Goal: Information Seeking & Learning: Learn about a topic

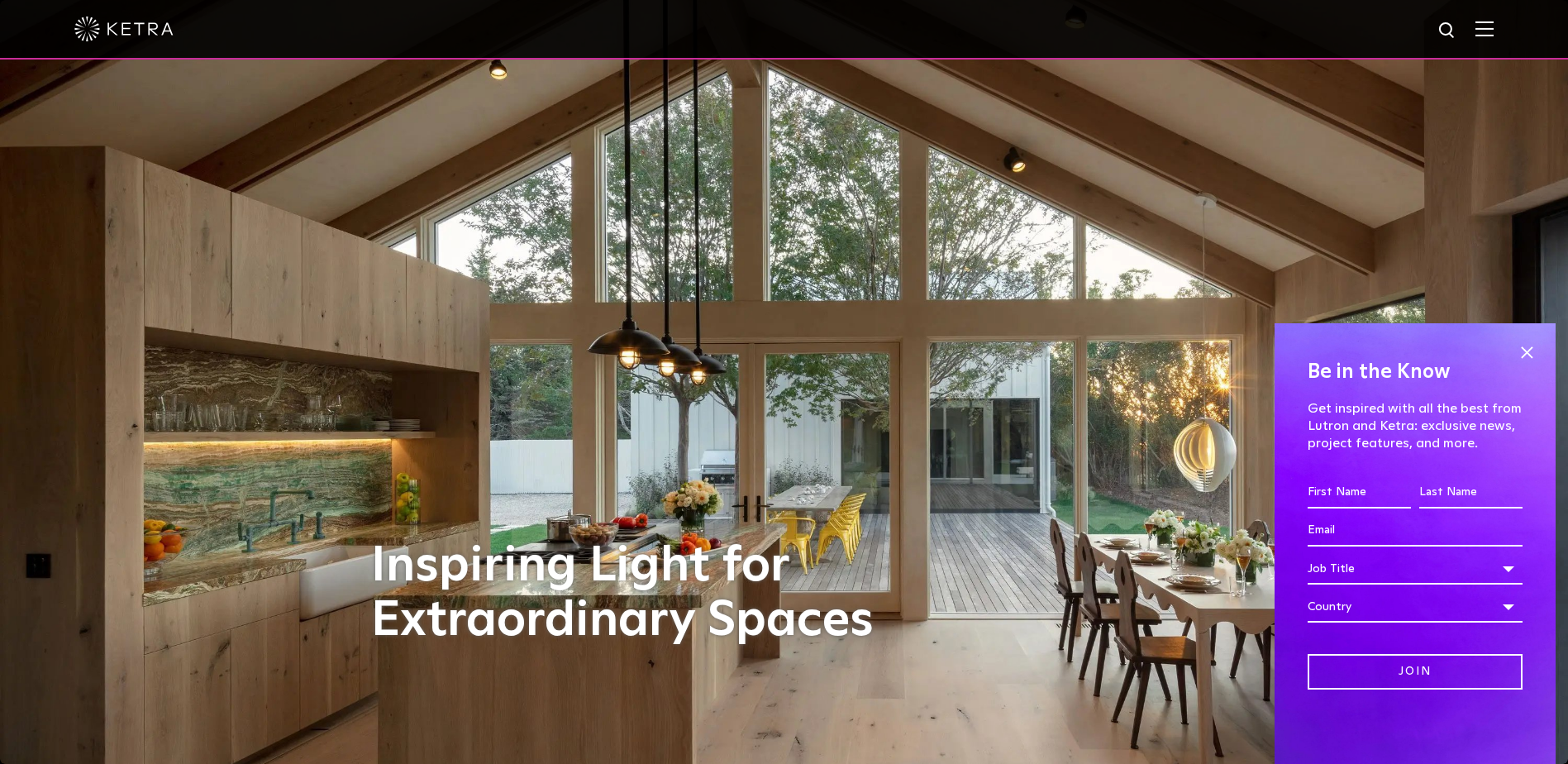
drag, startPoint x: 1530, startPoint y: 352, endPoint x: 1466, endPoint y: 364, distance: 65.1
click at [1530, 352] on span at bounding box center [1526, 352] width 25 height 25
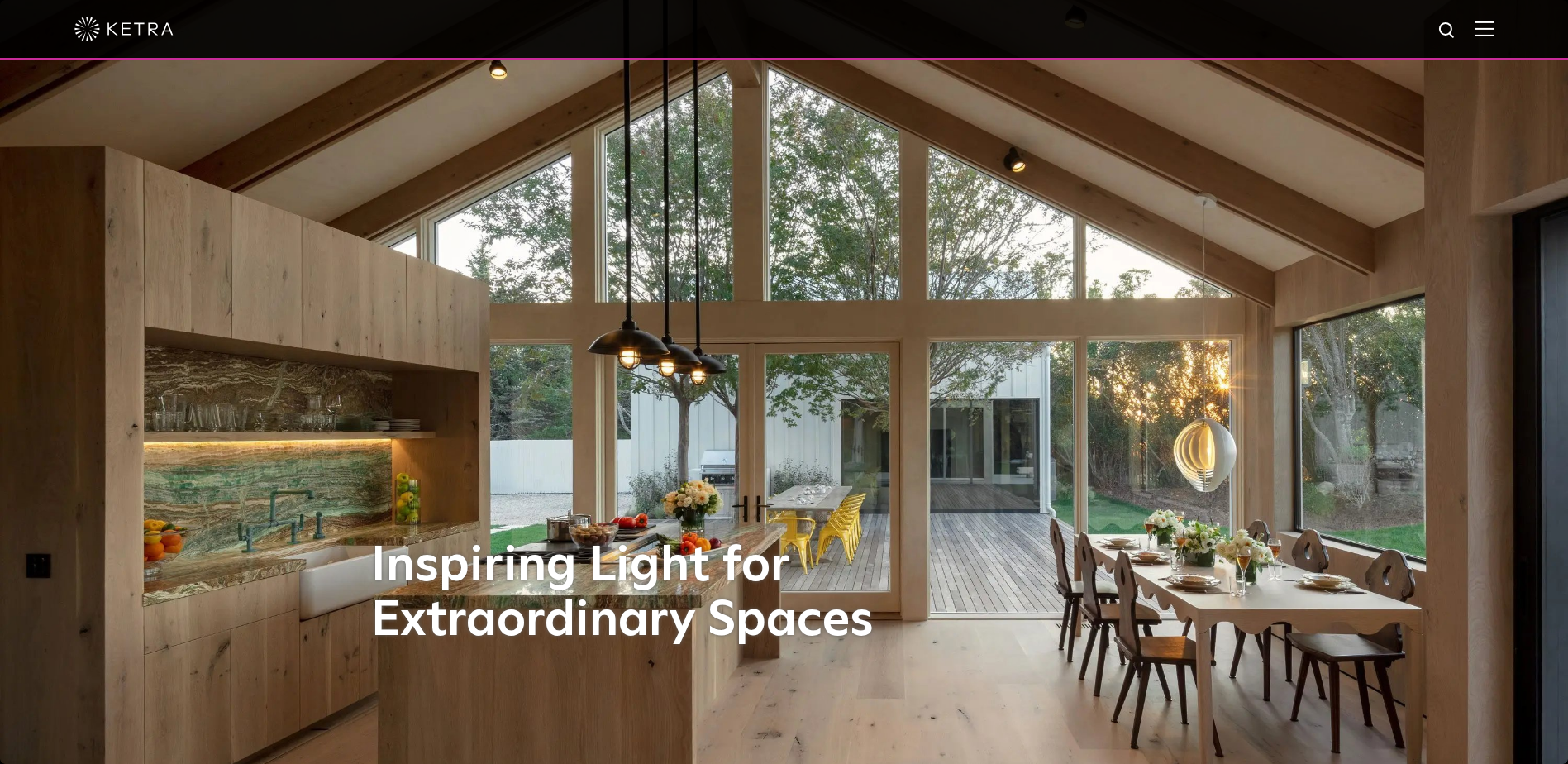
click at [1494, 18] on div at bounding box center [784, 29] width 1419 height 58
click at [1494, 23] on img at bounding box center [1484, 28] width 18 height 15
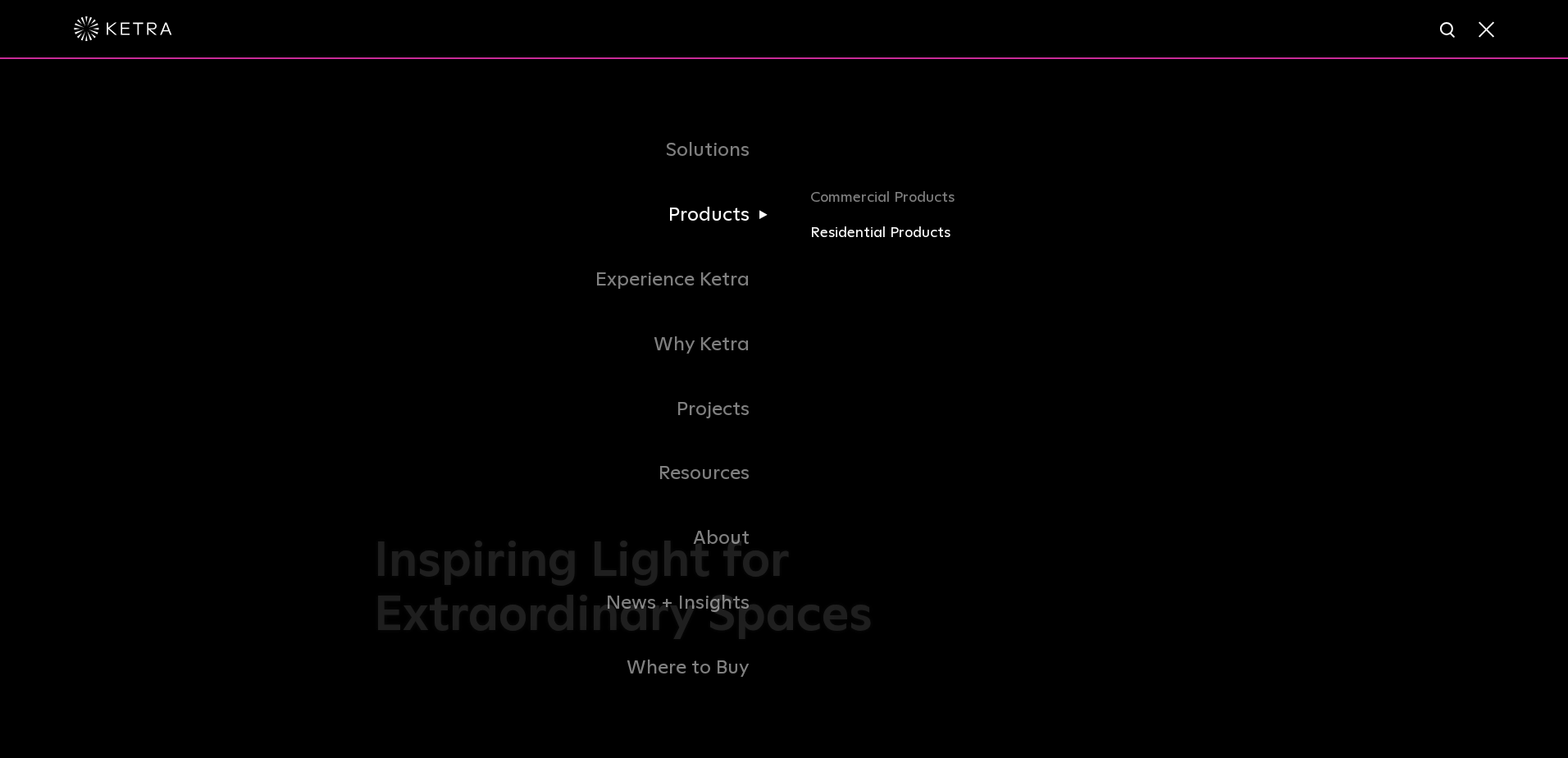
click at [845, 235] on link "Residential Products" at bounding box center [1002, 233] width 384 height 23
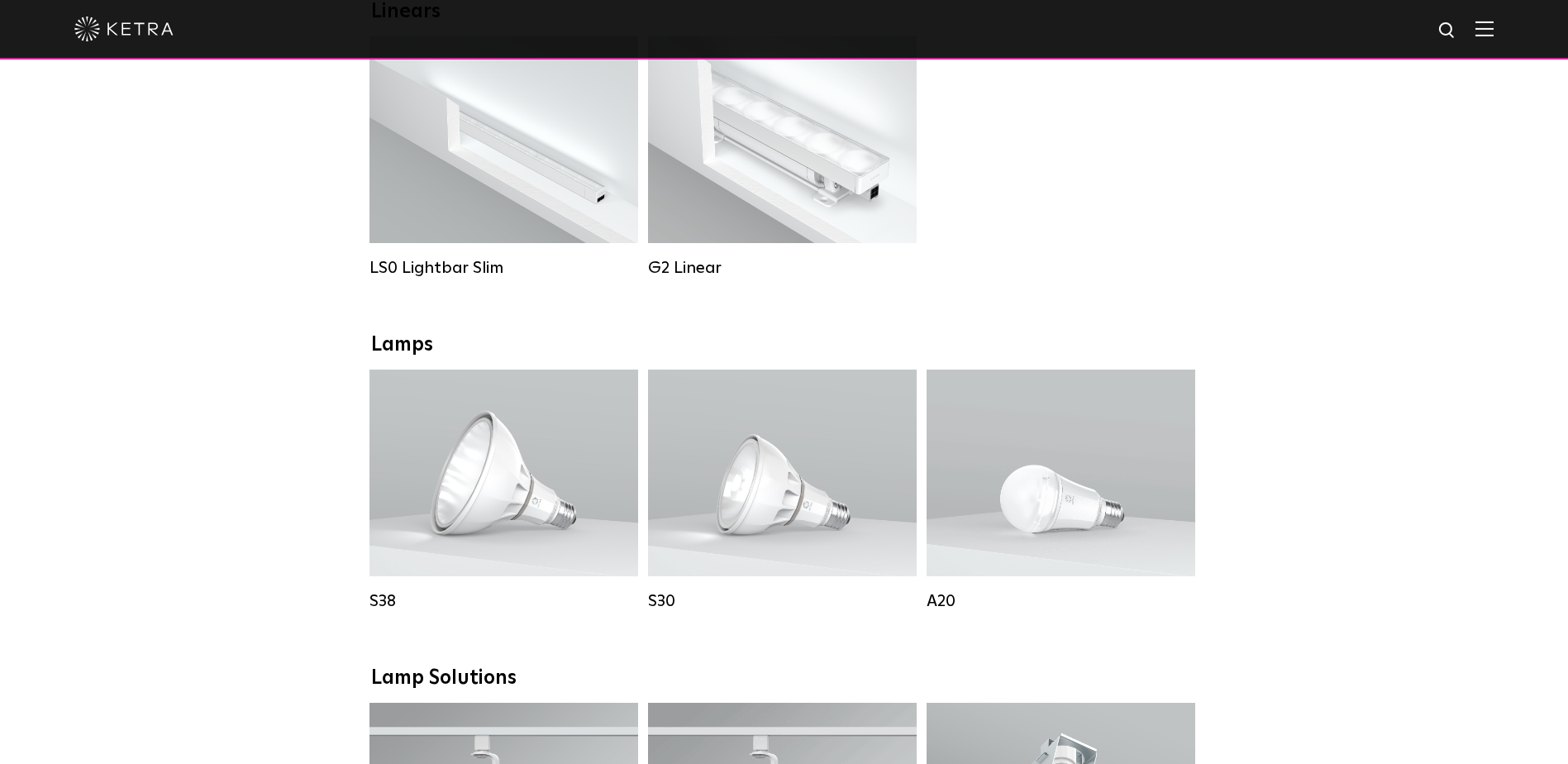
scroll to position [496, 0]
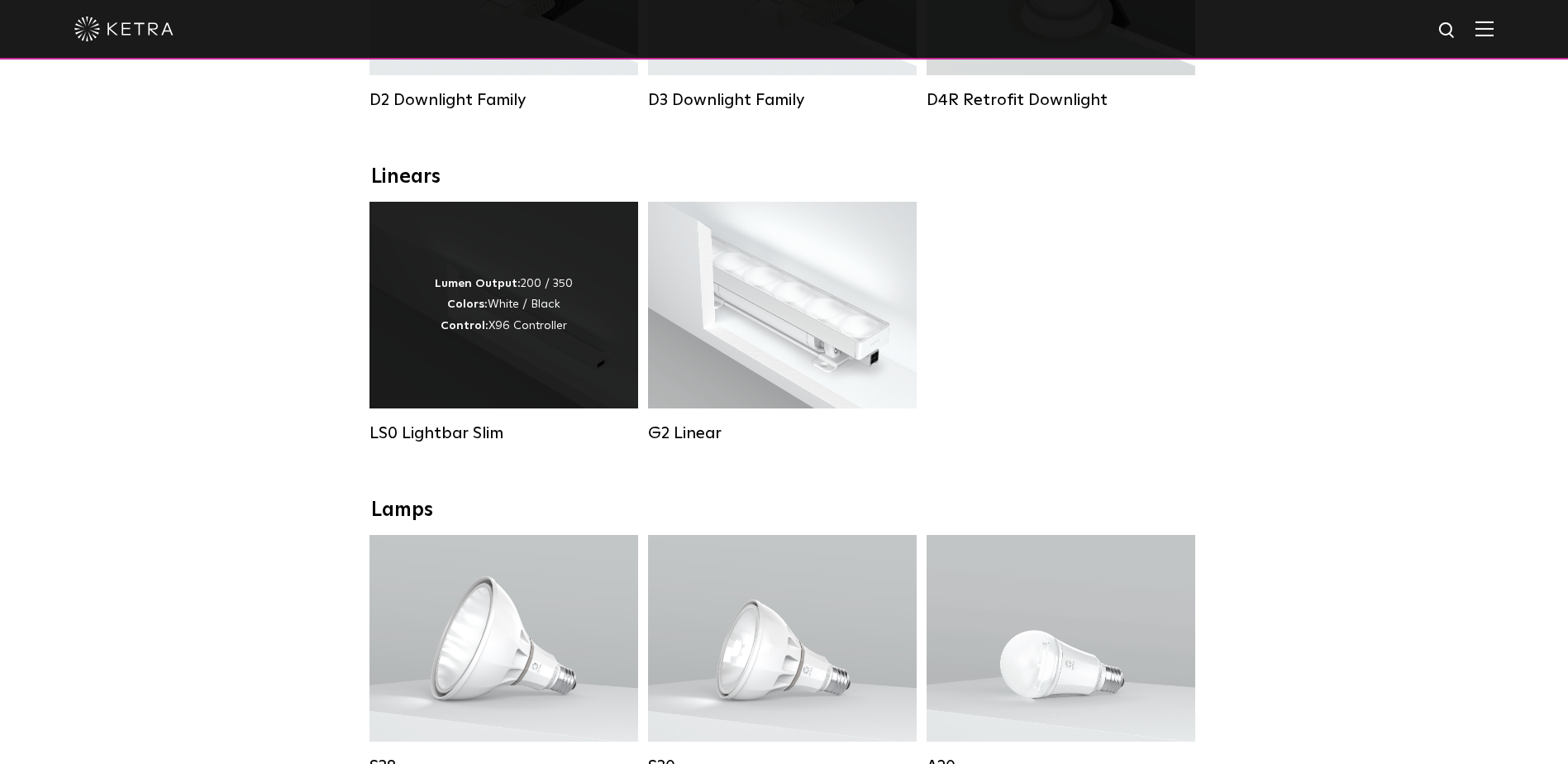
click at [487, 310] on strong "Colors:" at bounding box center [467, 304] width 41 height 12
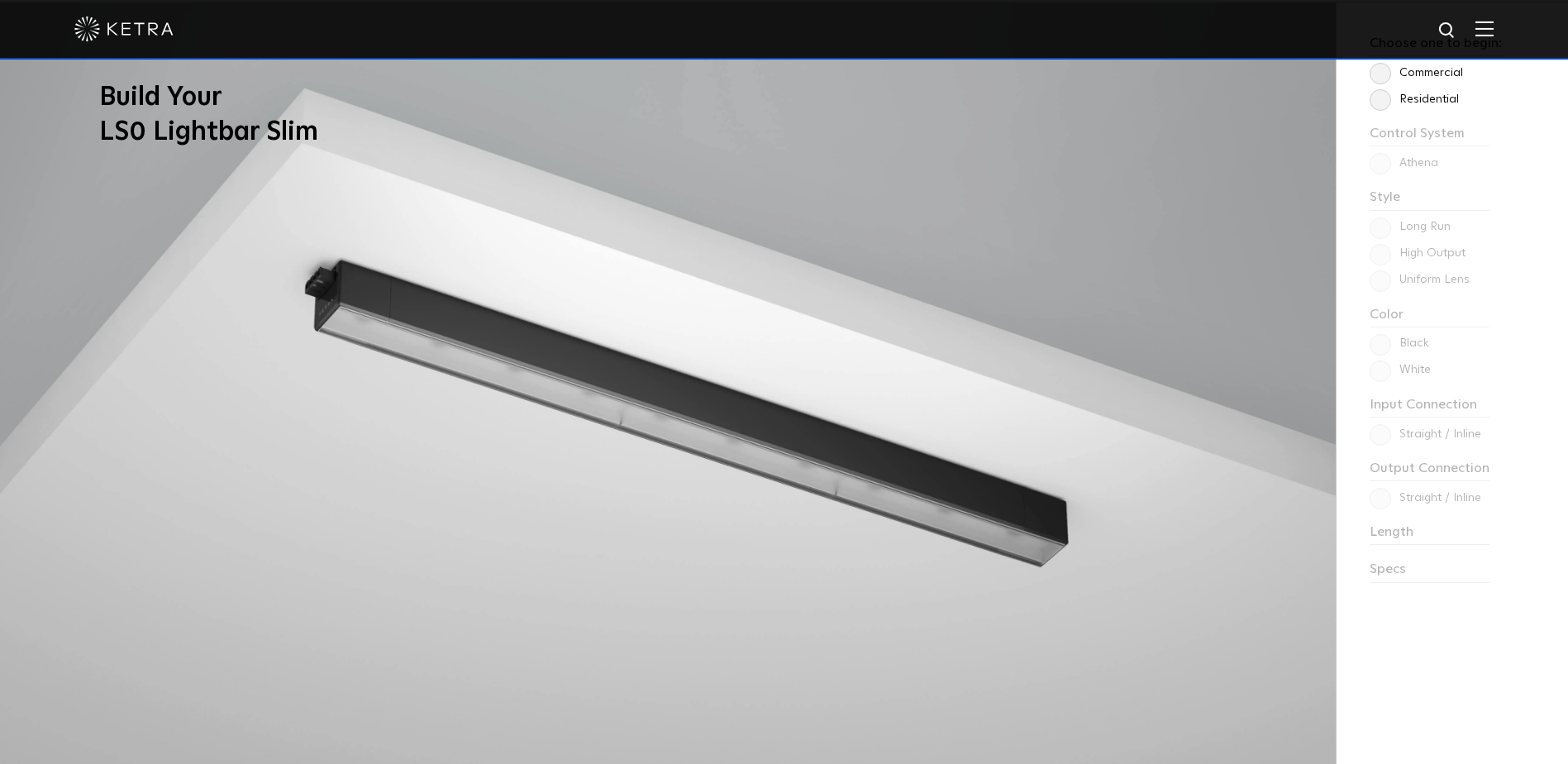
scroll to position [1438, 0]
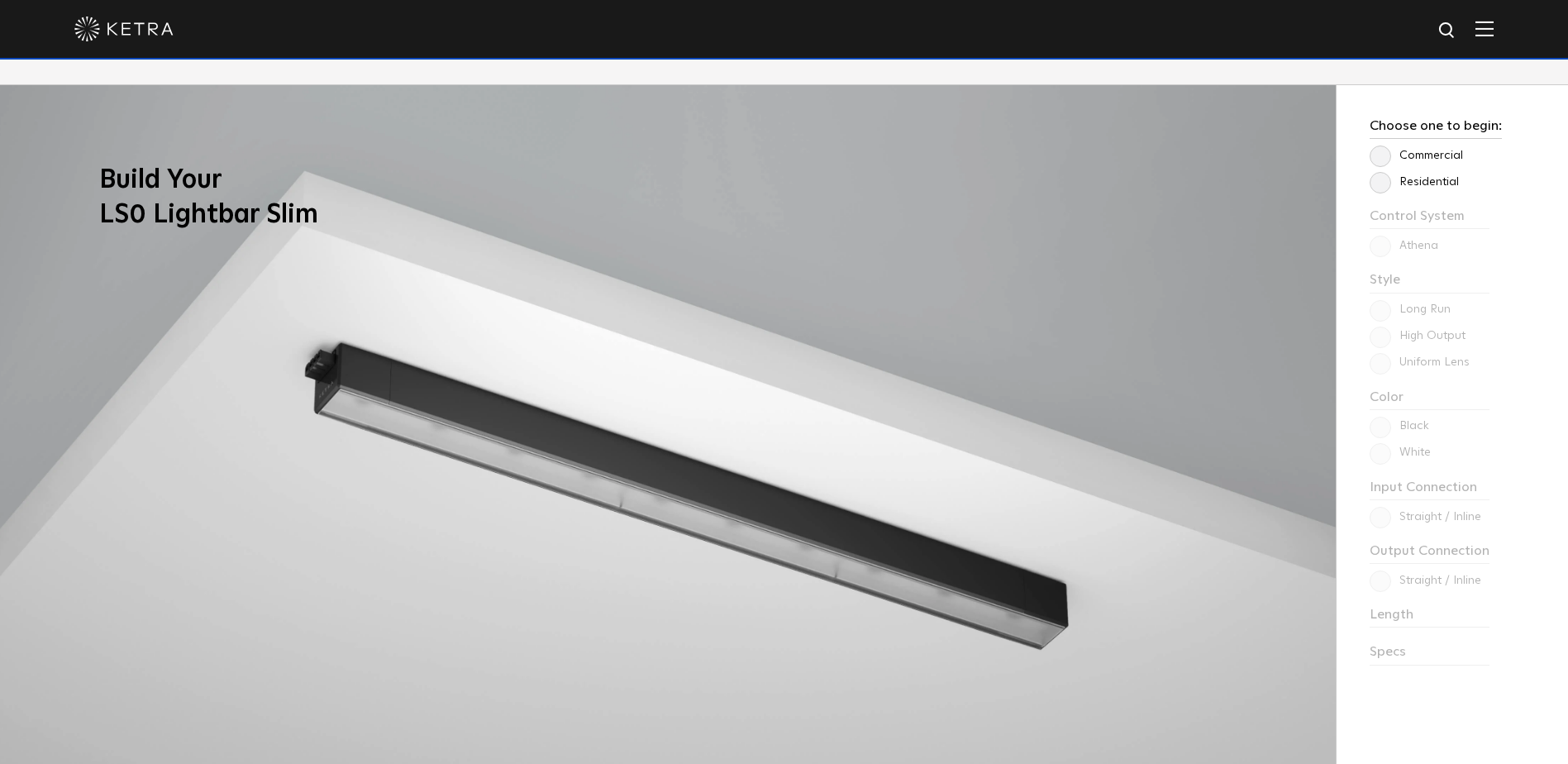
click at [1425, 184] on label "Residential" at bounding box center [1414, 182] width 89 height 14
click at [0, 0] on input "Residential" at bounding box center [0, 0] width 0 height 0
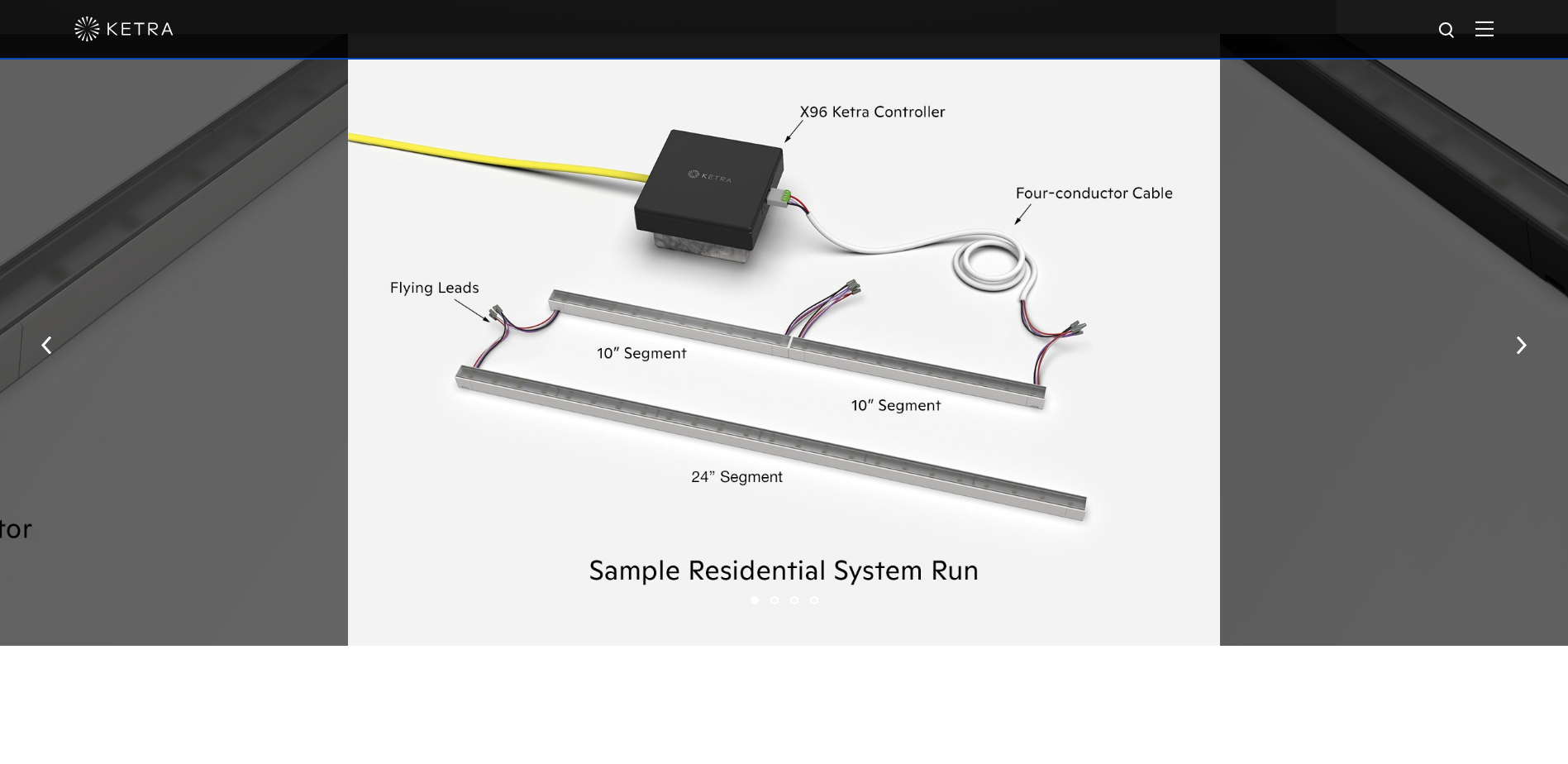
scroll to position [2114, 0]
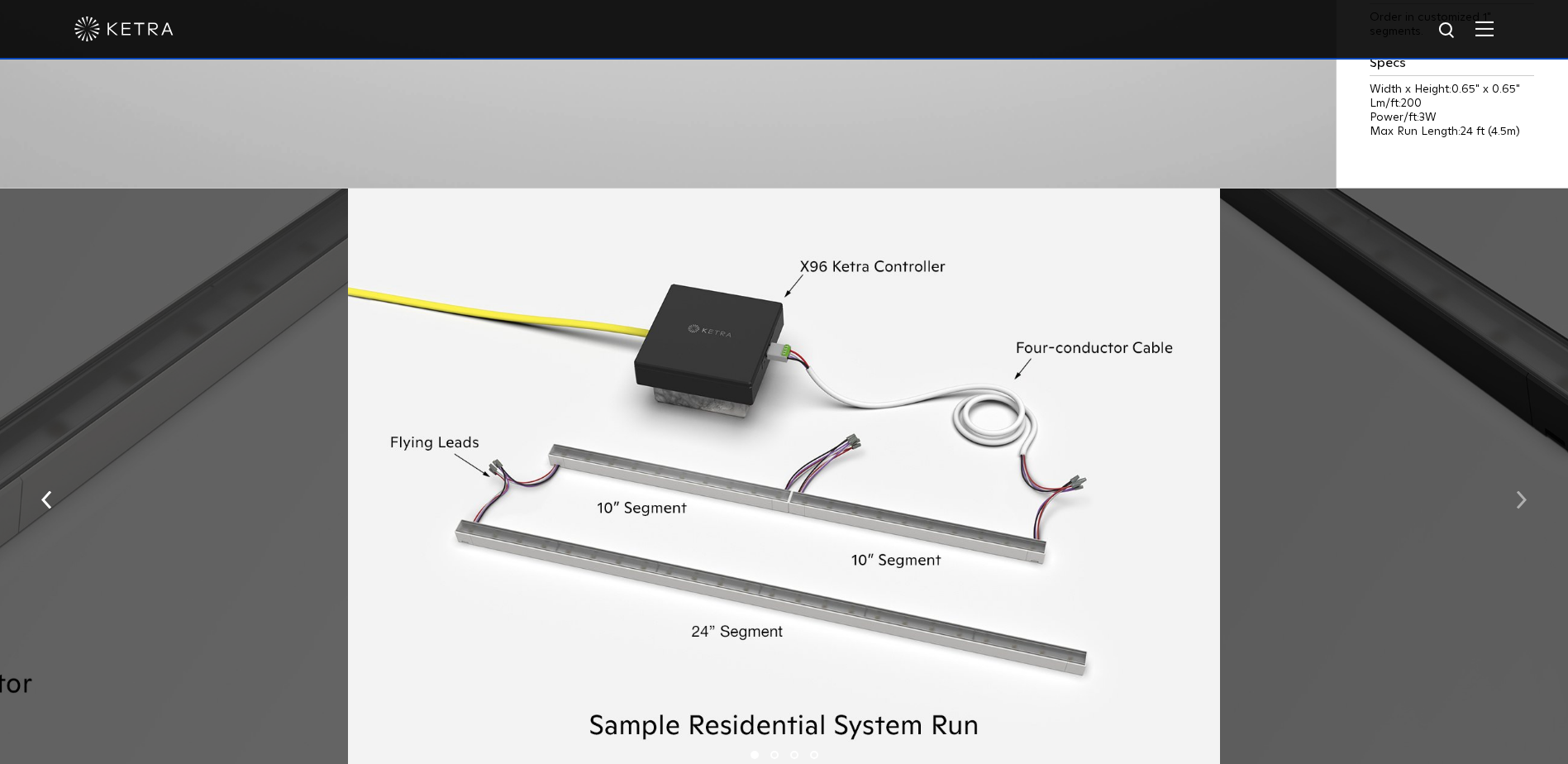
click at [1524, 504] on img "button" at bounding box center [1521, 500] width 11 height 18
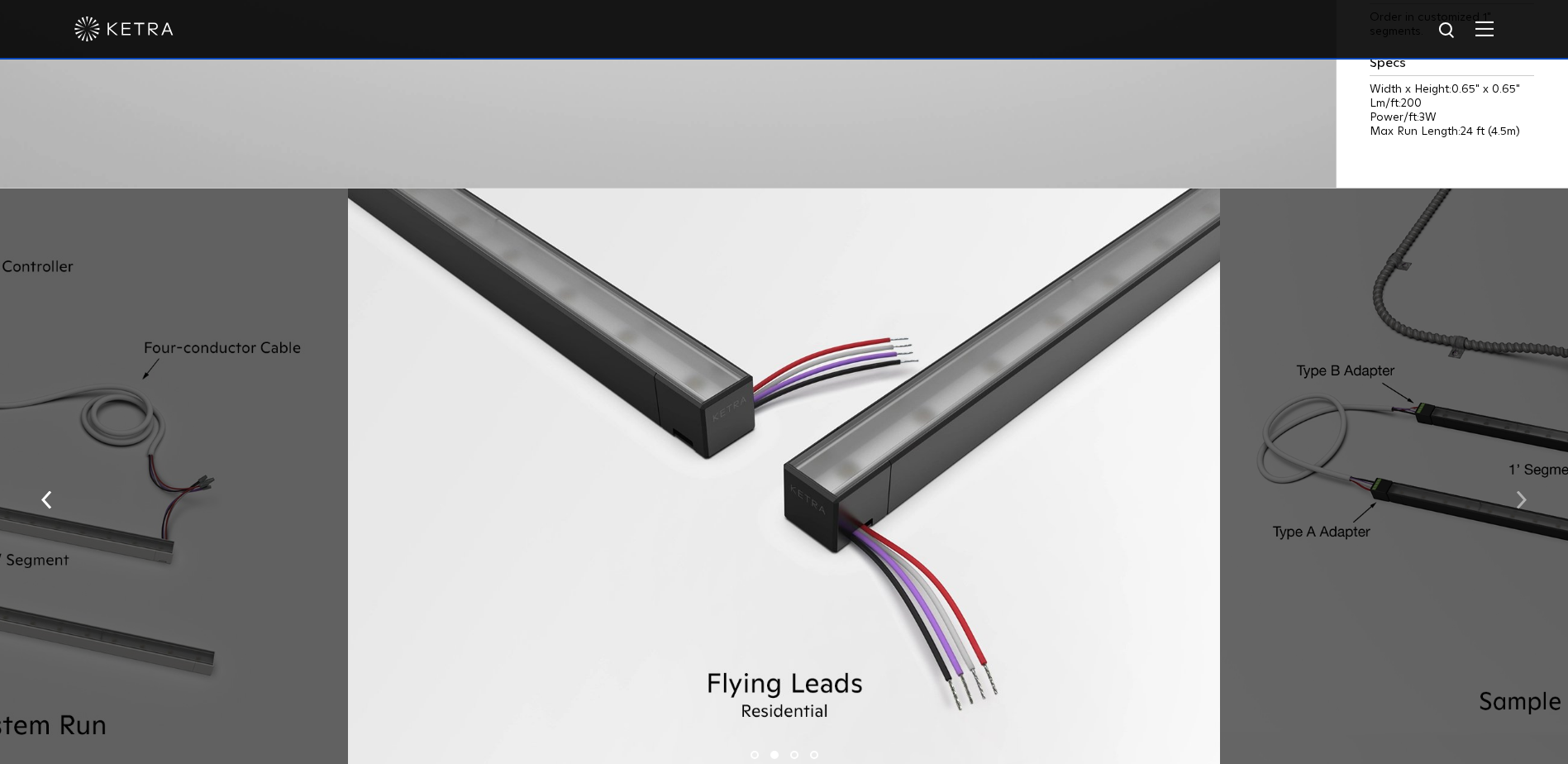
click at [1524, 504] on img "button" at bounding box center [1521, 500] width 11 height 18
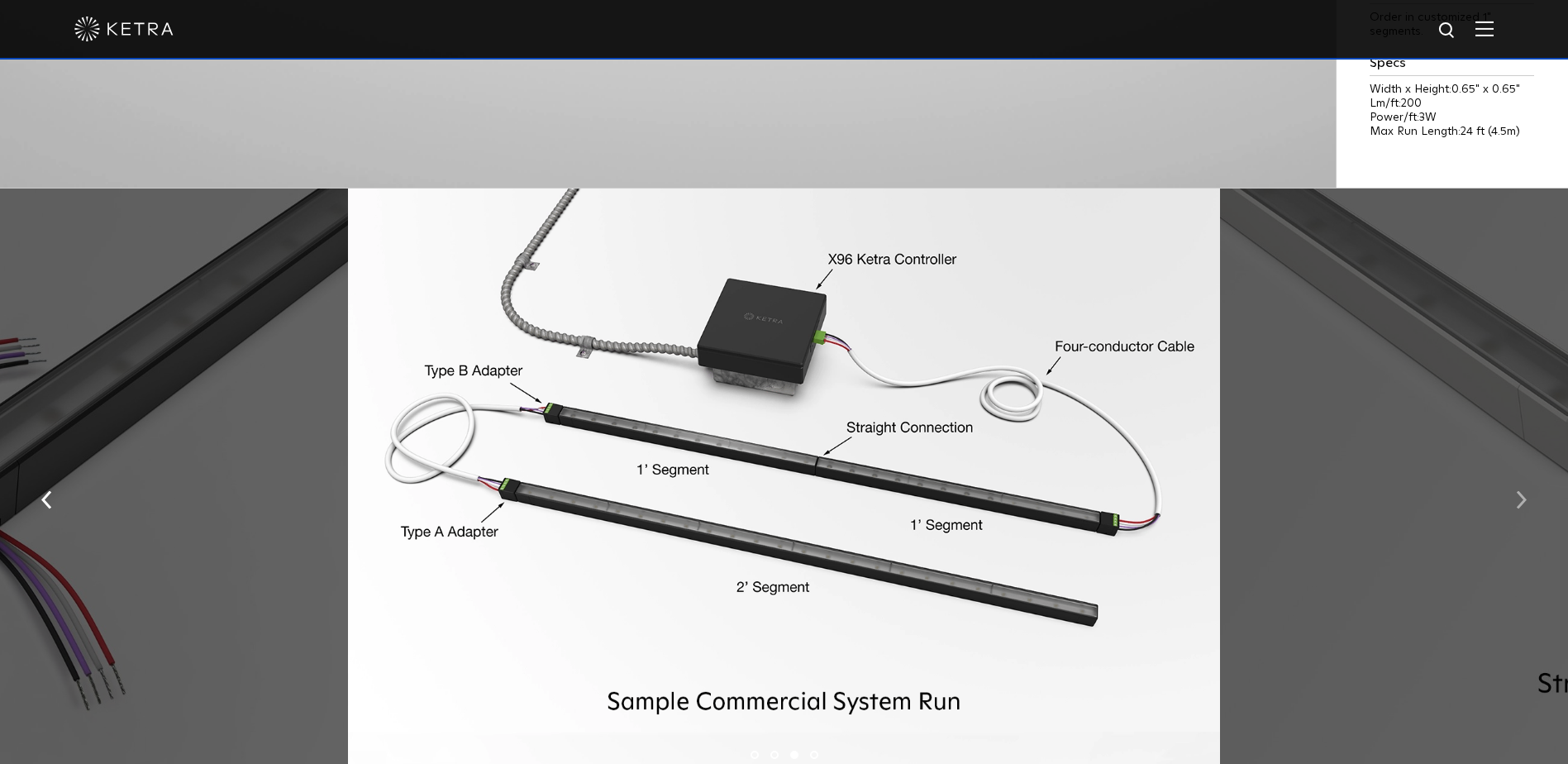
click at [1524, 504] on img "button" at bounding box center [1521, 500] width 11 height 18
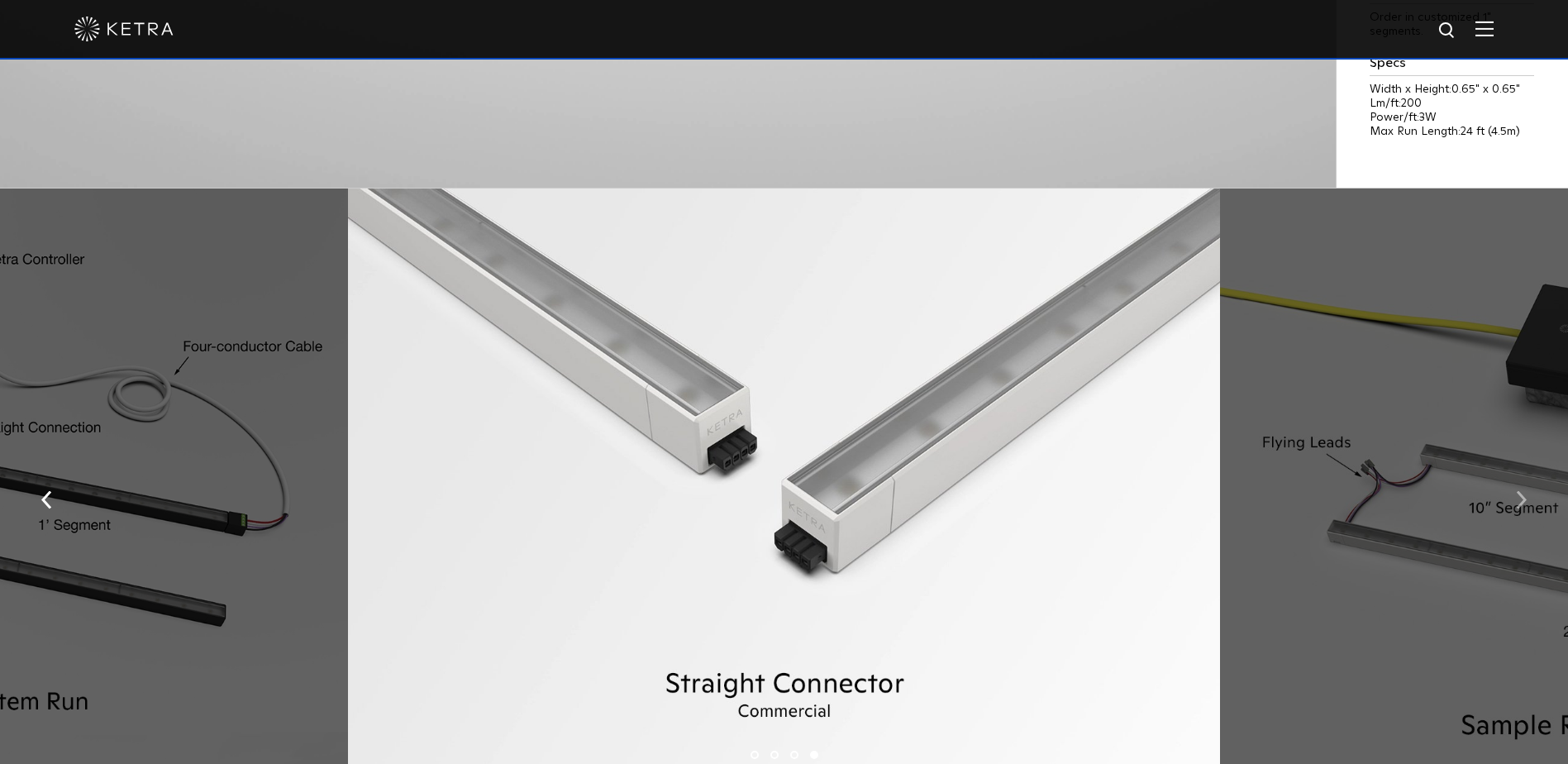
click at [1524, 504] on img "button" at bounding box center [1521, 500] width 11 height 18
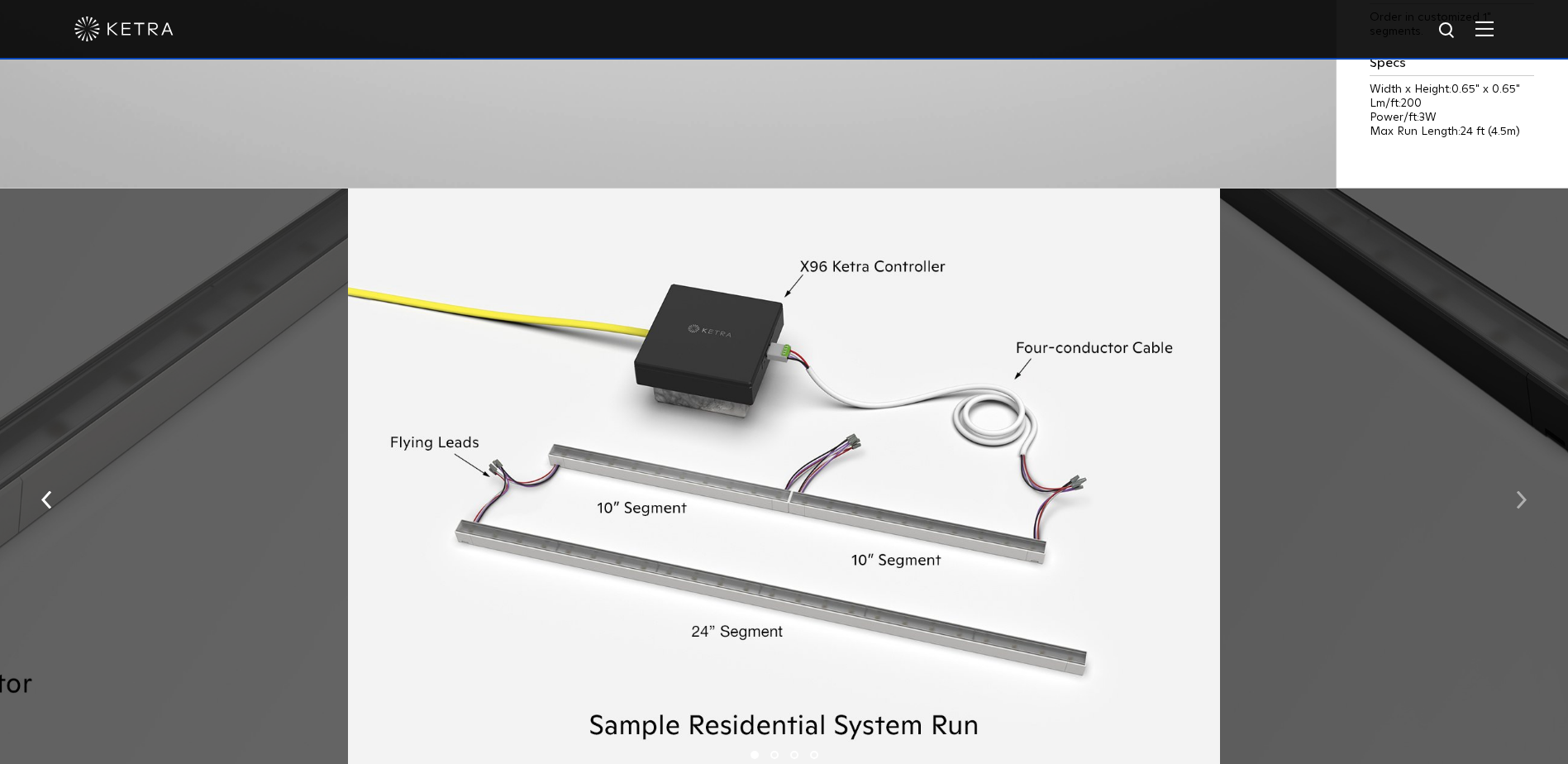
click at [1524, 504] on img "button" at bounding box center [1521, 500] width 11 height 18
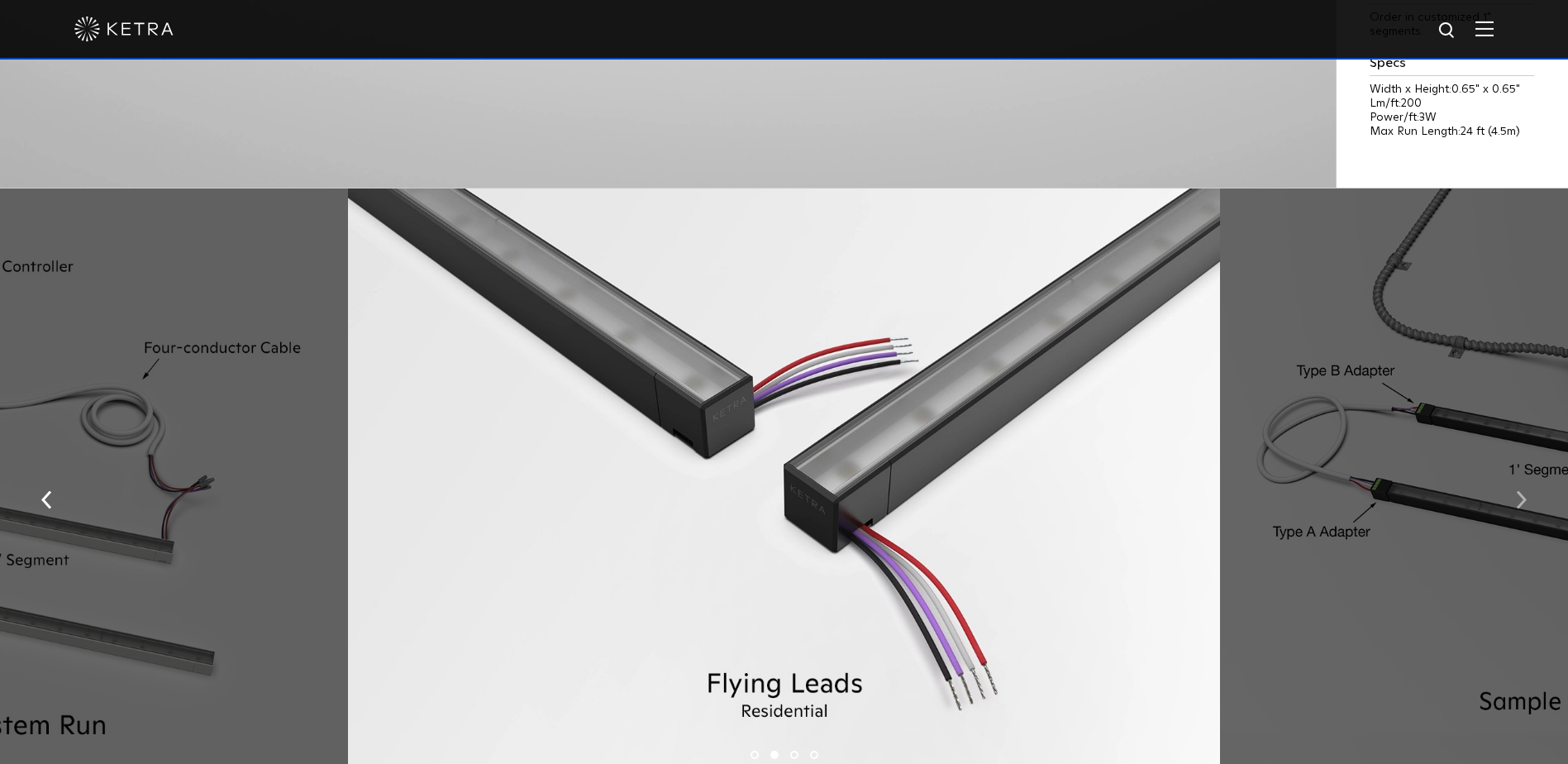
click at [1524, 504] on img "button" at bounding box center [1521, 500] width 11 height 18
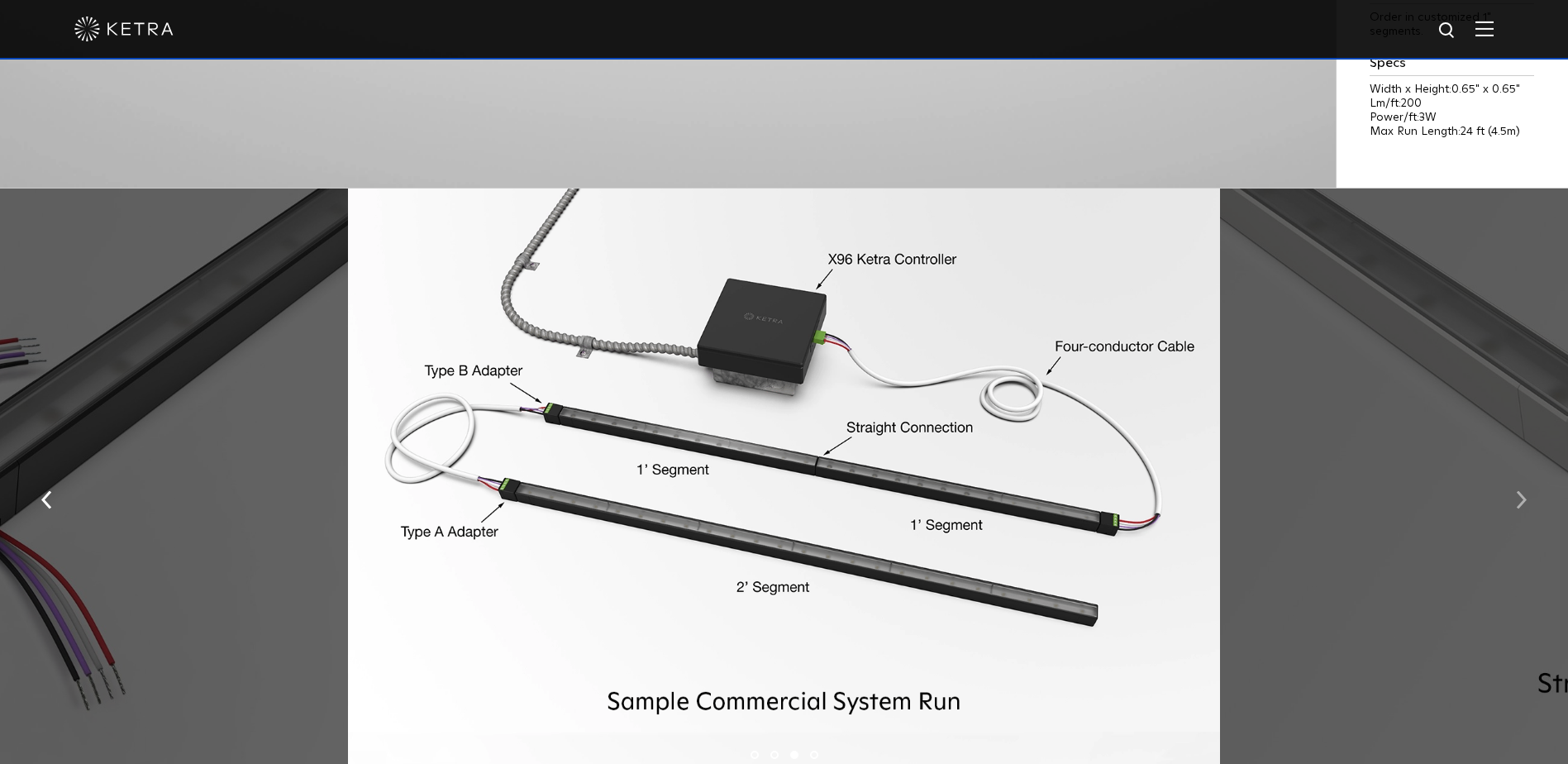
click at [1524, 504] on img "button" at bounding box center [1521, 500] width 11 height 18
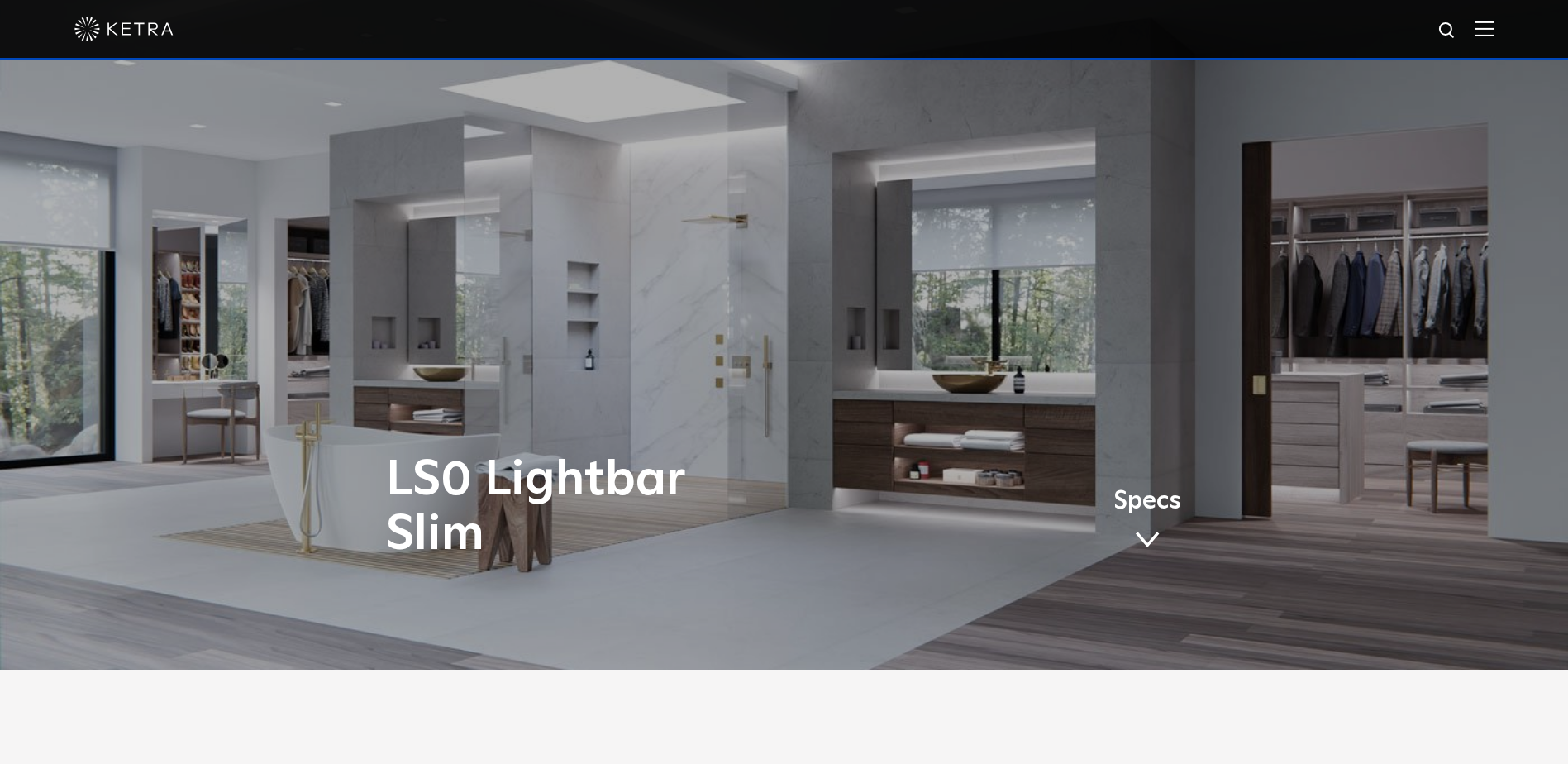
scroll to position [0, 0]
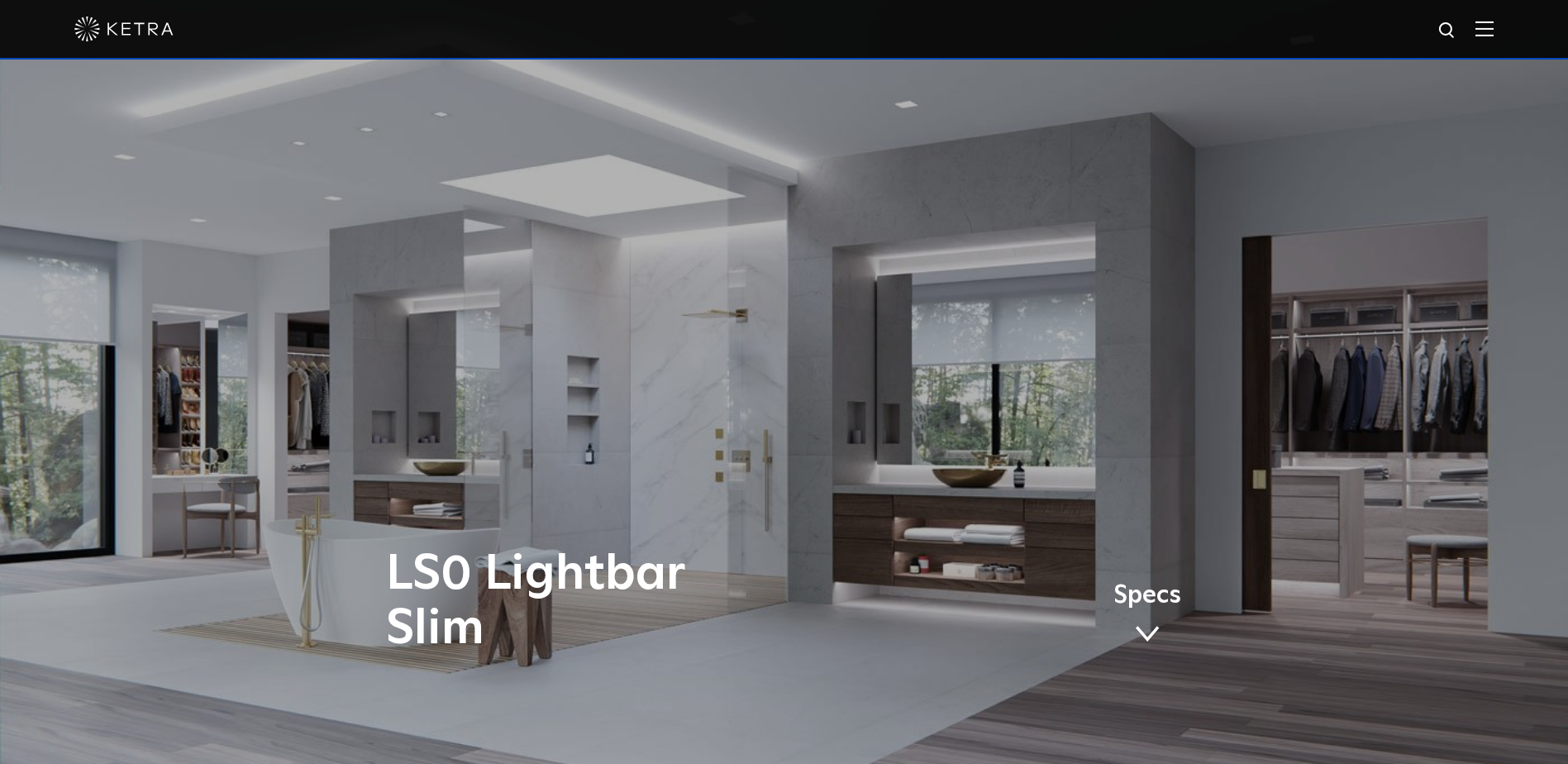
click at [1494, 33] on img at bounding box center [1484, 28] width 18 height 15
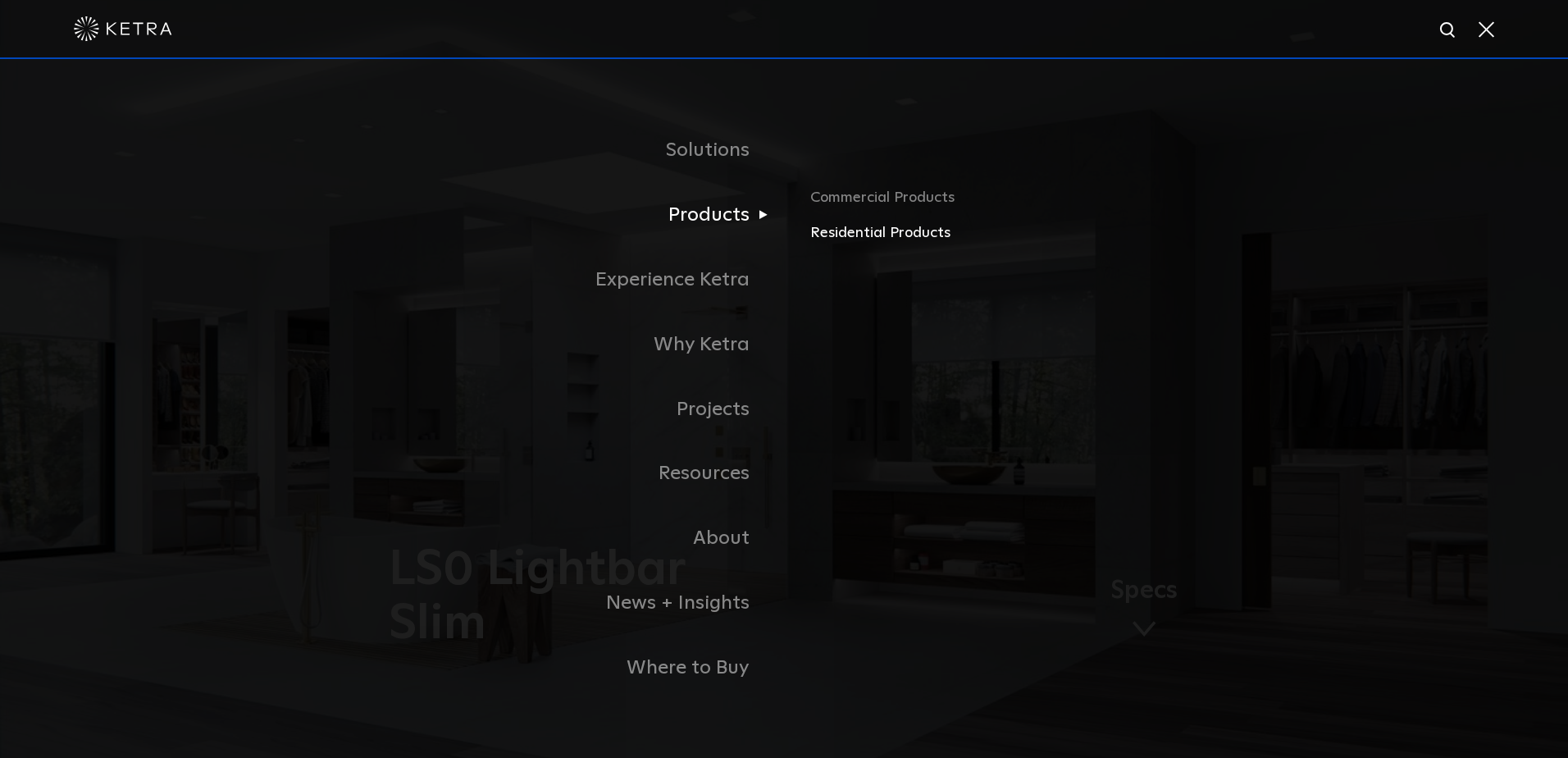
click at [838, 236] on link "Residential Products" at bounding box center [1002, 233] width 384 height 23
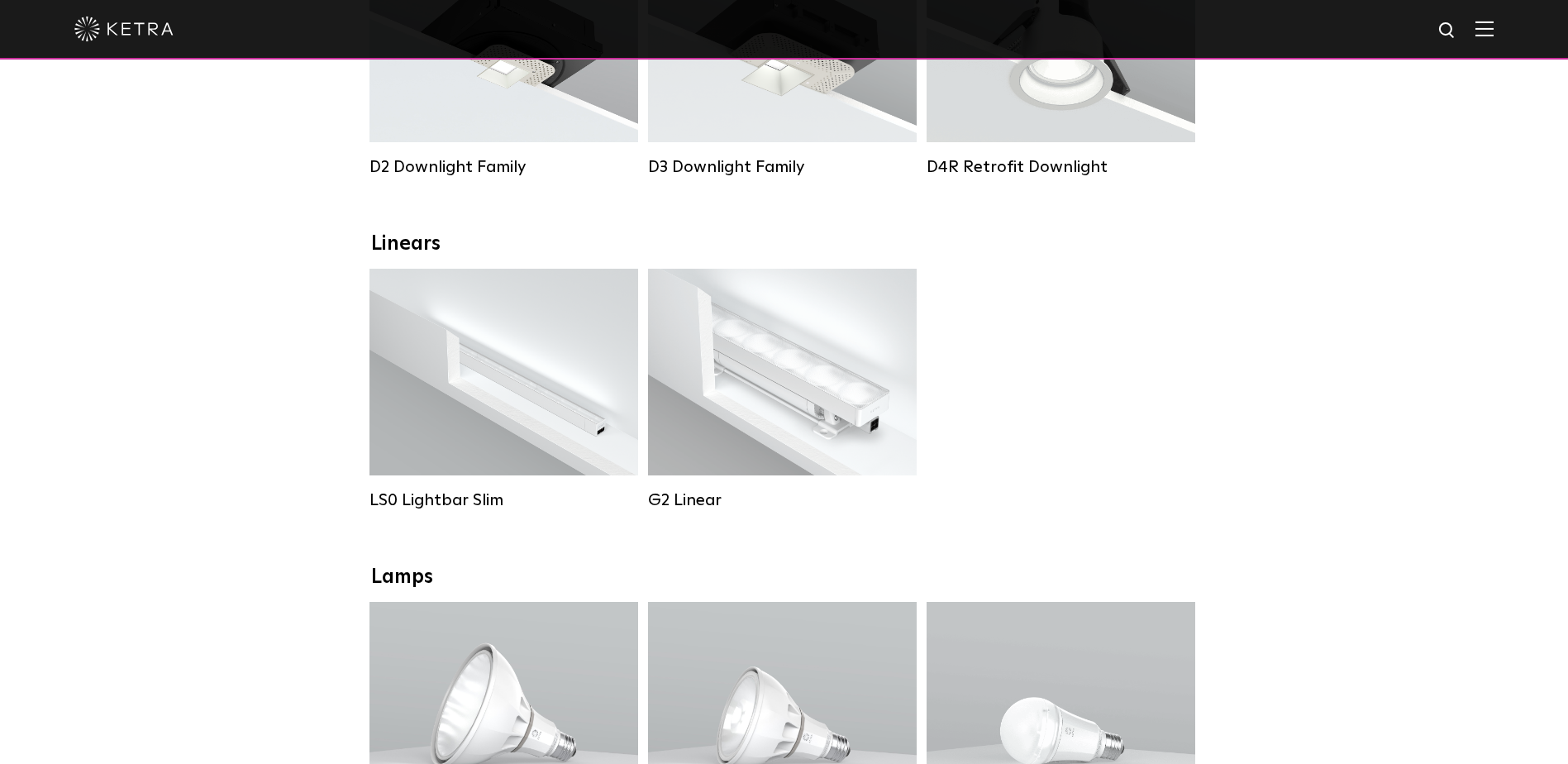
scroll to position [413, 0]
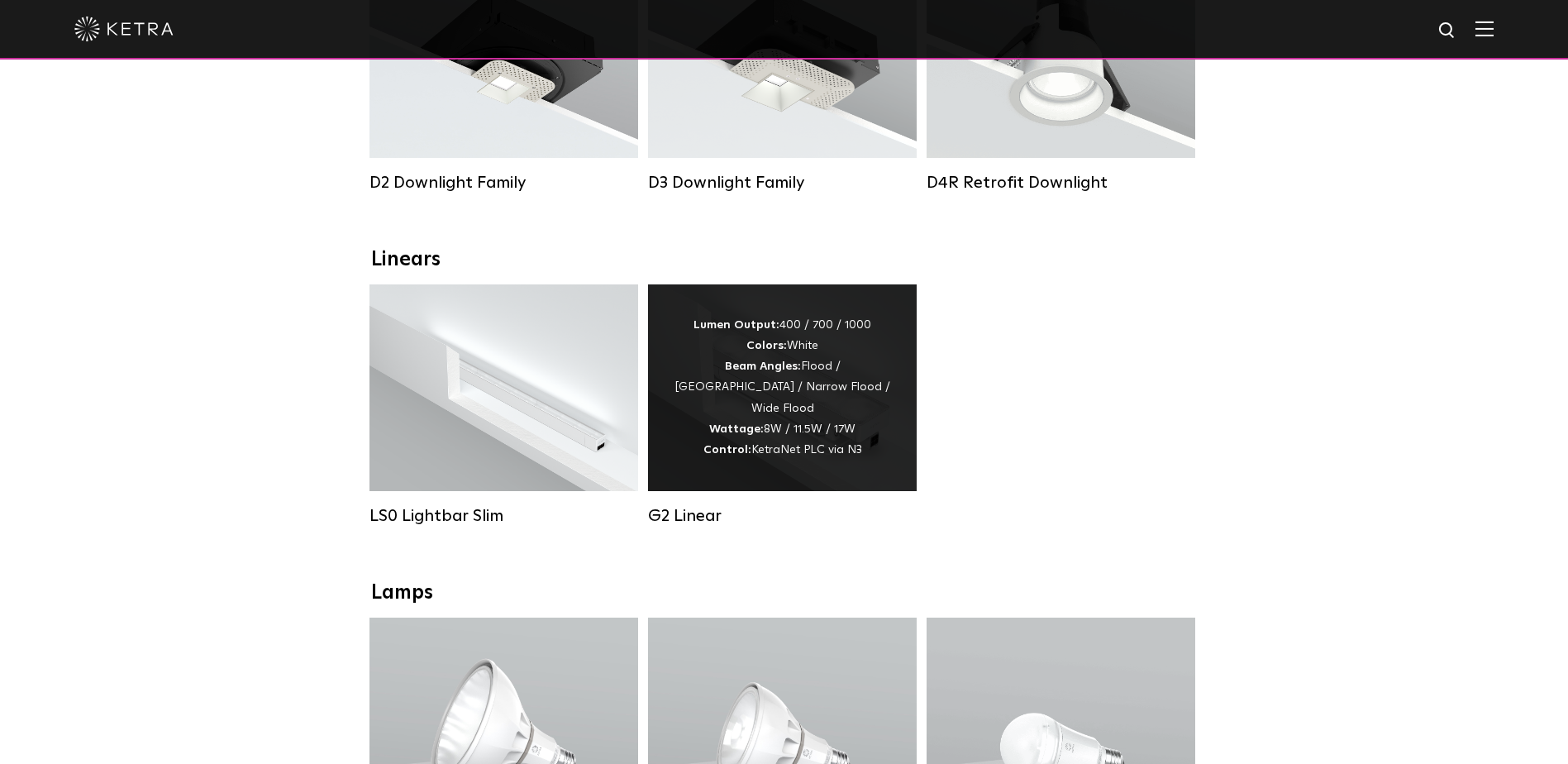
click at [787, 376] on div "Lumen Output: 400 / 700 / 1000 Colors: White Beam Angles: Flood / Graze / Narro…" at bounding box center [782, 388] width 219 height 145
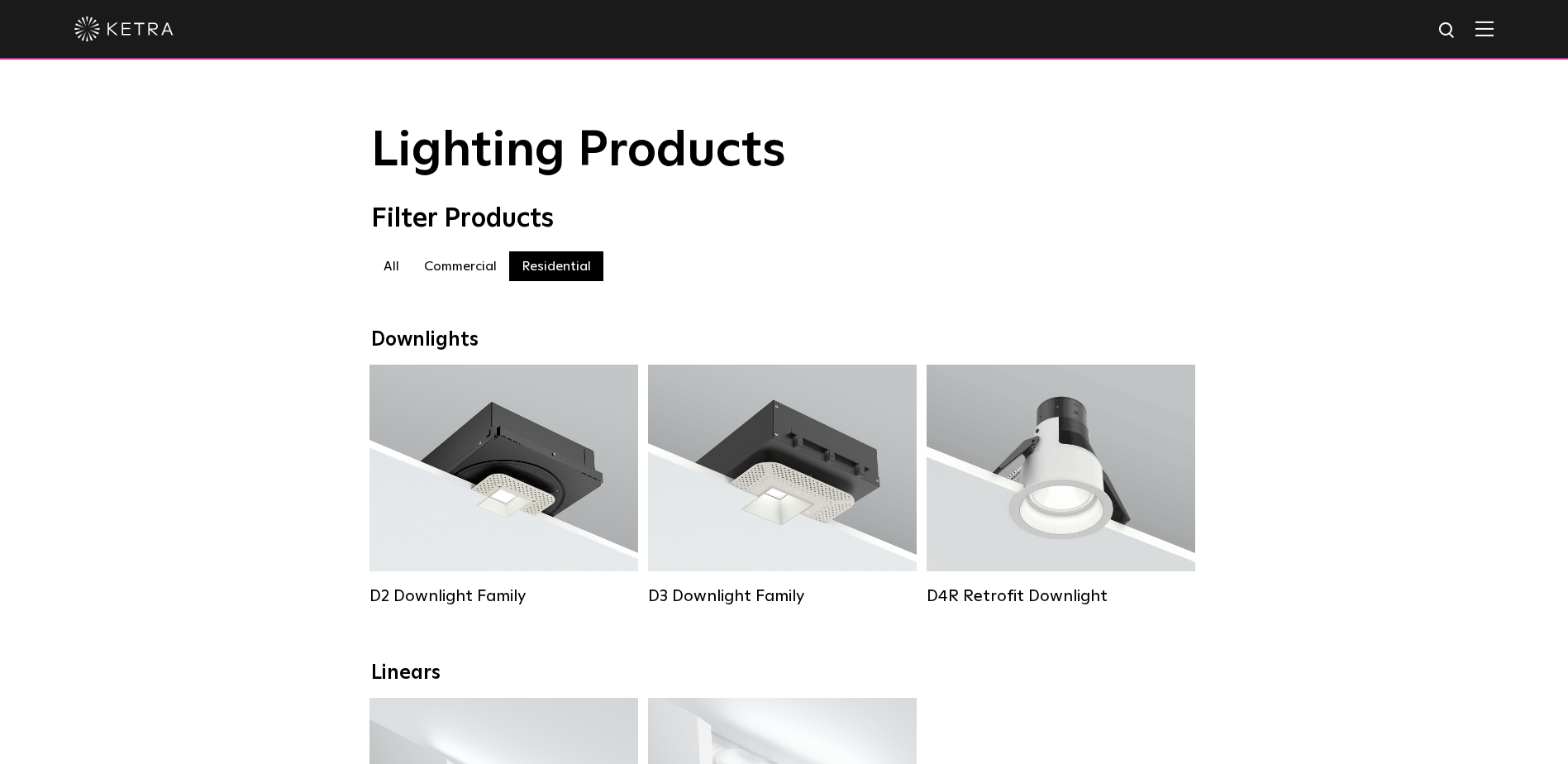
click at [463, 270] on label "Commercial" at bounding box center [459, 266] width 97 height 30
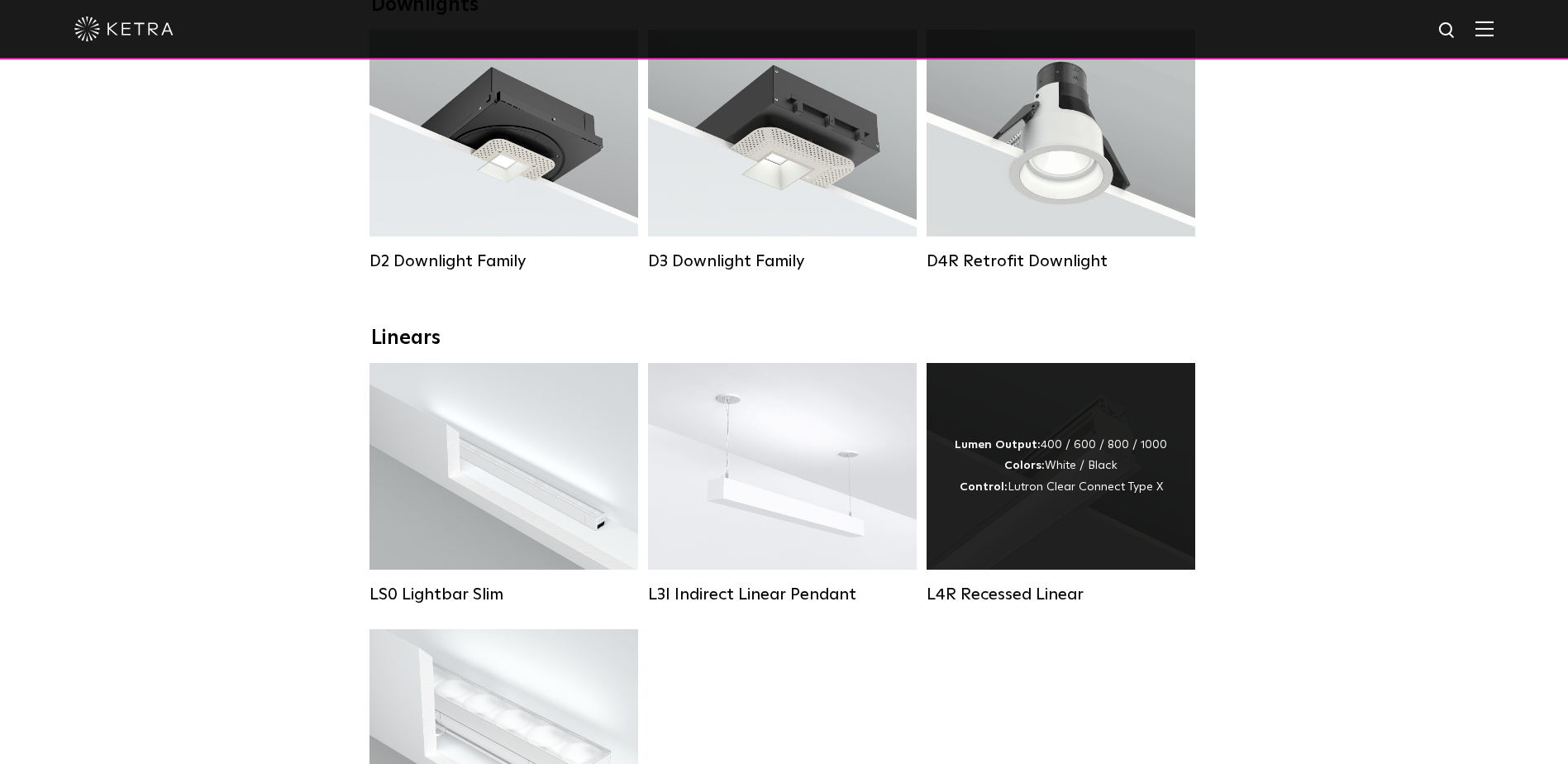
scroll to position [331, 0]
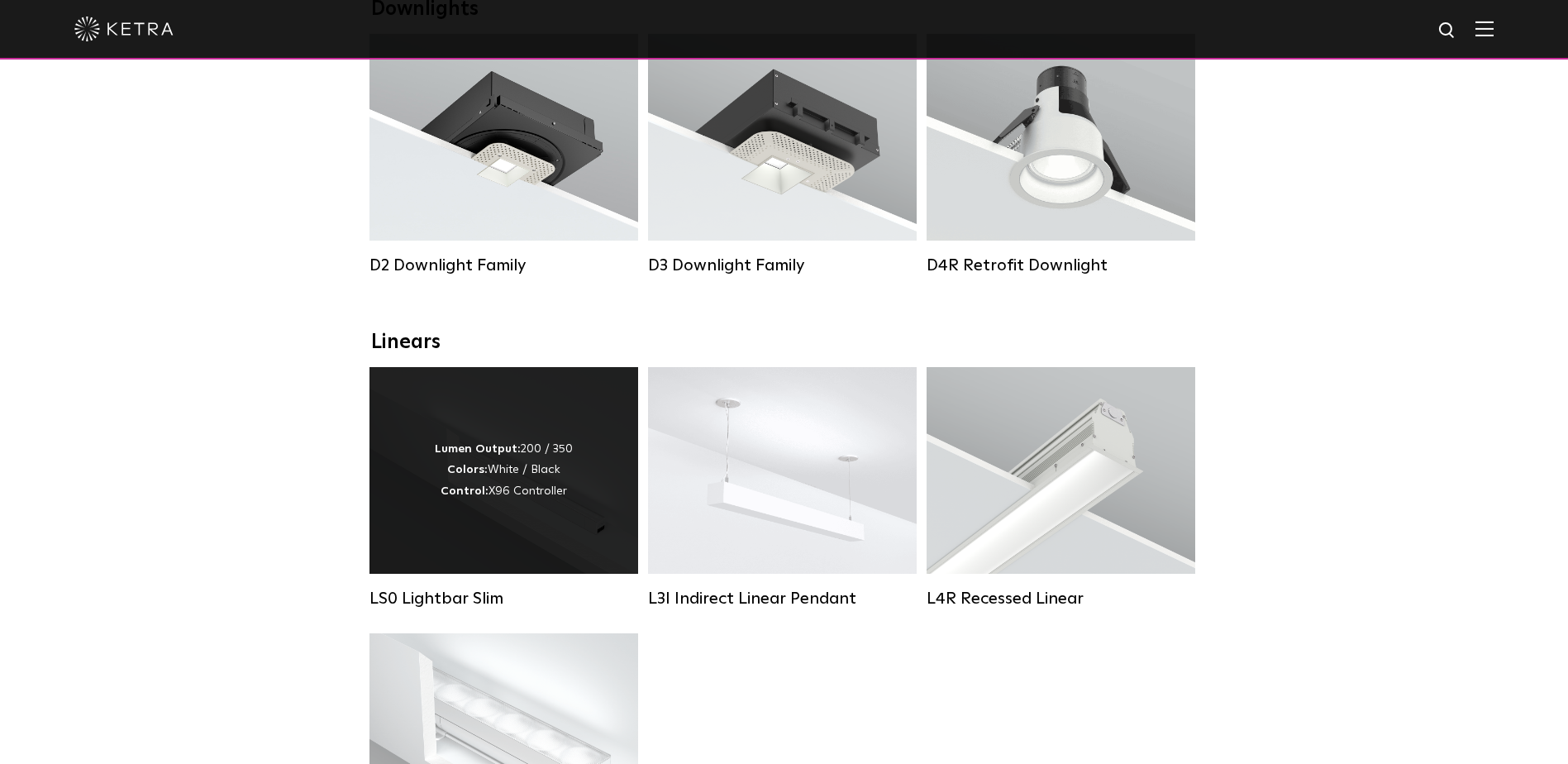
click at [488, 425] on div "Lumen Output: 200 / 350 Colors: White / Black Control: X96 Controller" at bounding box center [504, 471] width 269 height 207
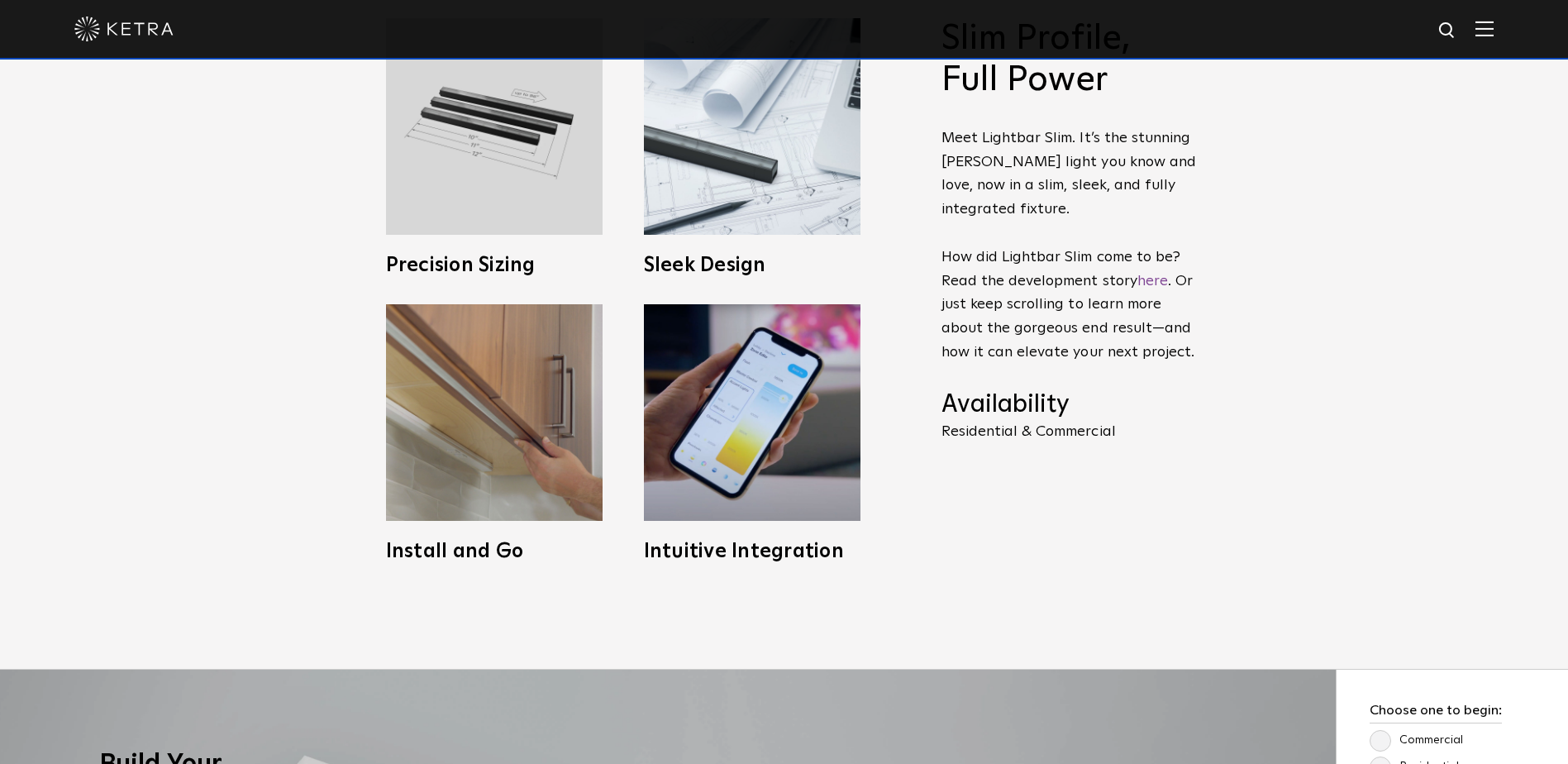
scroll to position [909, 0]
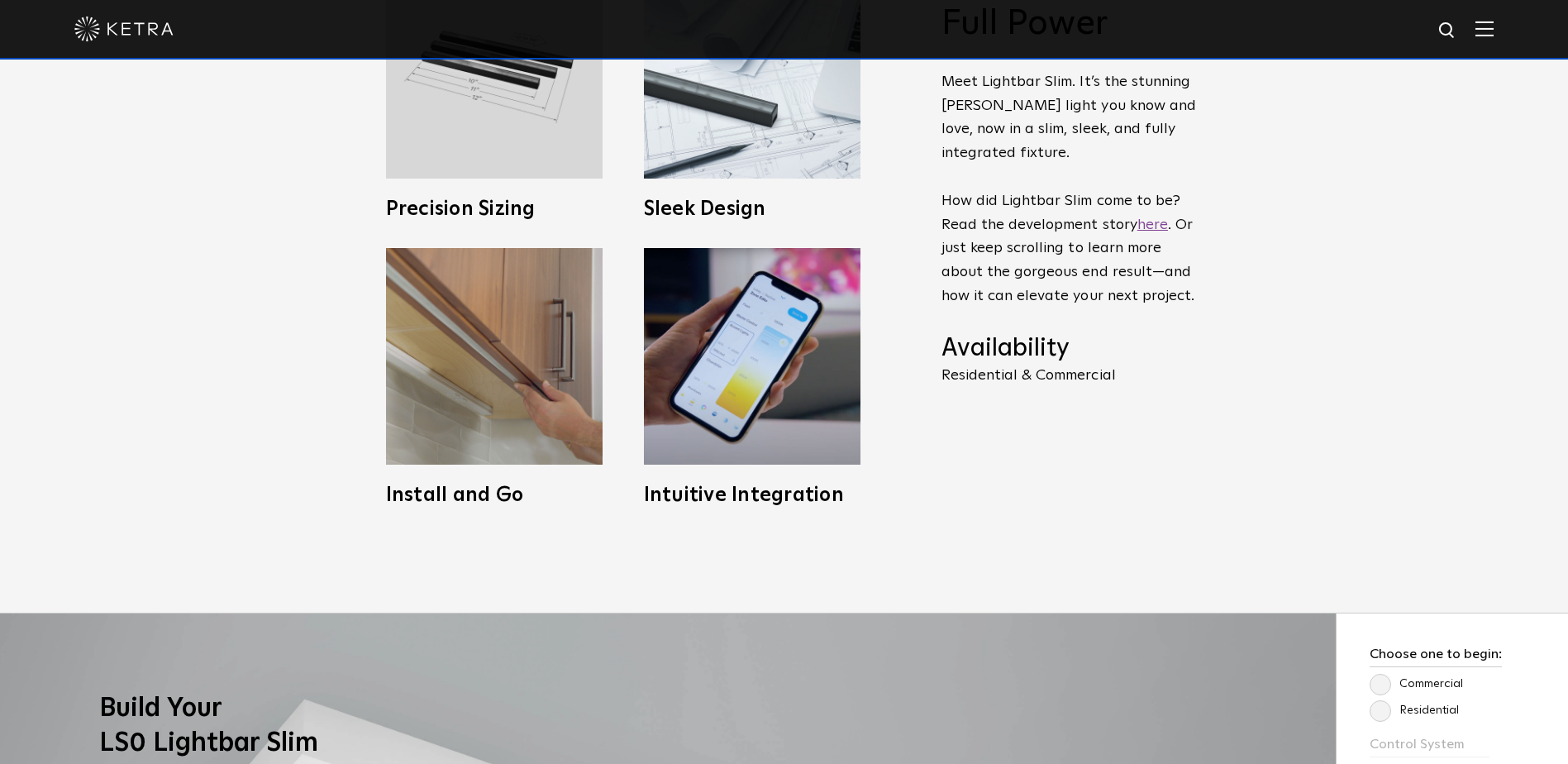
click at [1149, 229] on link "here" at bounding box center [1152, 224] width 31 height 15
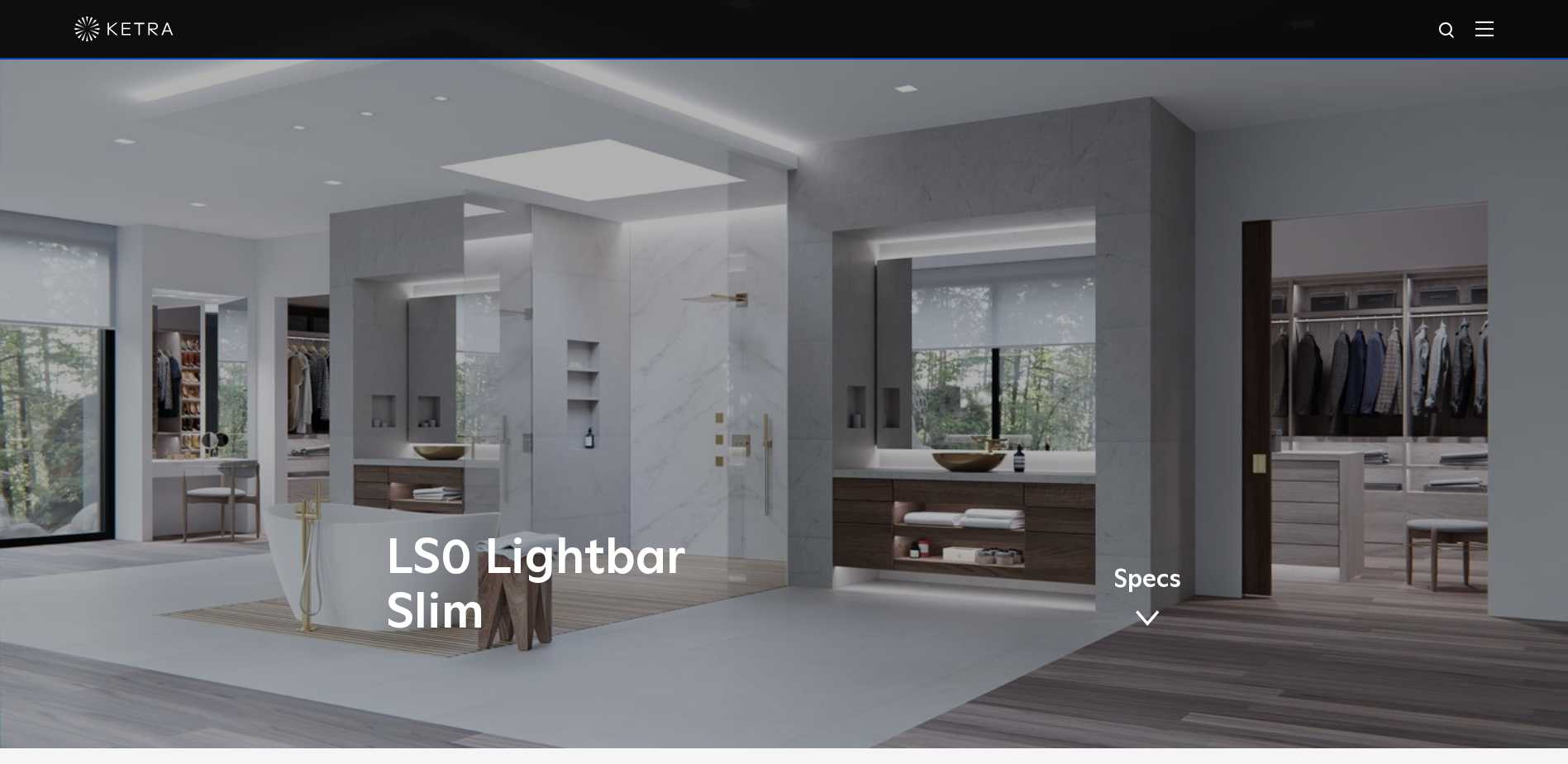
scroll to position [0, 0]
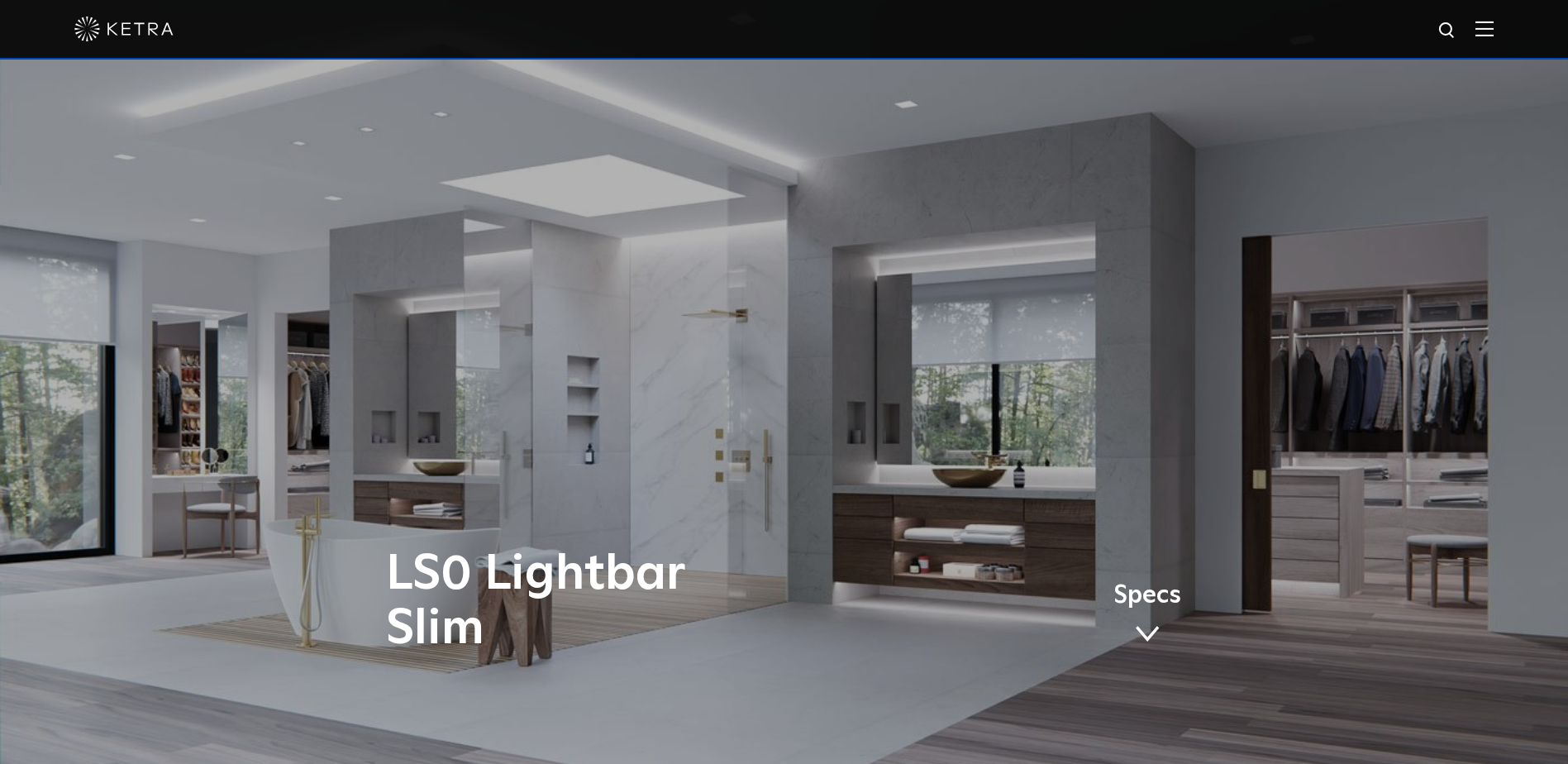
click at [1492, 19] on div at bounding box center [784, 29] width 1419 height 58
click at [1494, 25] on img at bounding box center [1484, 28] width 18 height 15
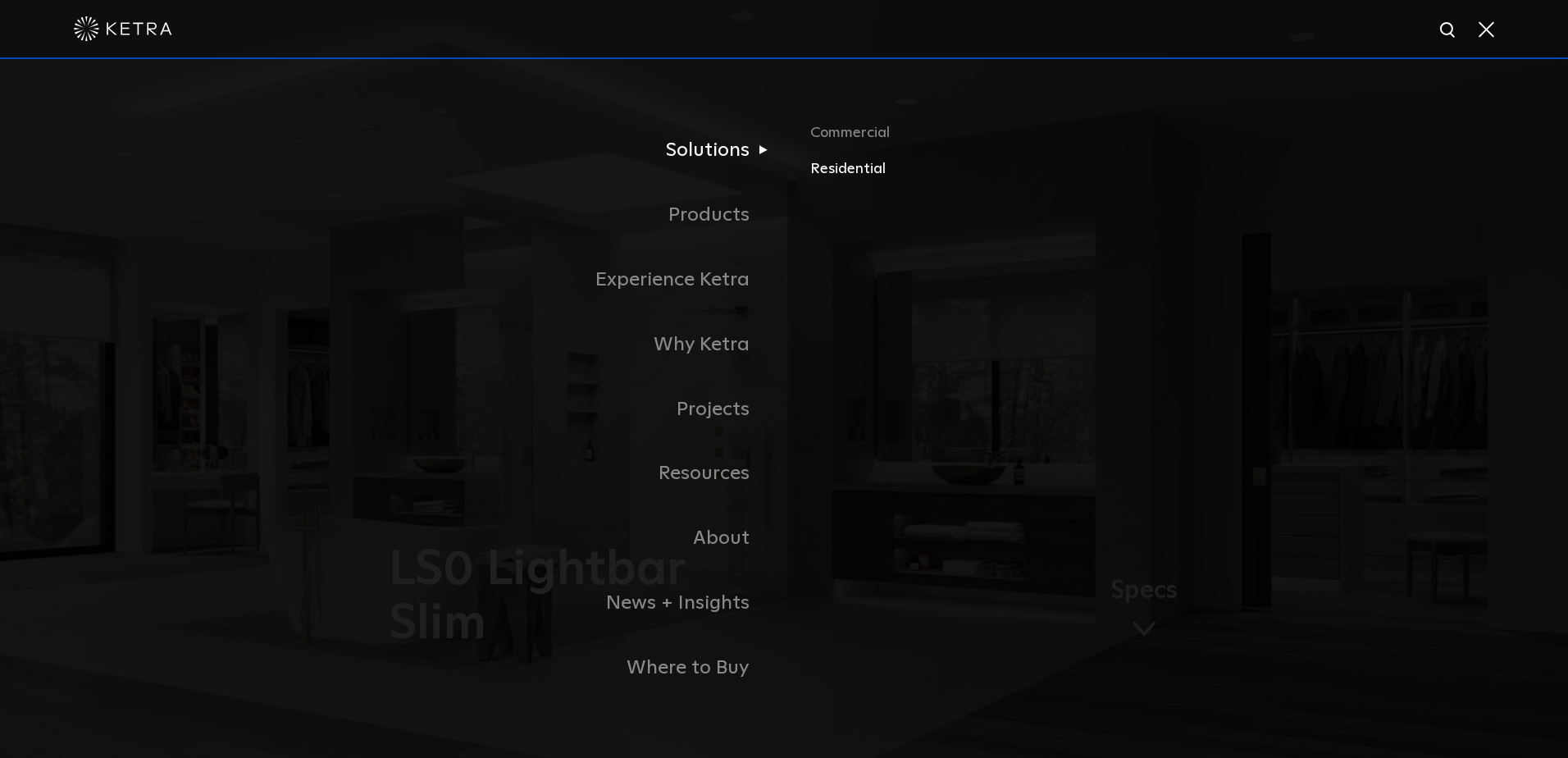
click at [851, 169] on link "Residential" at bounding box center [1002, 169] width 384 height 23
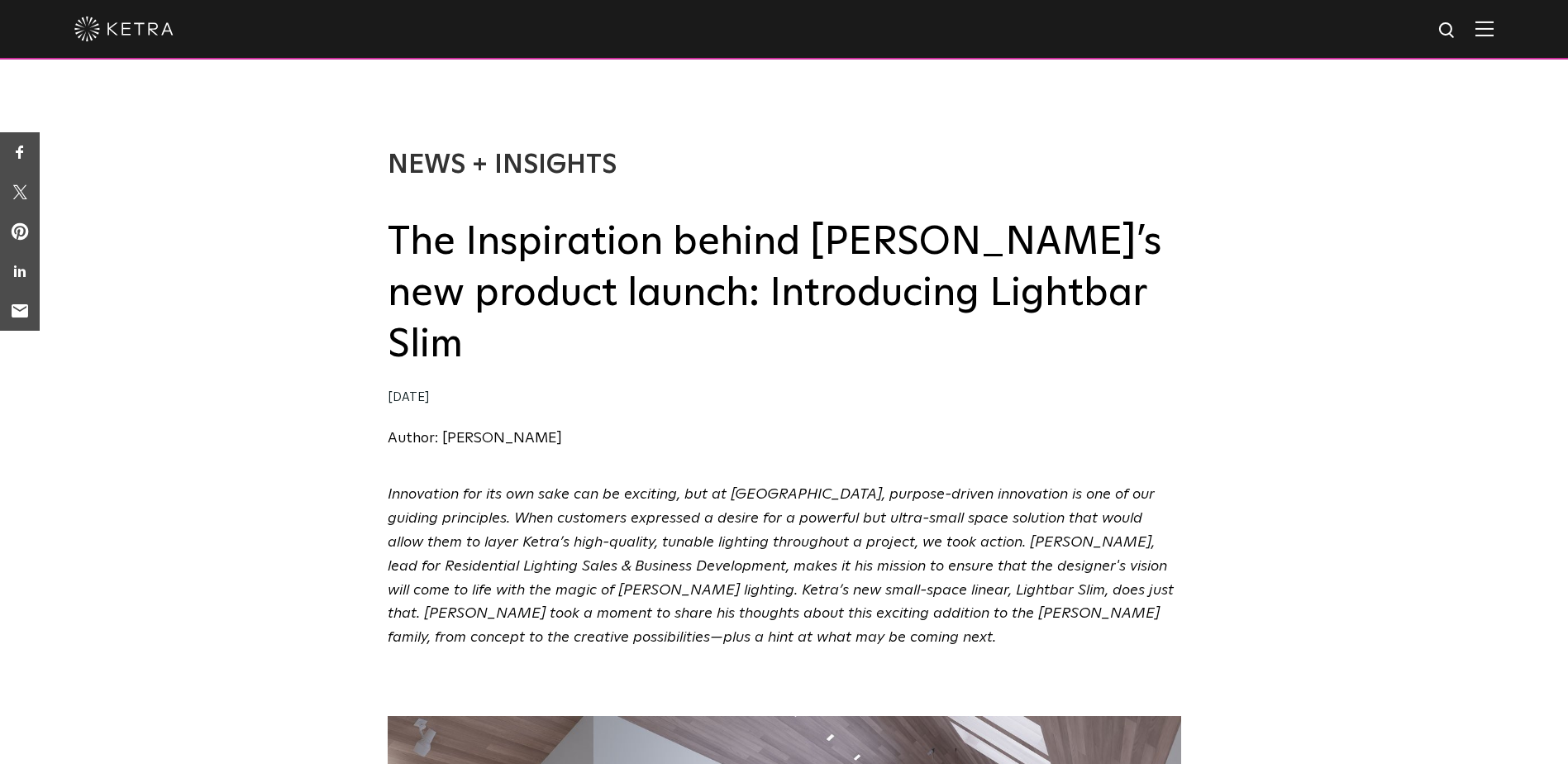
click at [1494, 32] on img at bounding box center [1484, 28] width 18 height 15
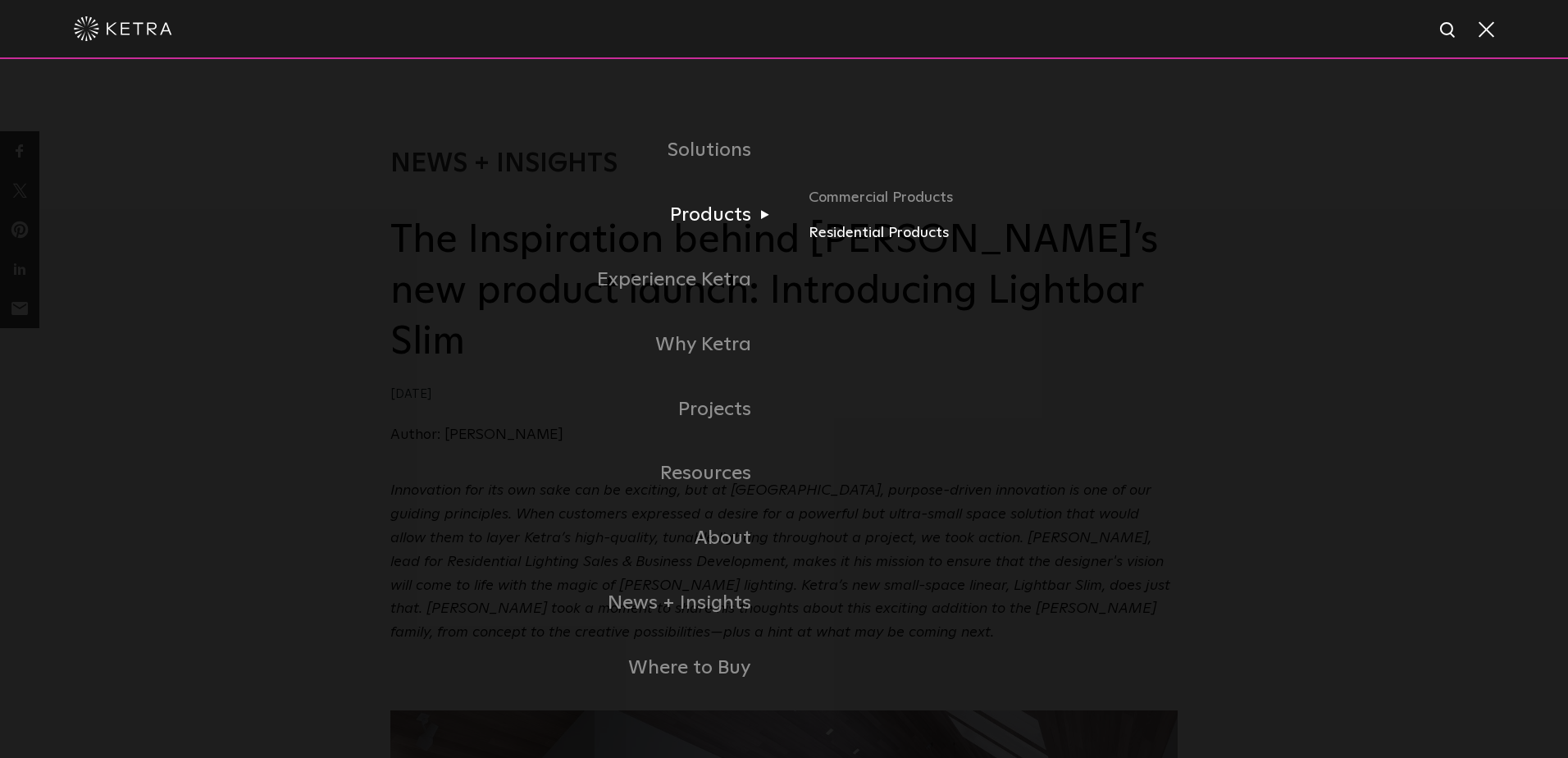
click at [883, 236] on link "Residential Products" at bounding box center [993, 233] width 369 height 23
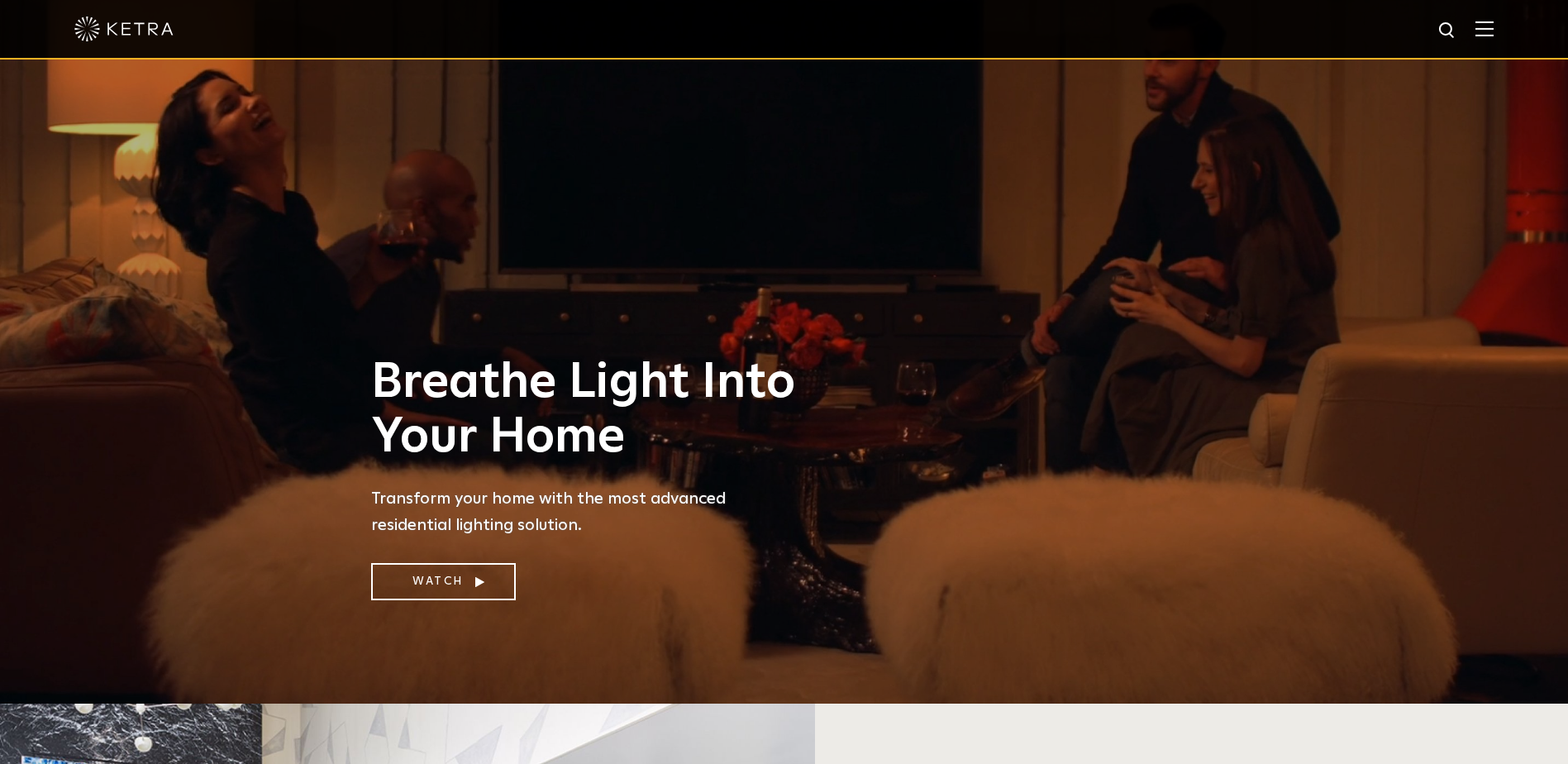
scroll to position [331, 0]
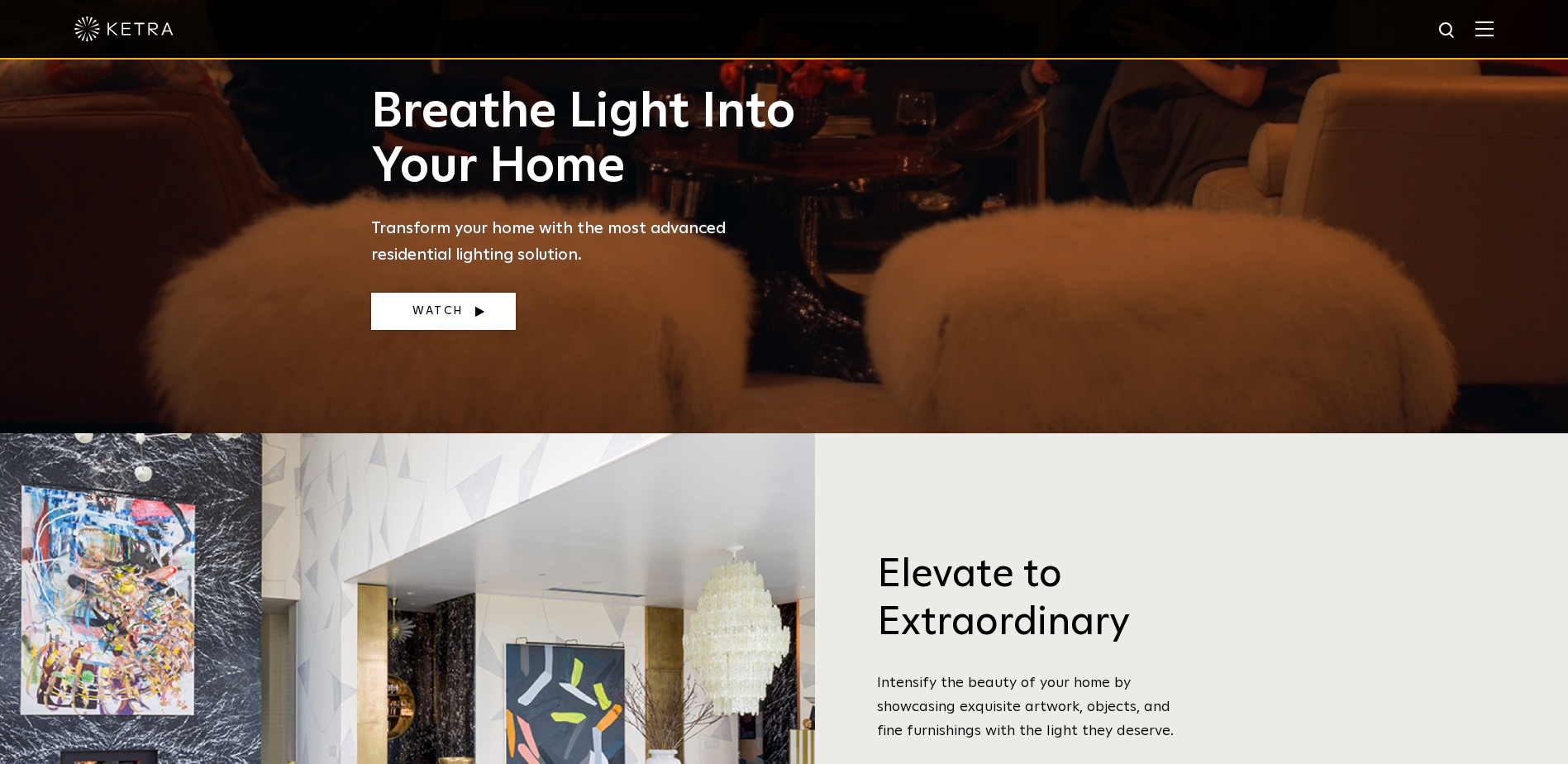
click at [438, 309] on link "Watch" at bounding box center [443, 311] width 144 height 37
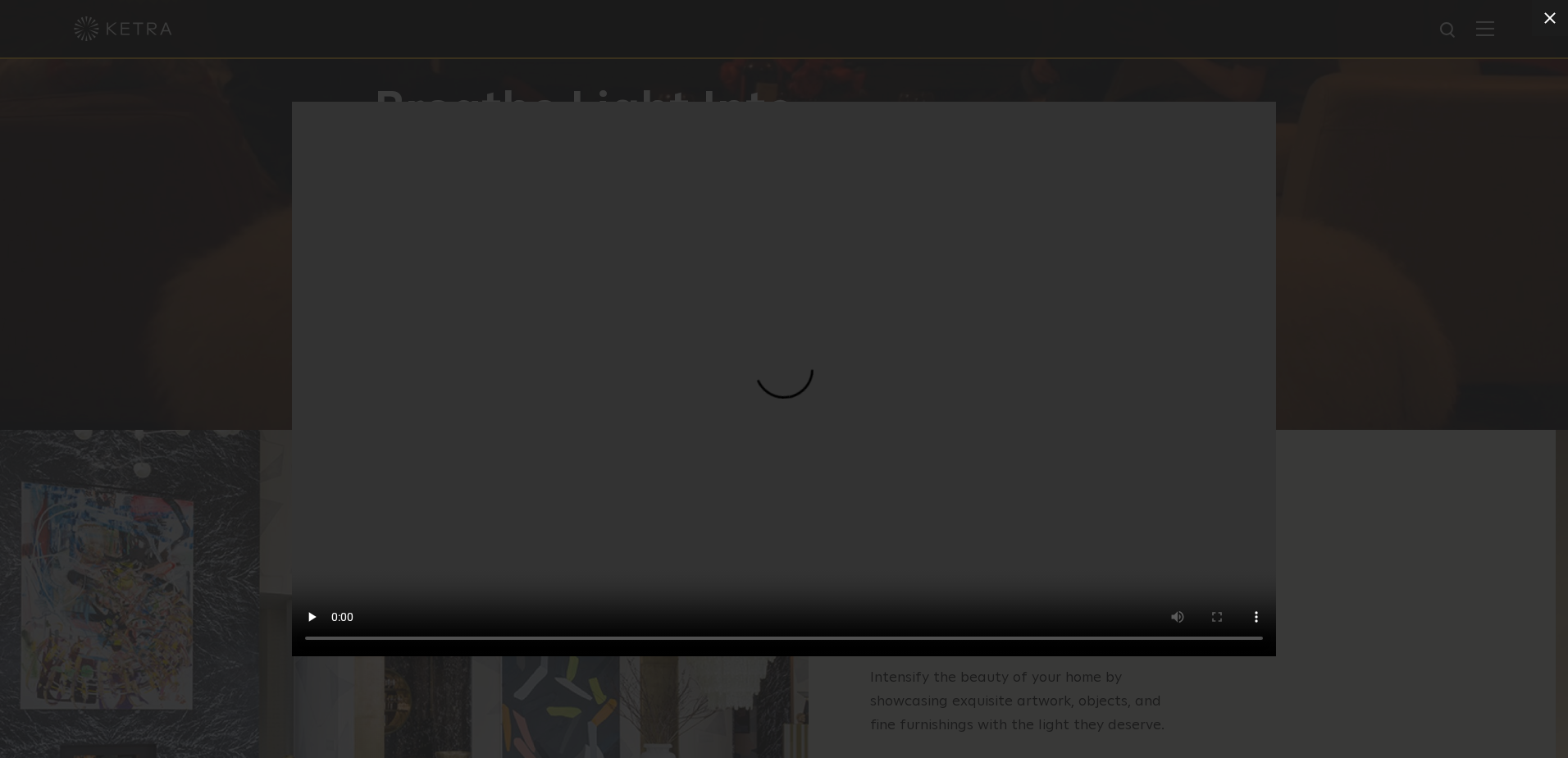
click at [1552, 17] on icon at bounding box center [1550, 18] width 20 height 20
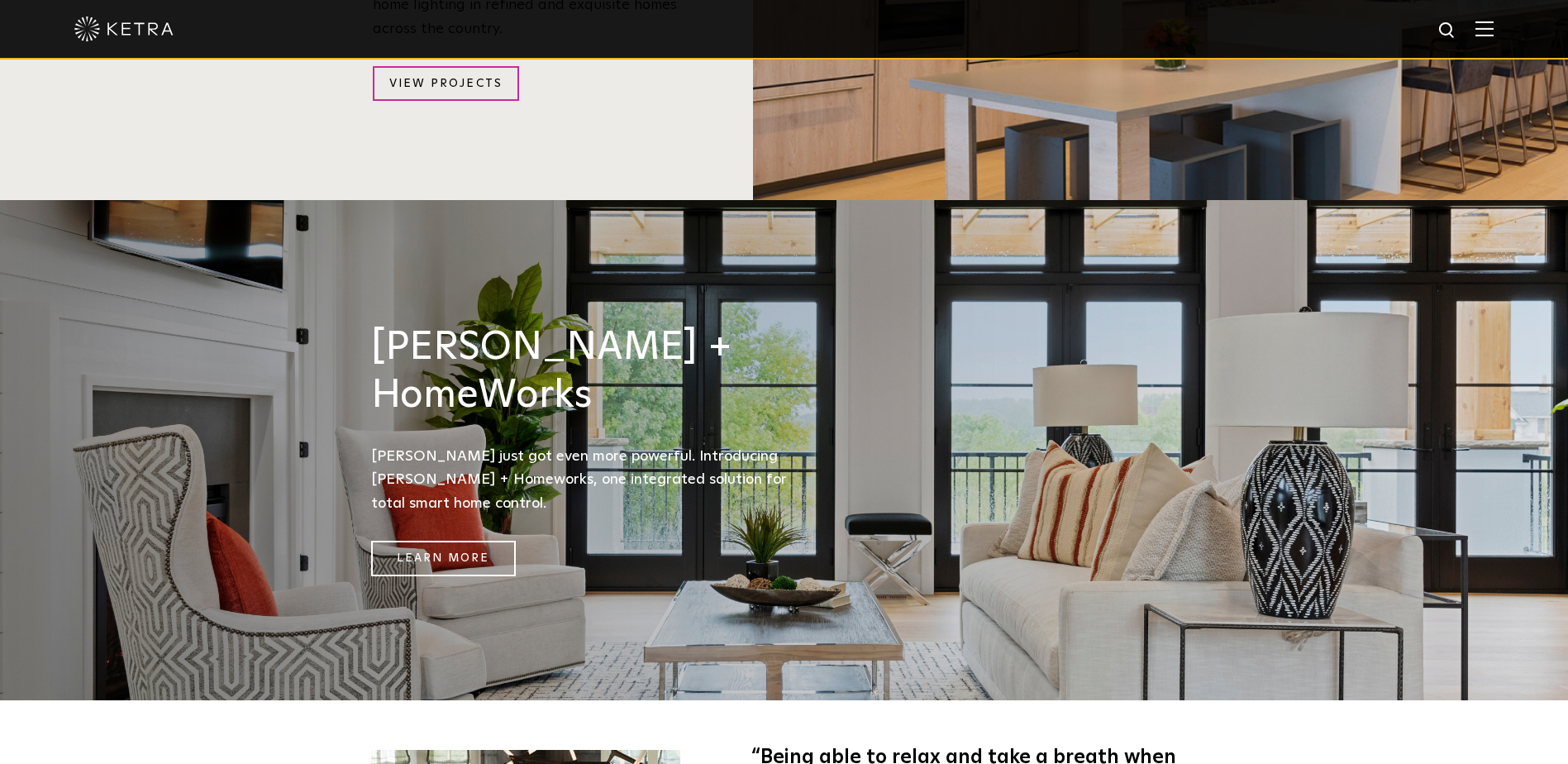
scroll to position [1571, 0]
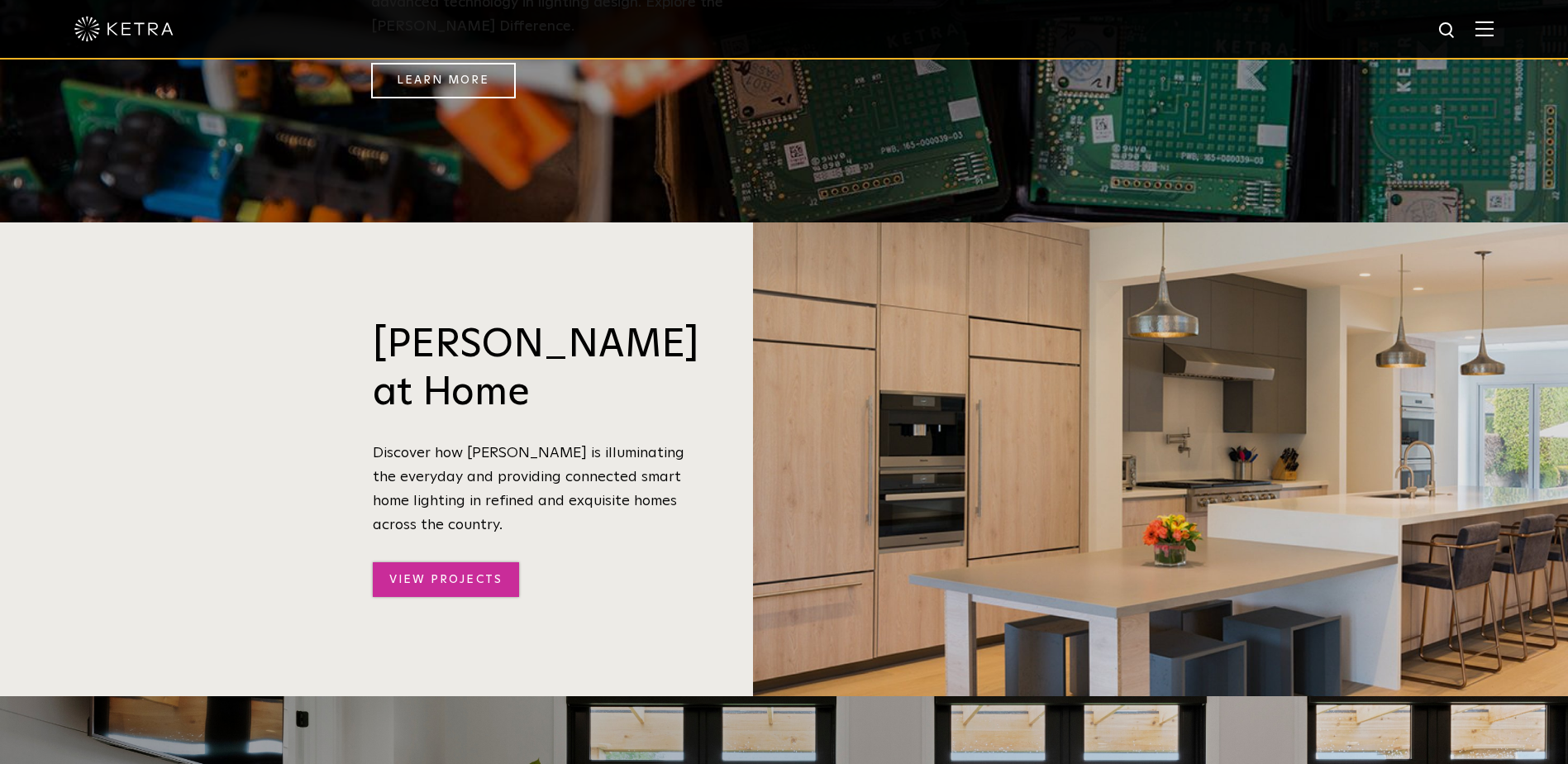
click at [474, 562] on link "View Projects" at bounding box center [446, 580] width 146 height 35
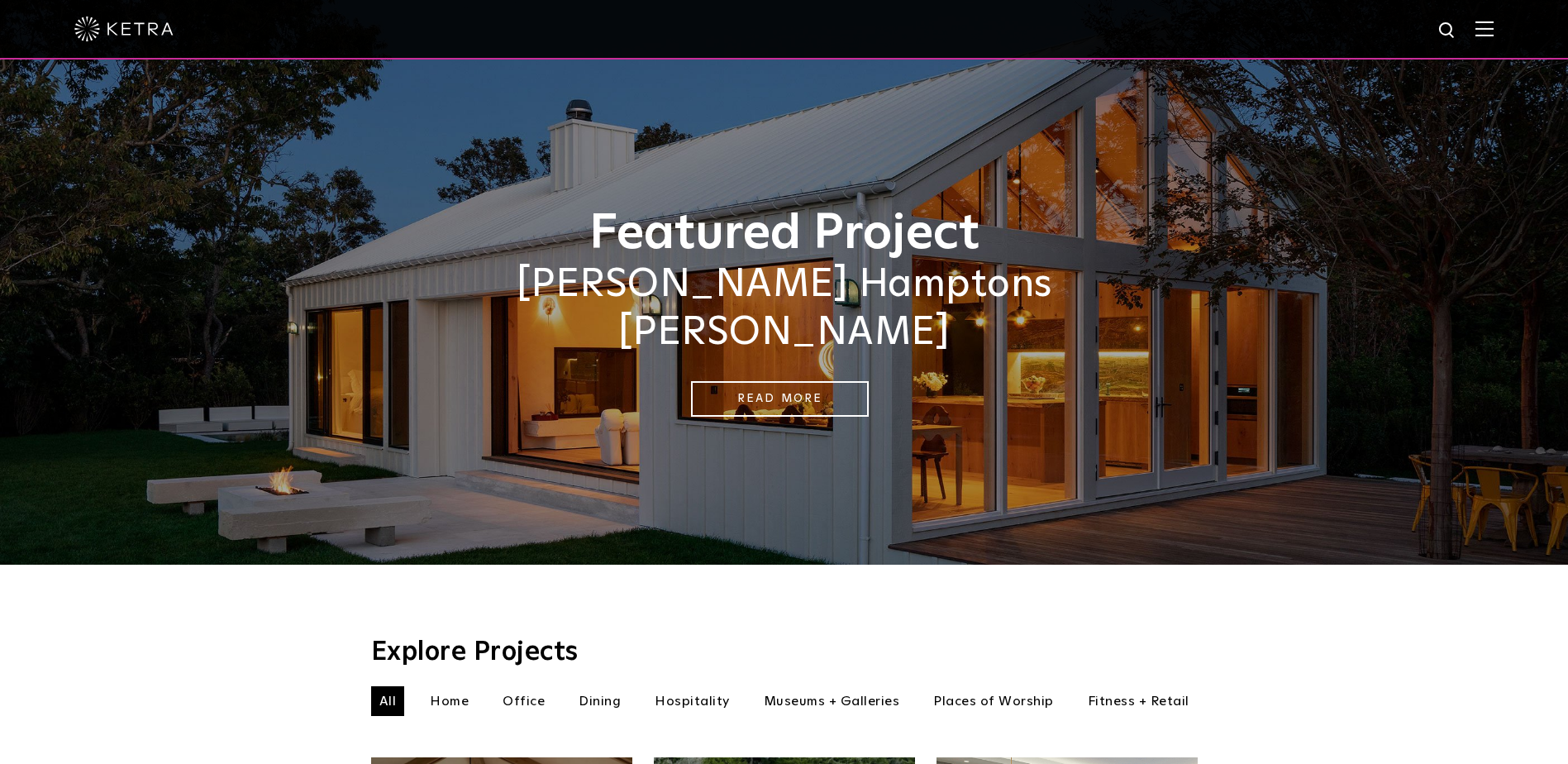
click at [442, 686] on li "Home" at bounding box center [449, 700] width 55 height 30
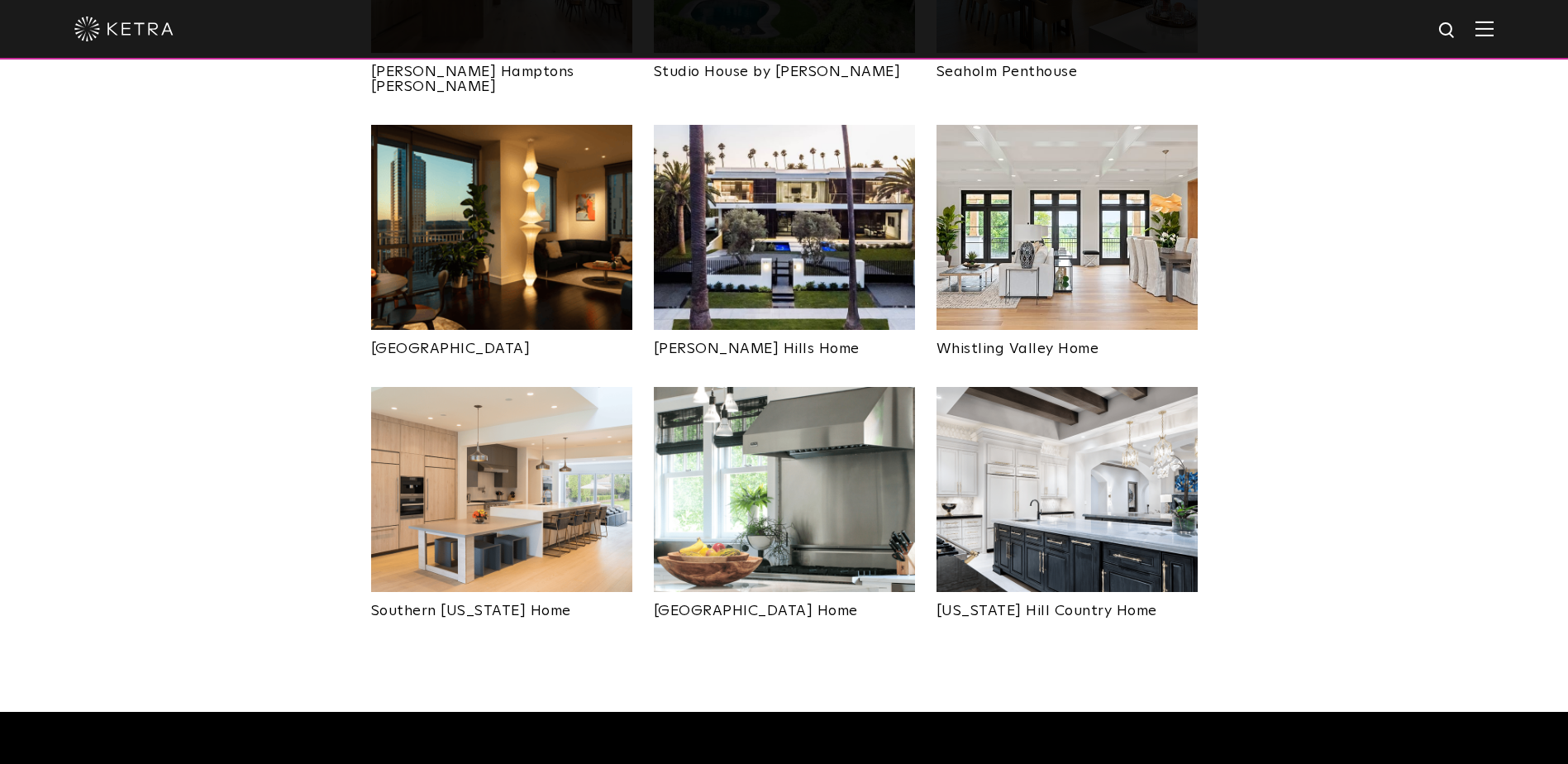
scroll to position [939, 0]
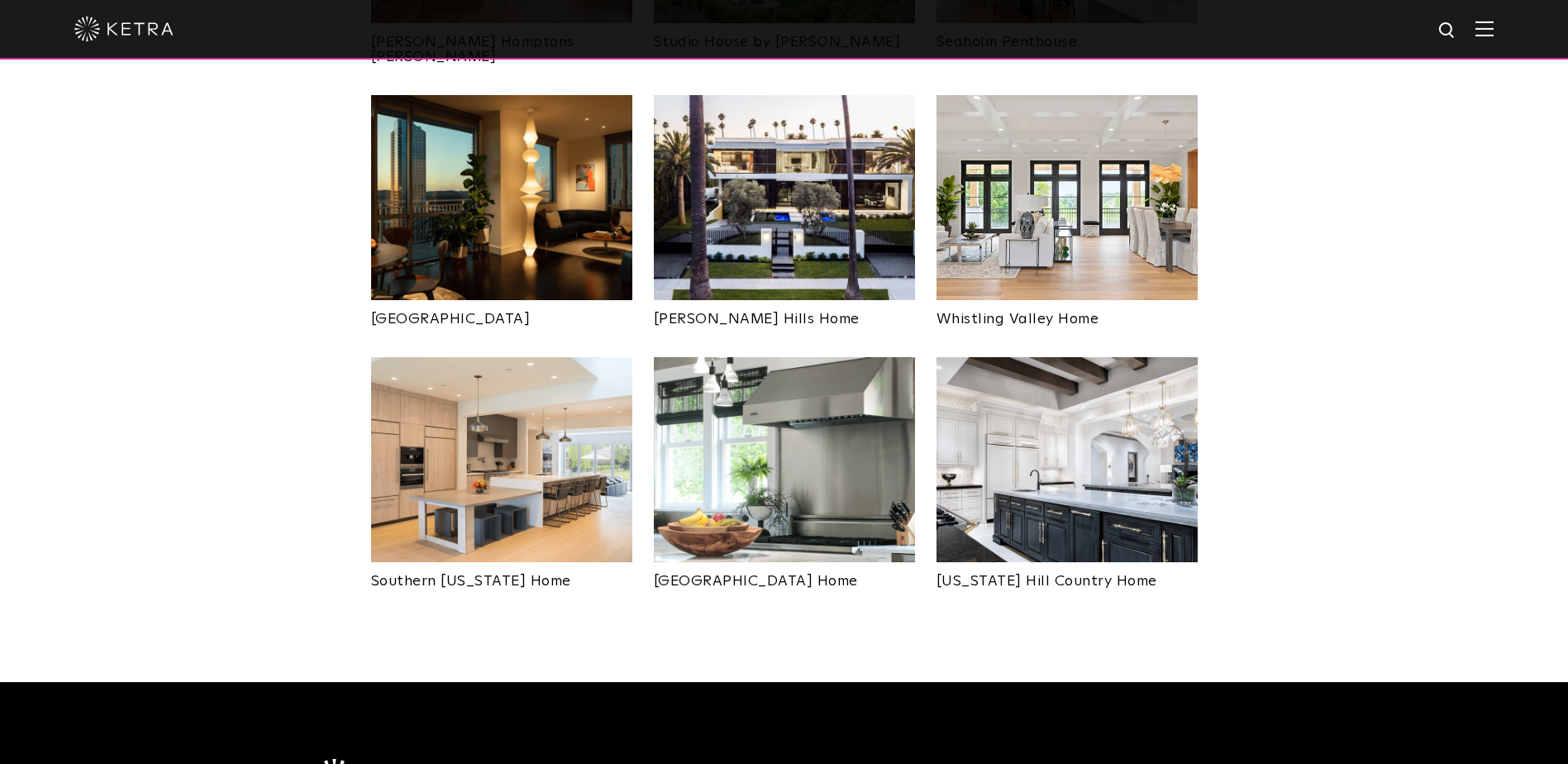
click at [483, 396] on img at bounding box center [502, 460] width 261 height 205
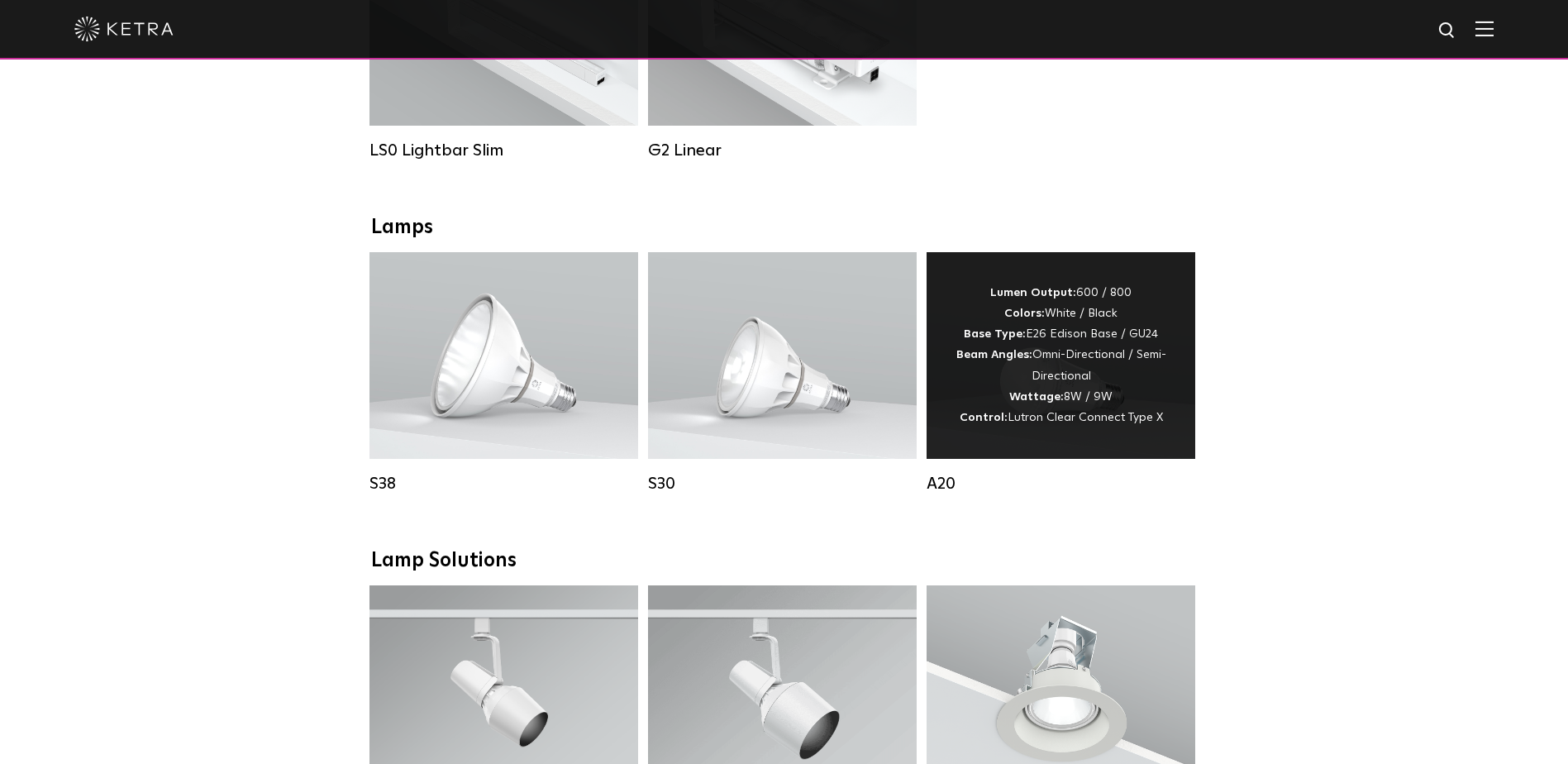
scroll to position [579, 0]
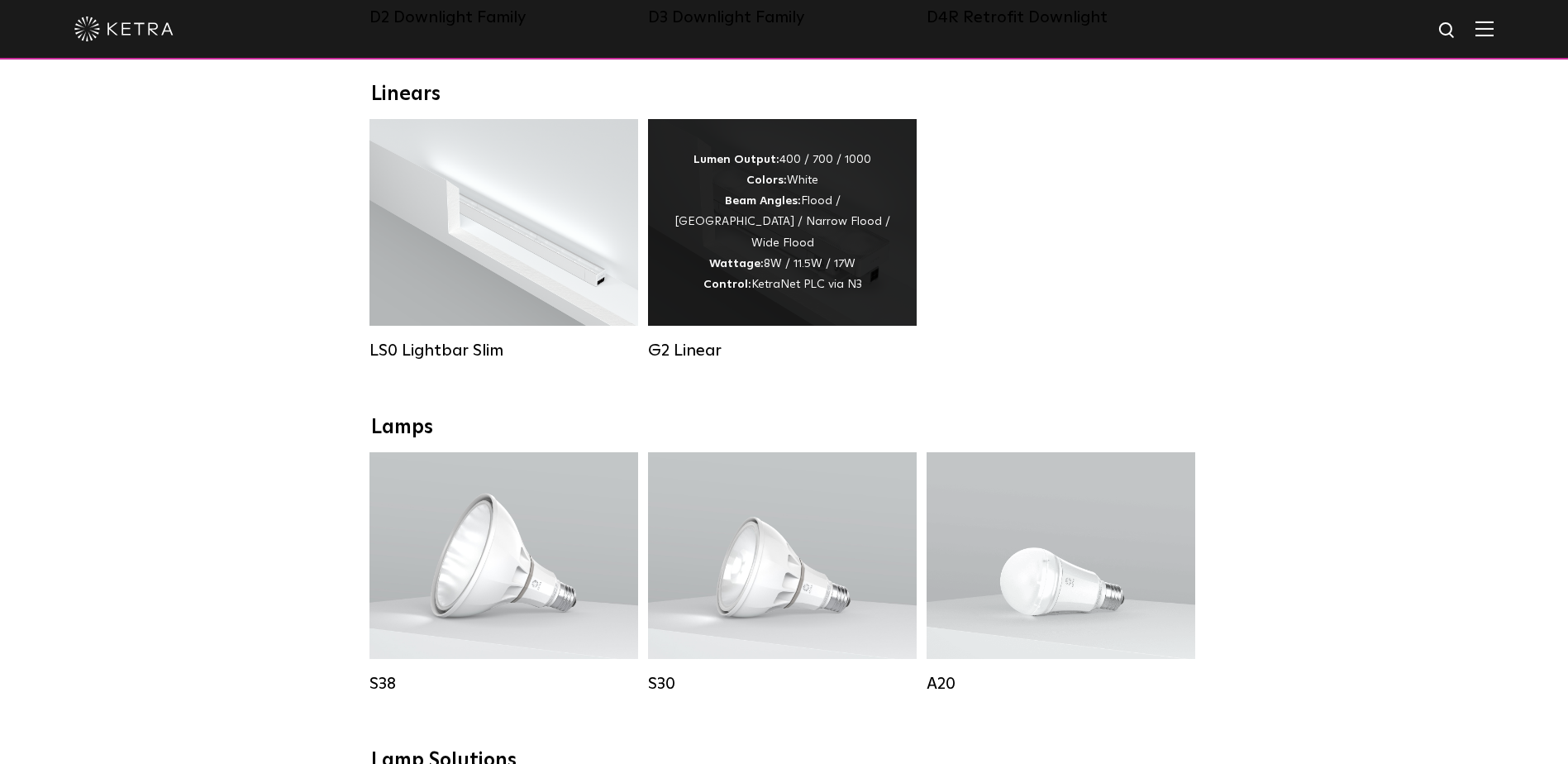
click at [864, 196] on div "Lumen Output: 400 / 700 / 1000 Colors: White Beam Angles: Flood / [GEOGRAPHIC_D…" at bounding box center [782, 223] width 219 height 145
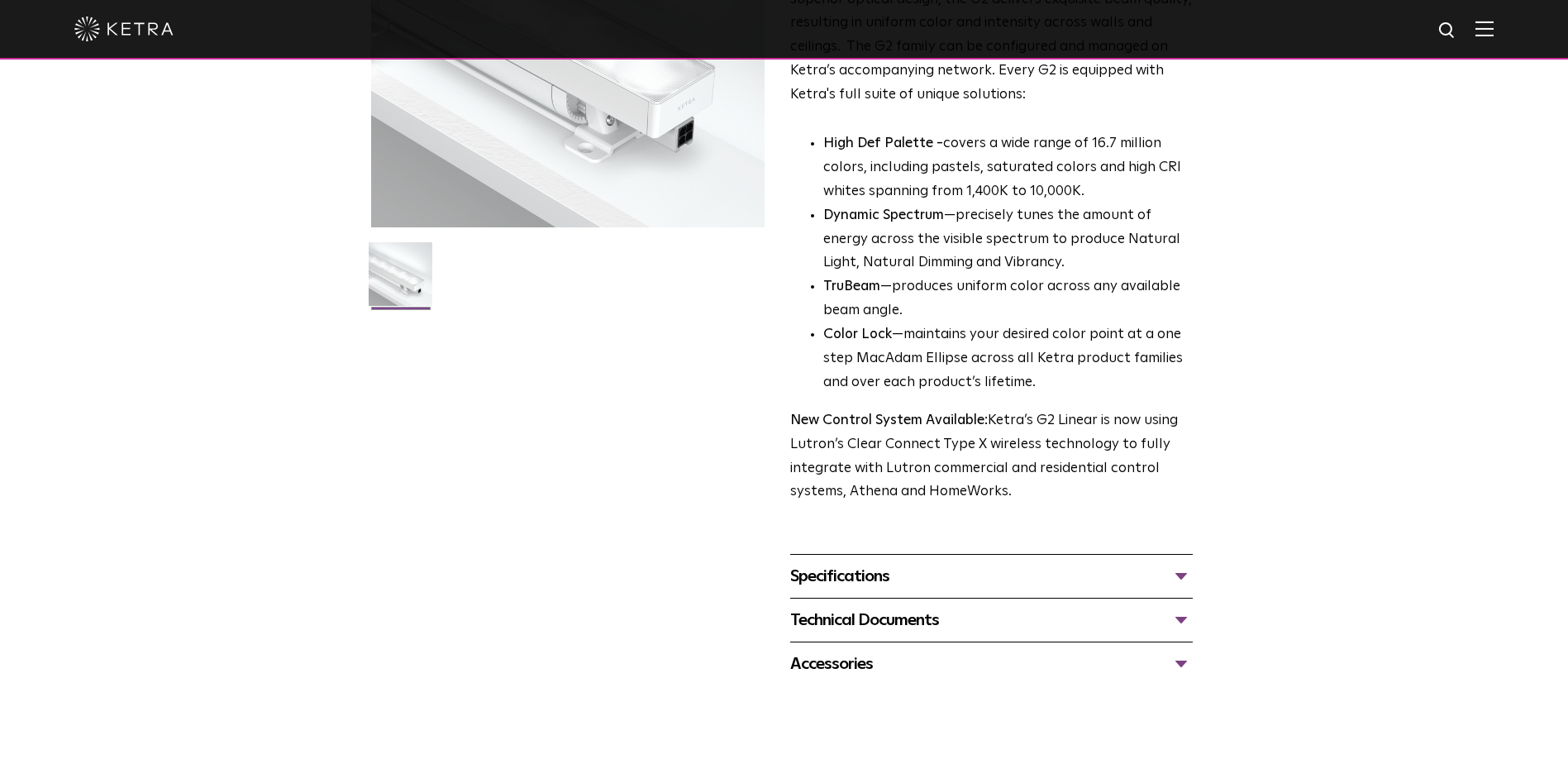
scroll to position [413, 0]
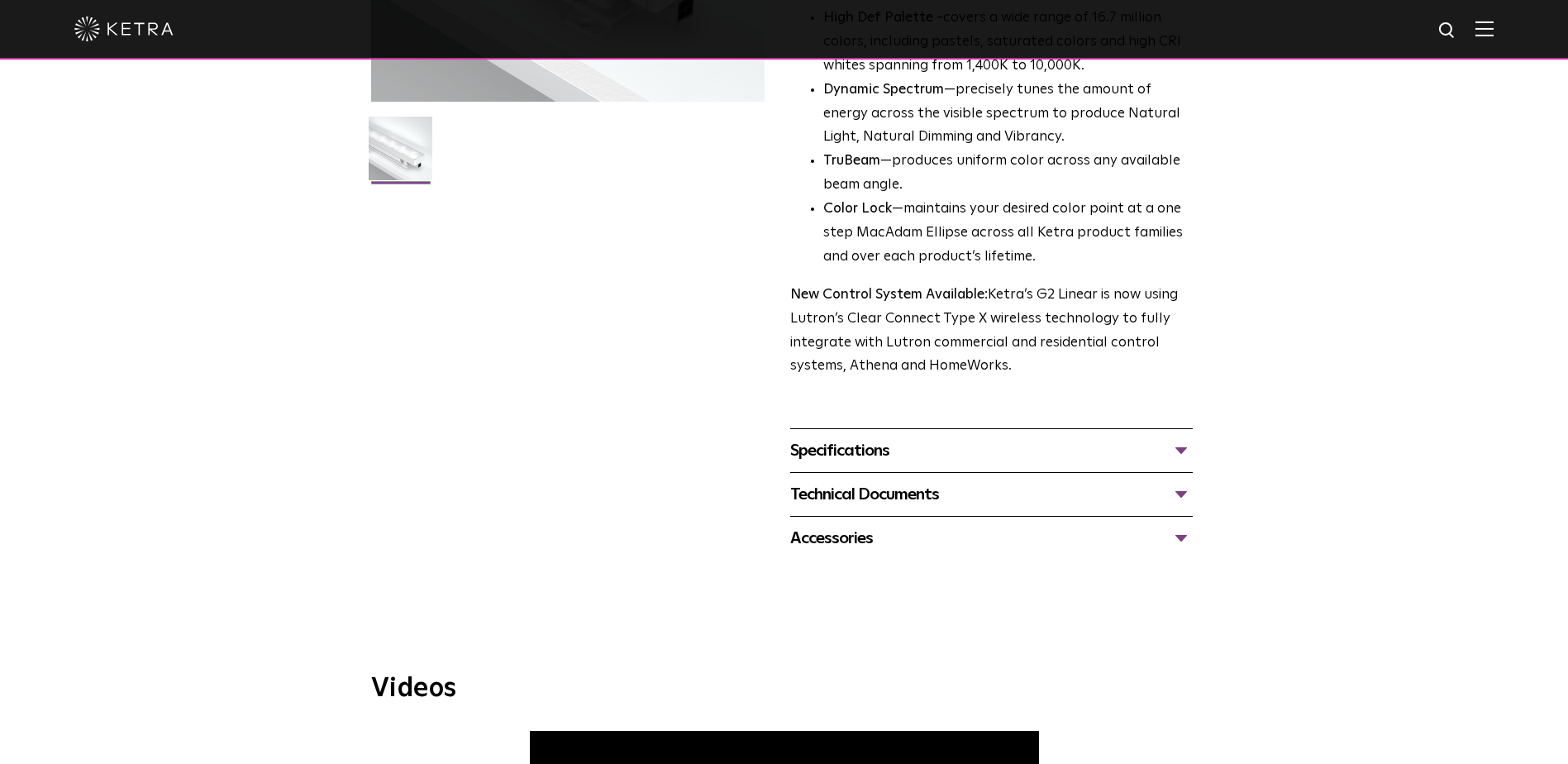
click at [1186, 444] on div "Specifications" at bounding box center [991, 451] width 402 height 26
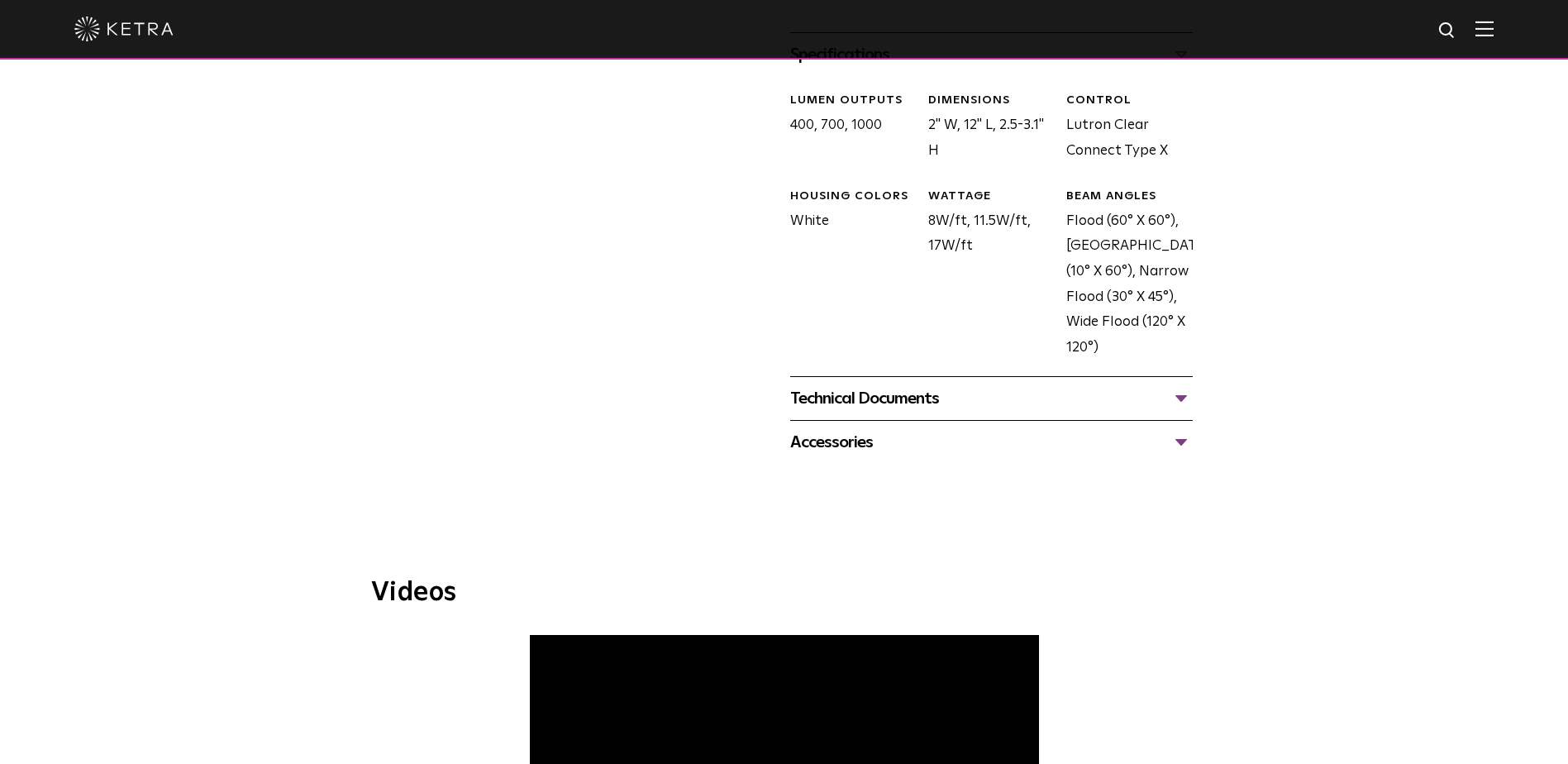
scroll to position [909, 0]
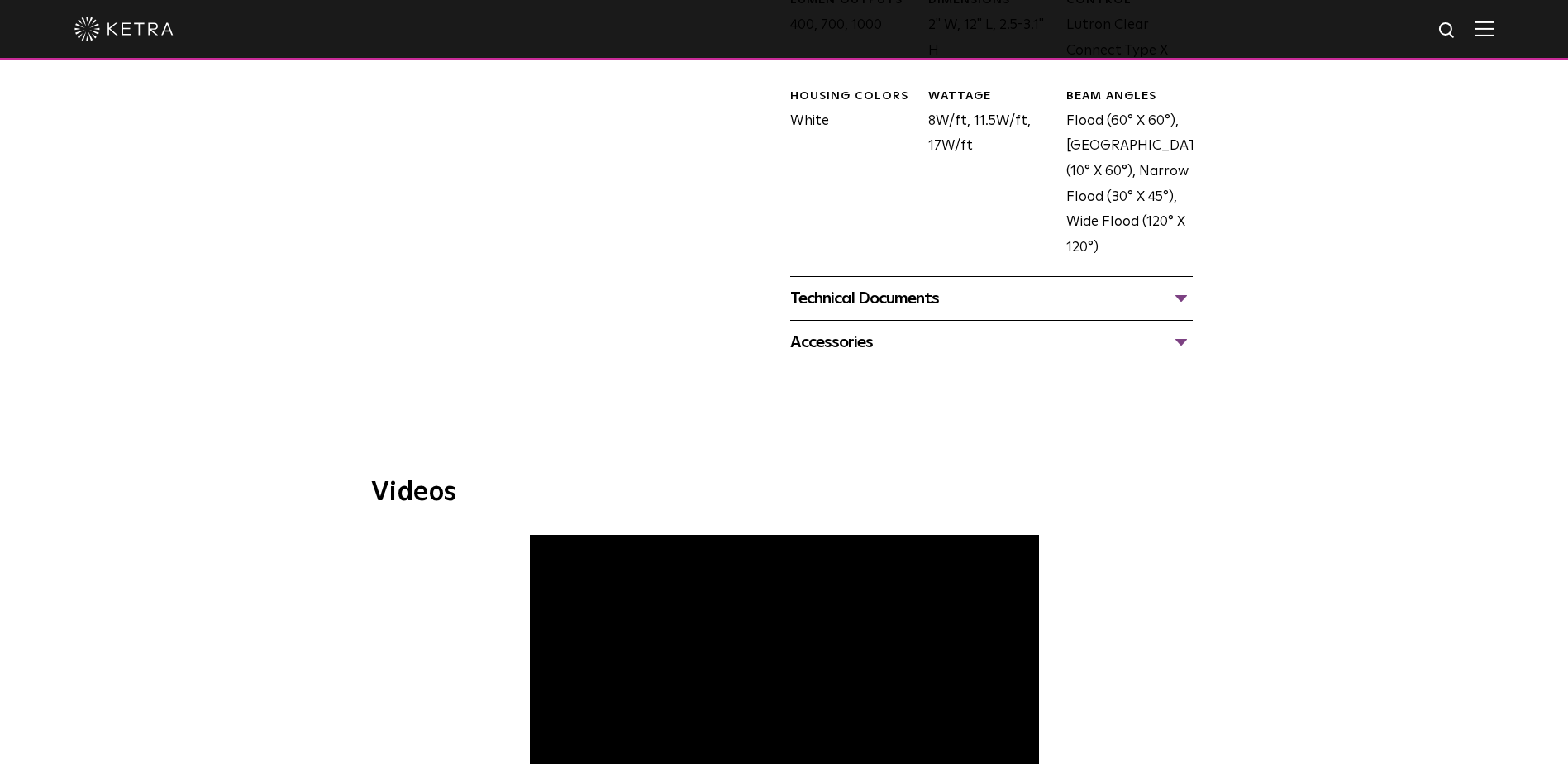
click at [1174, 298] on div "Technical Documents" at bounding box center [991, 298] width 402 height 26
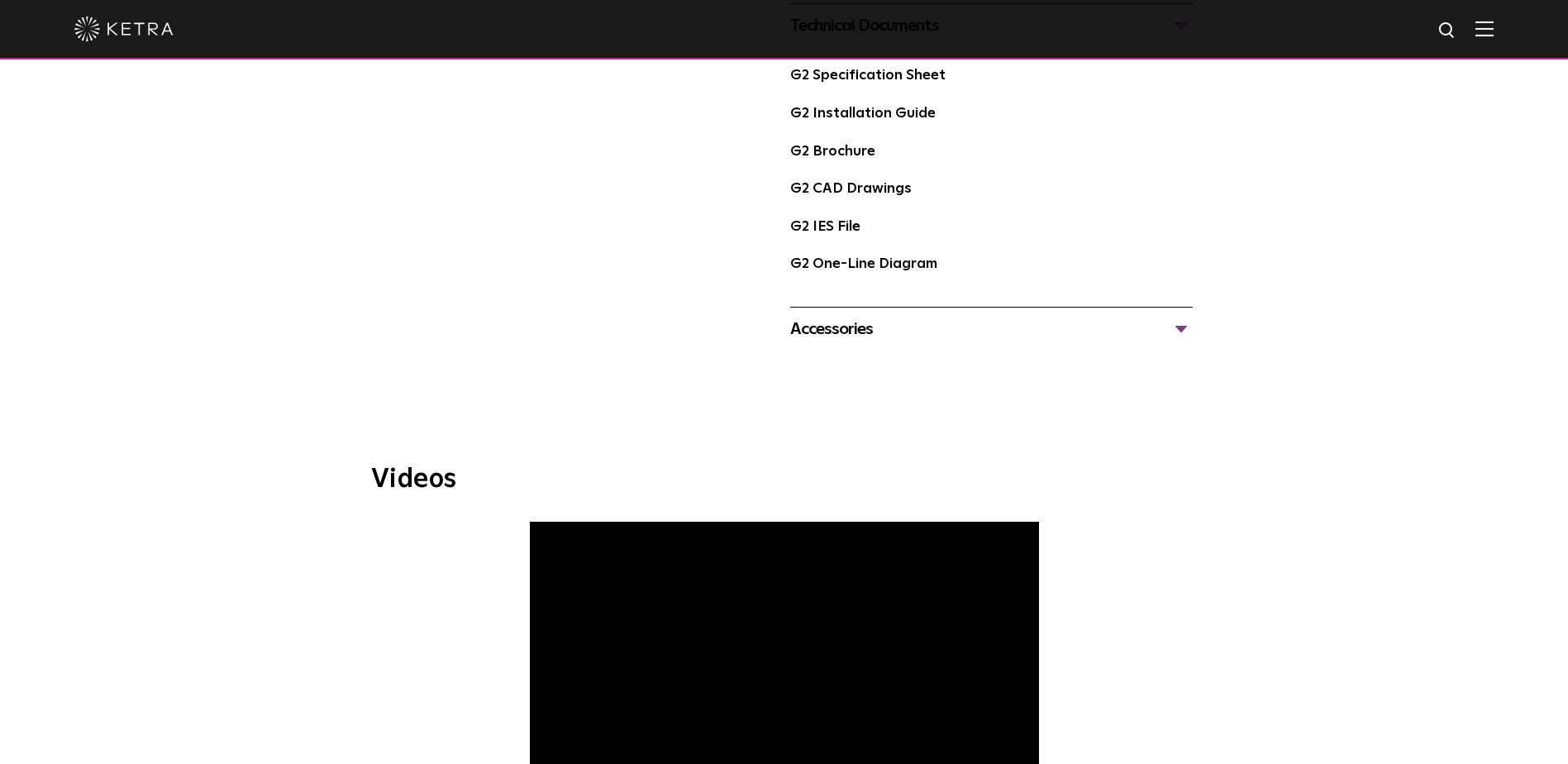
scroll to position [992, 0]
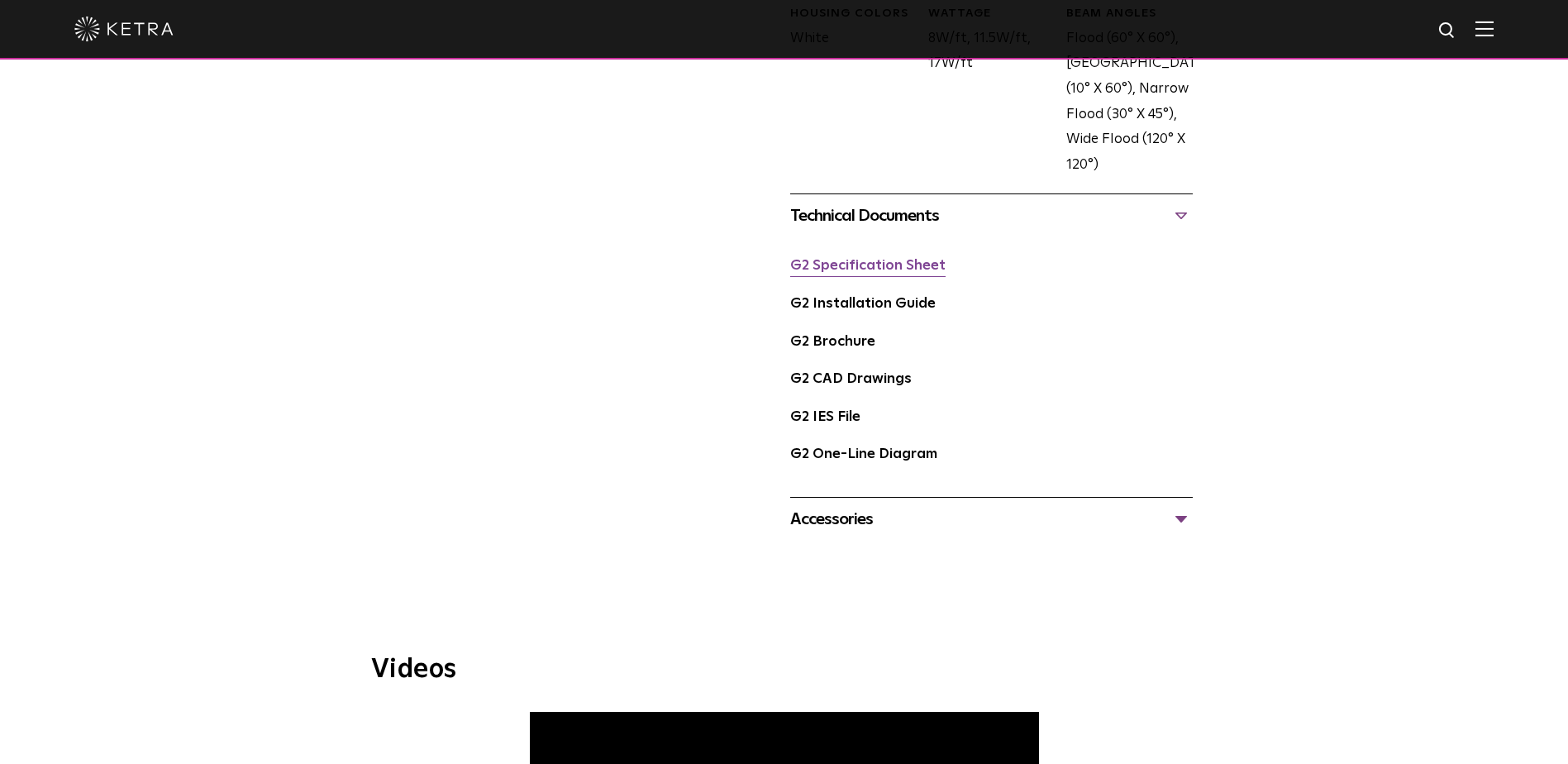
click at [863, 269] on link "G2 Specification Sheet" at bounding box center [867, 265] width 155 height 14
click at [848, 378] on link "G2 CAD Drawings" at bounding box center [851, 379] width 122 height 14
click at [839, 349] on link "G2 Brochure" at bounding box center [833, 342] width 85 height 14
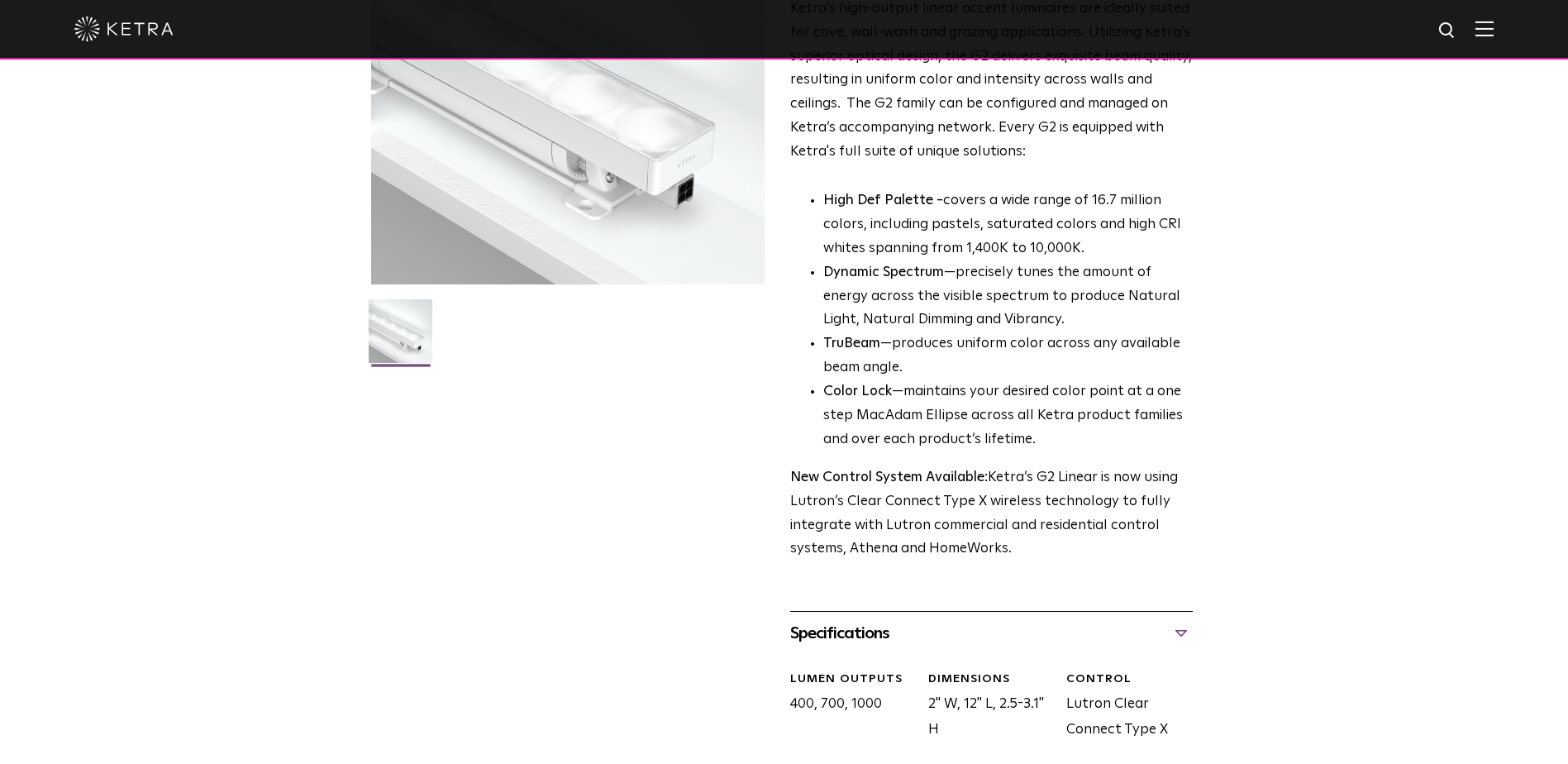
scroll to position [0, 0]
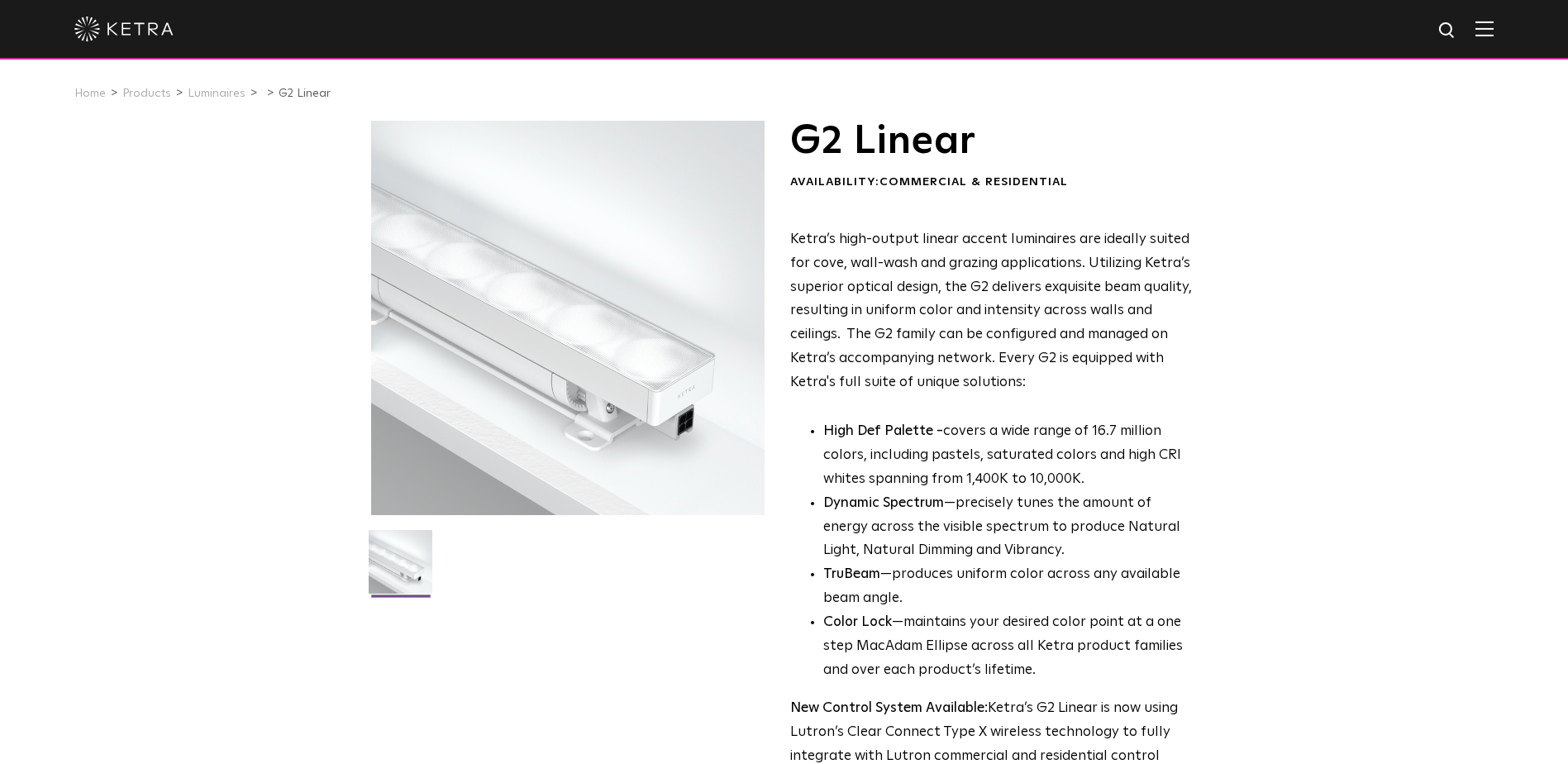
click at [1494, 26] on img at bounding box center [1484, 28] width 18 height 15
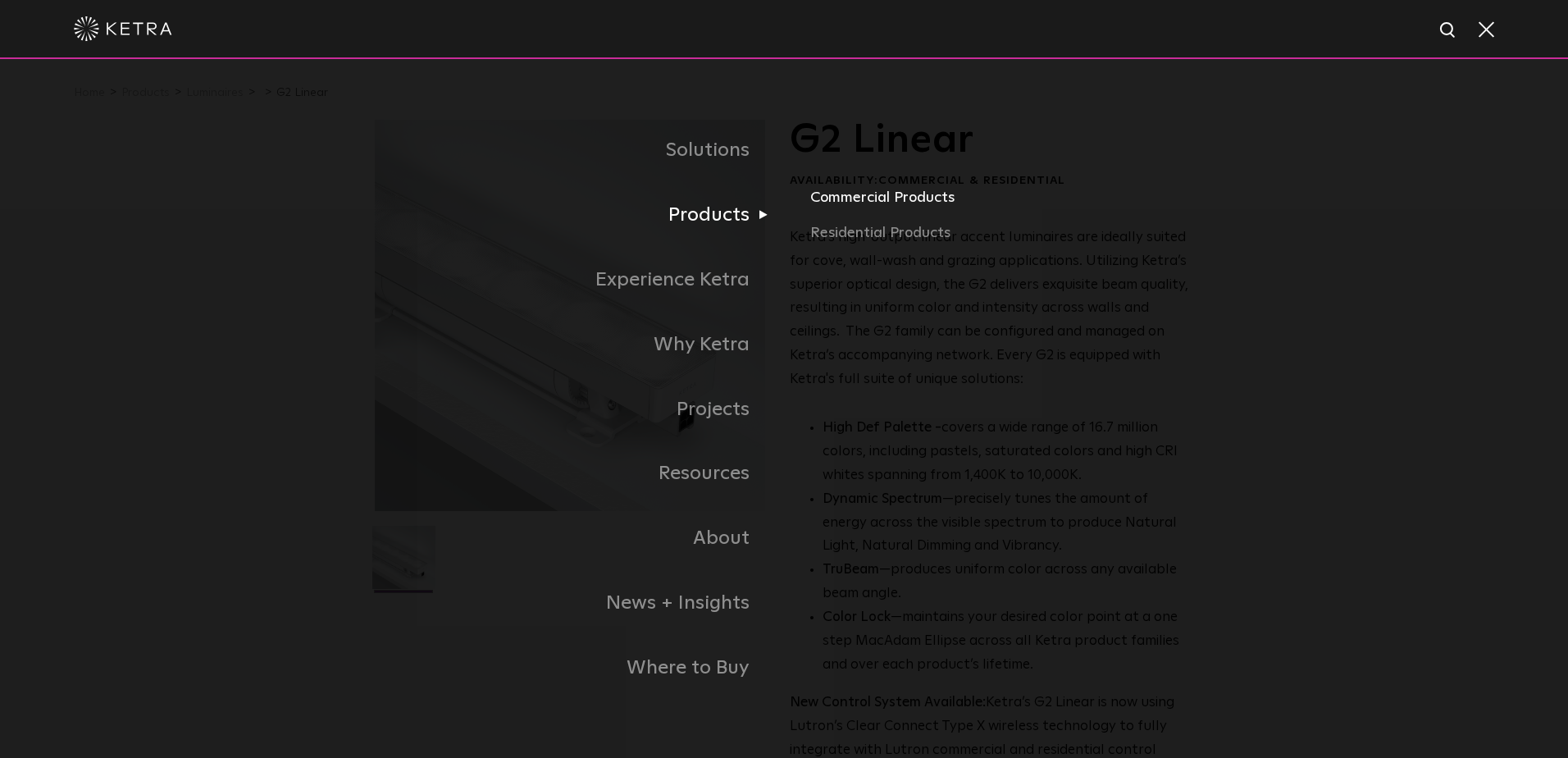
click at [872, 202] on link "Commercial Products" at bounding box center [1002, 204] width 384 height 36
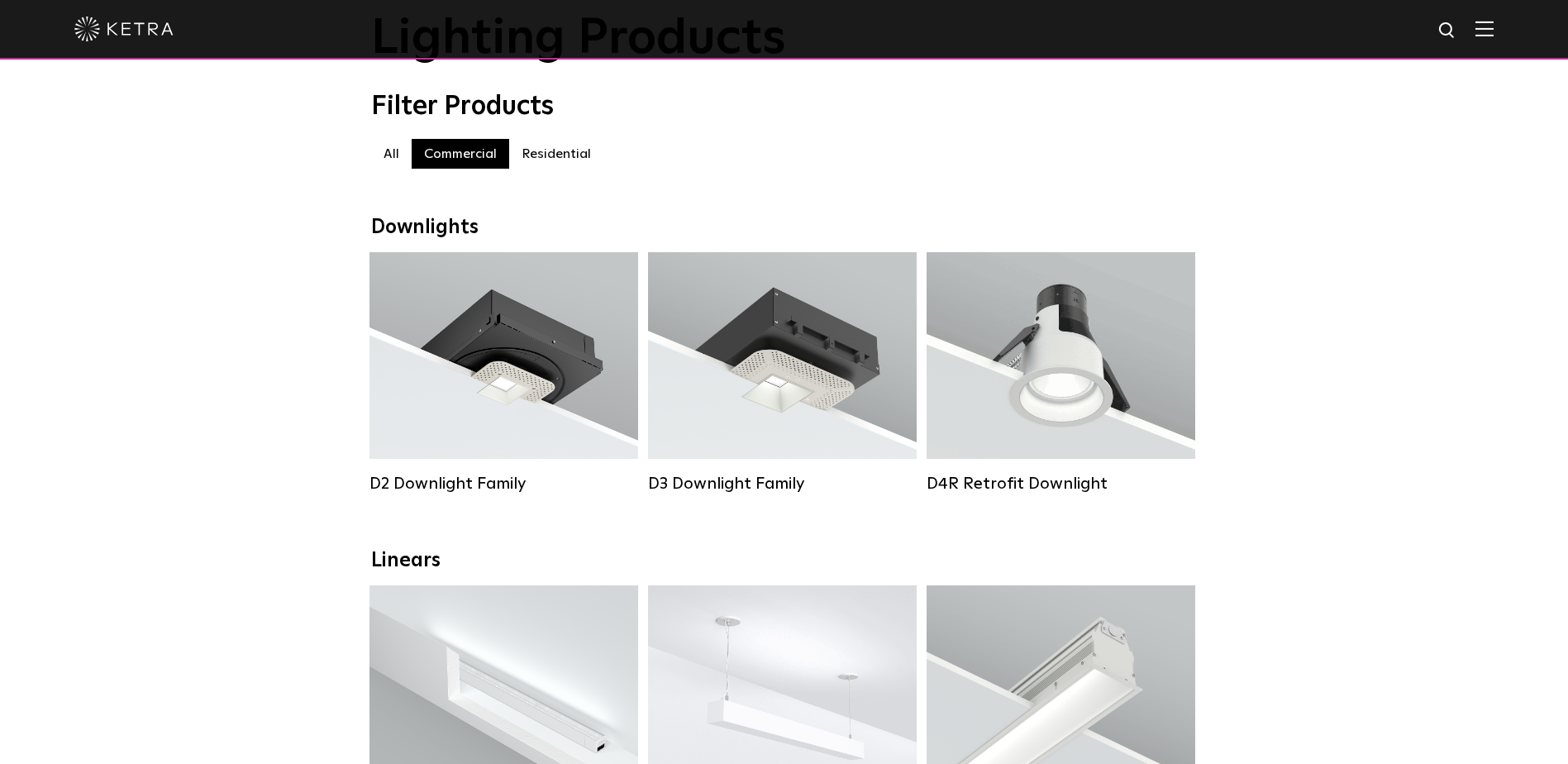
scroll to position [496, 0]
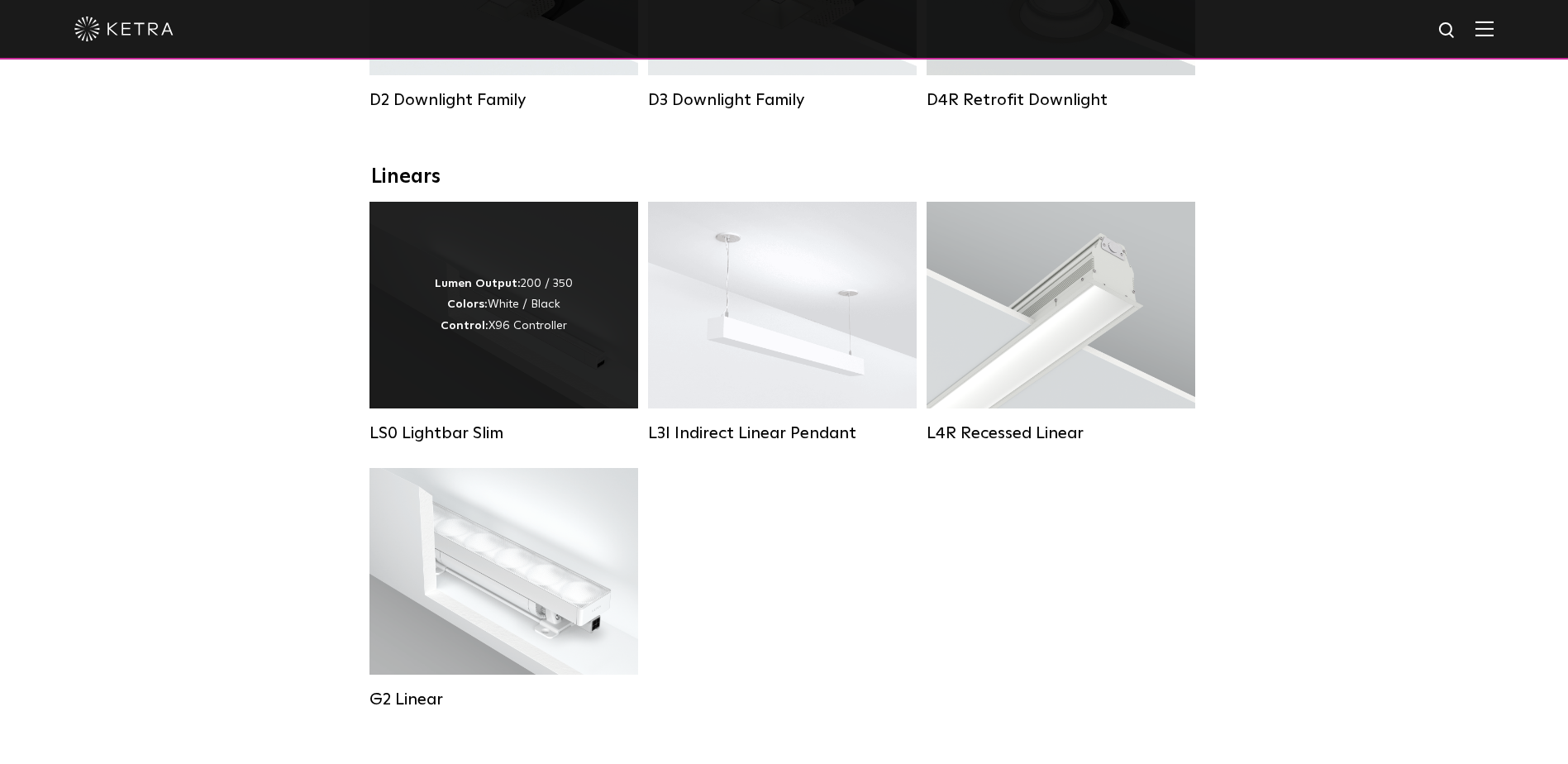
click at [518, 251] on div "Lumen Output: 200 / 350 Colors: White / Black Control: X96 Controller" at bounding box center [504, 305] width 269 height 207
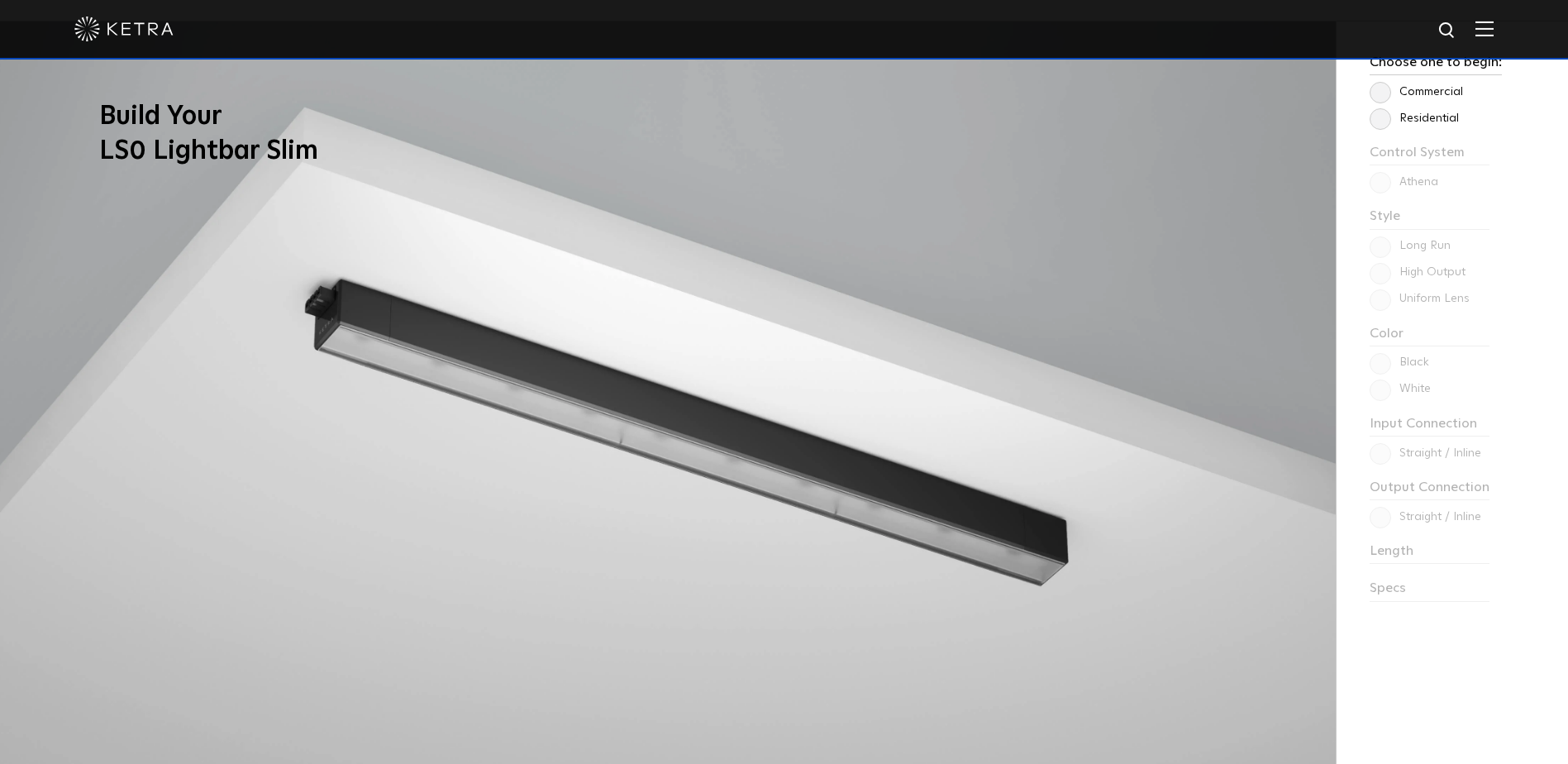
scroll to position [1405, 0]
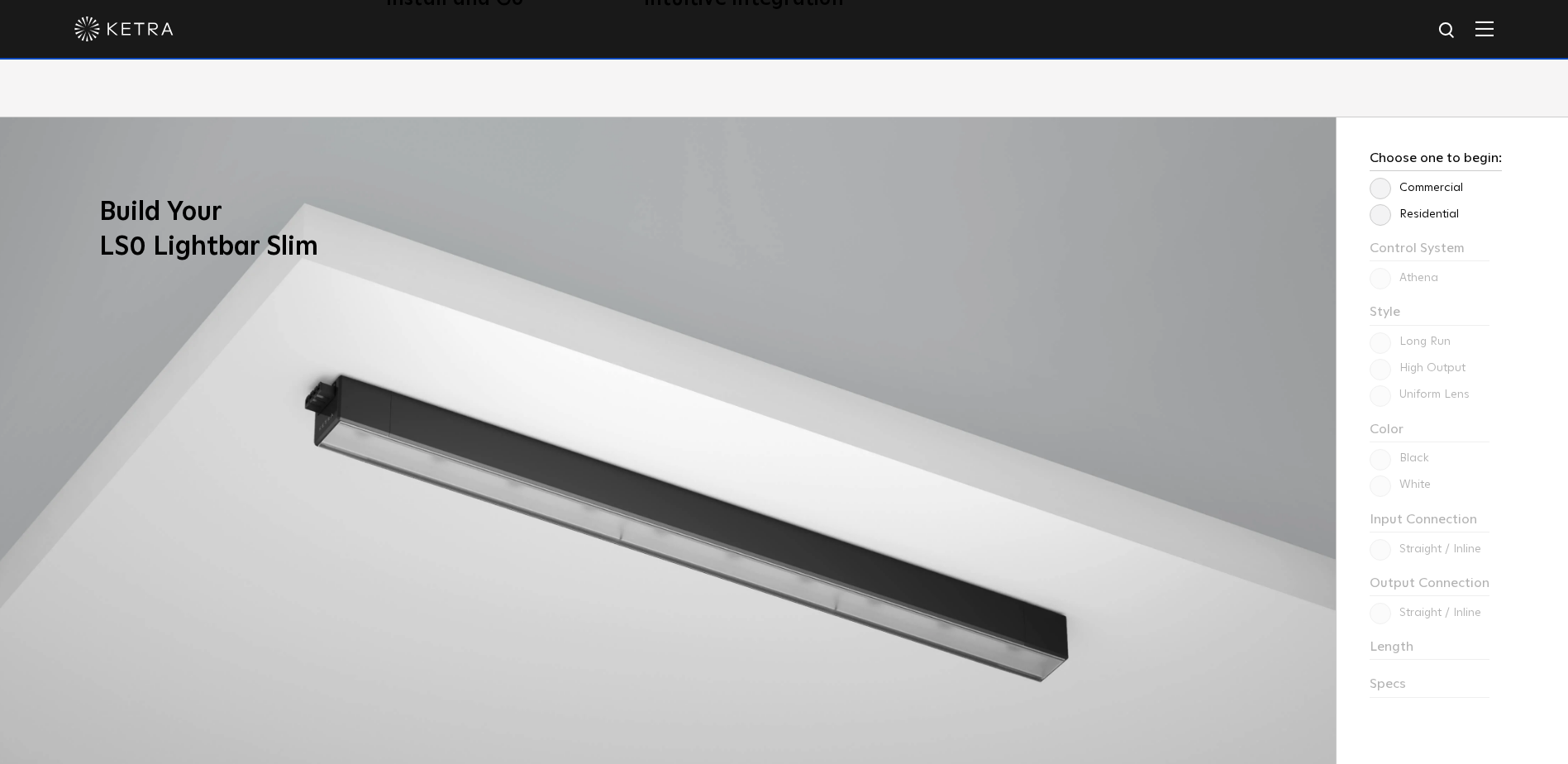
click at [1385, 216] on label "Residential" at bounding box center [1414, 213] width 89 height 14
click at [0, 0] on input "Residential" at bounding box center [0, 0] width 0 height 0
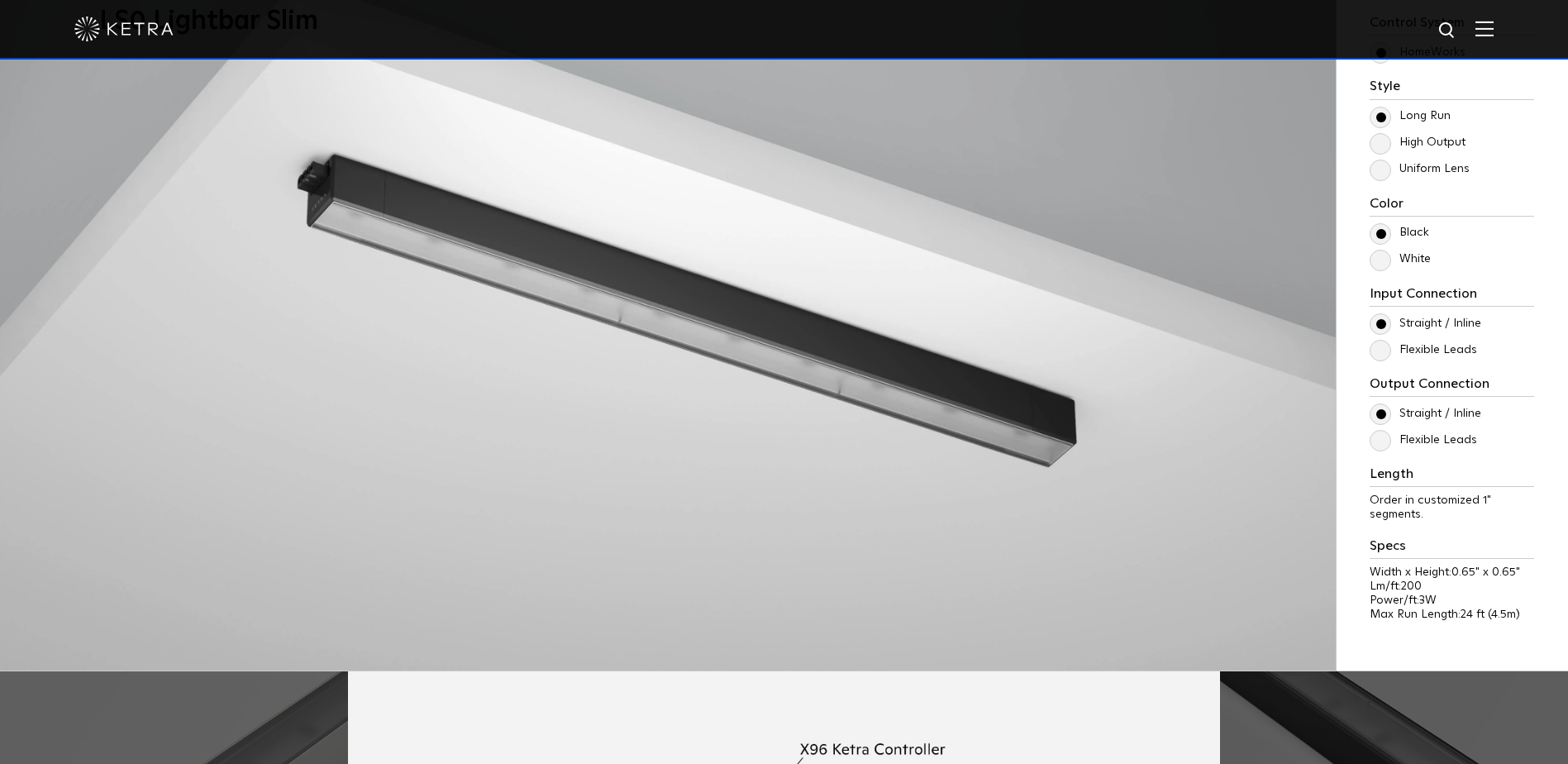
scroll to position [1653, 0]
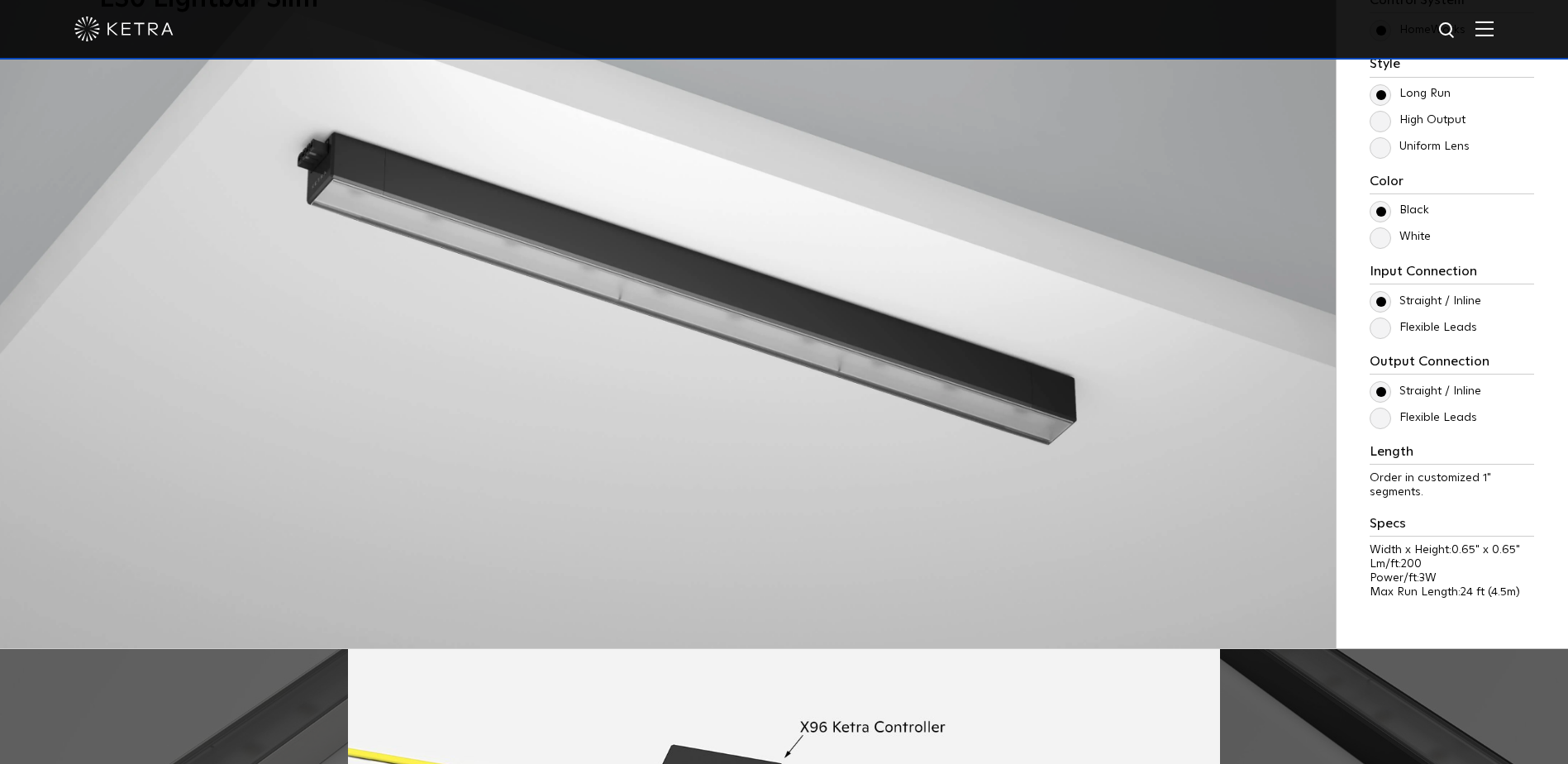
click at [1380, 244] on label "White" at bounding box center [1399, 236] width 61 height 14
click at [0, 0] on input "White" at bounding box center [0, 0] width 0 height 0
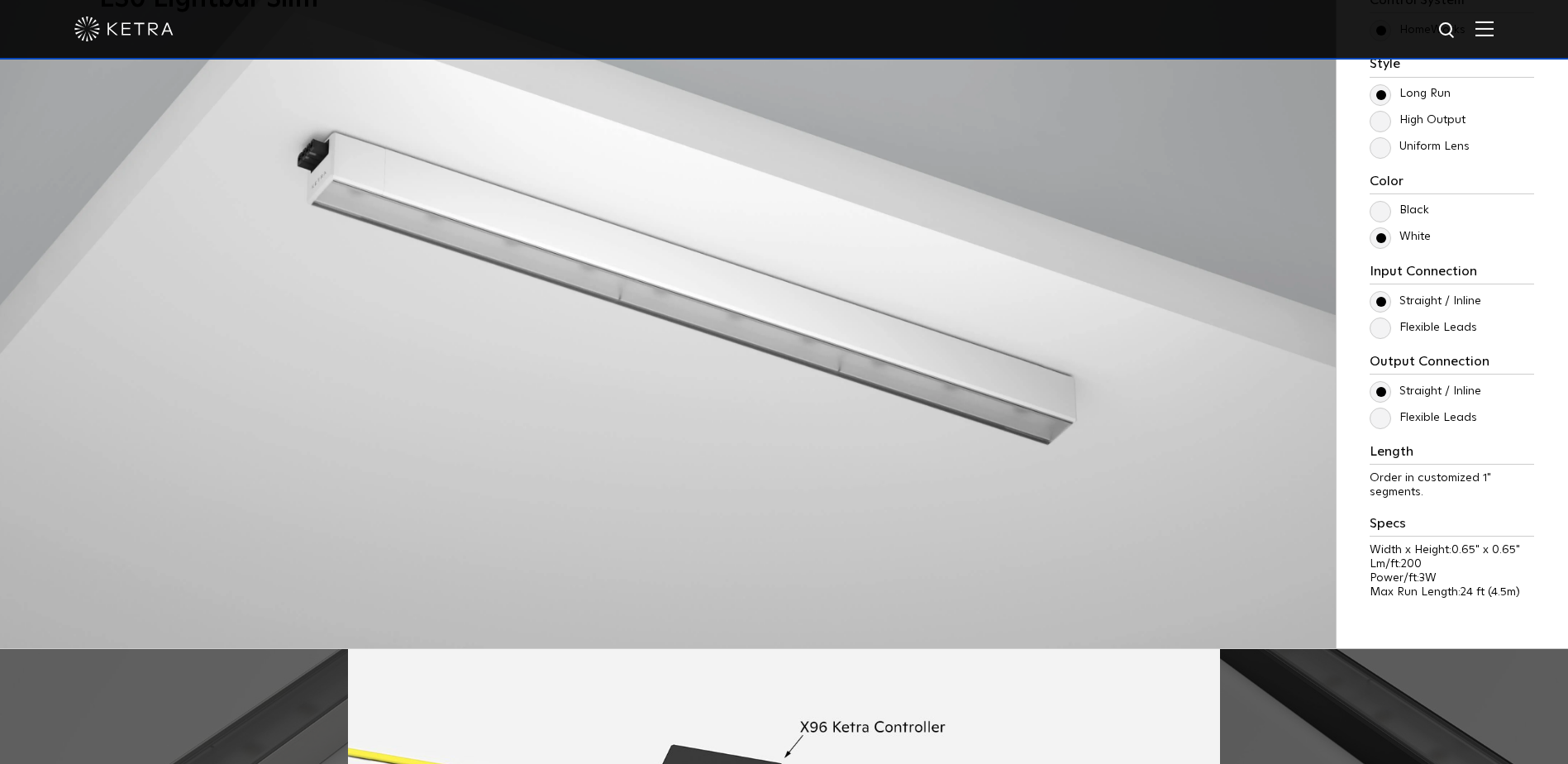
click at [1382, 328] on label "Flexible Leads" at bounding box center [1423, 327] width 107 height 14
click at [0, 0] on input "Flexible Leads" at bounding box center [0, 0] width 0 height 0
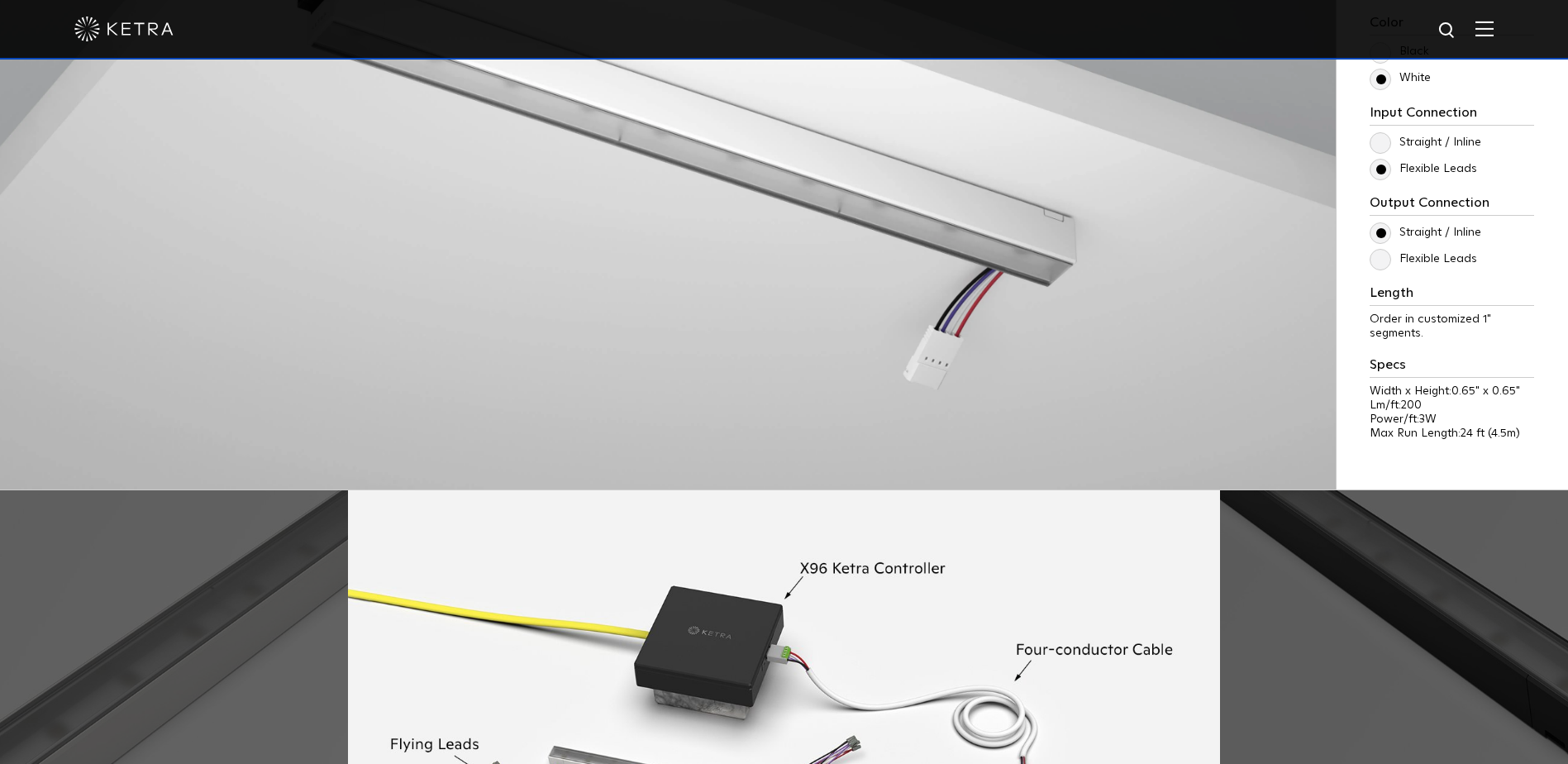
scroll to position [1820, 0]
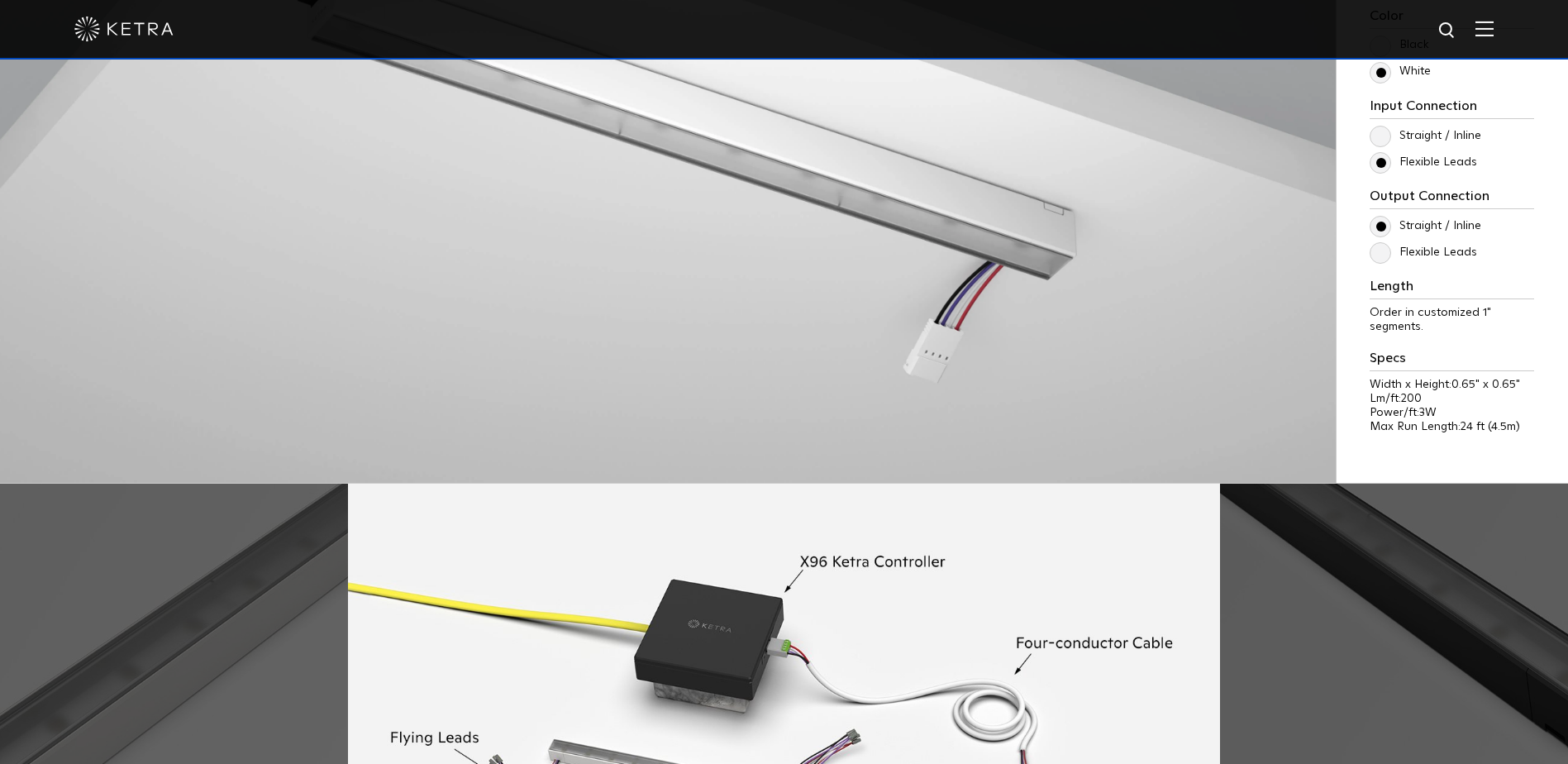
click at [1387, 260] on label "Flexible Leads" at bounding box center [1423, 252] width 107 height 14
click at [0, 0] on input "Flexible Leads" at bounding box center [0, 0] width 0 height 0
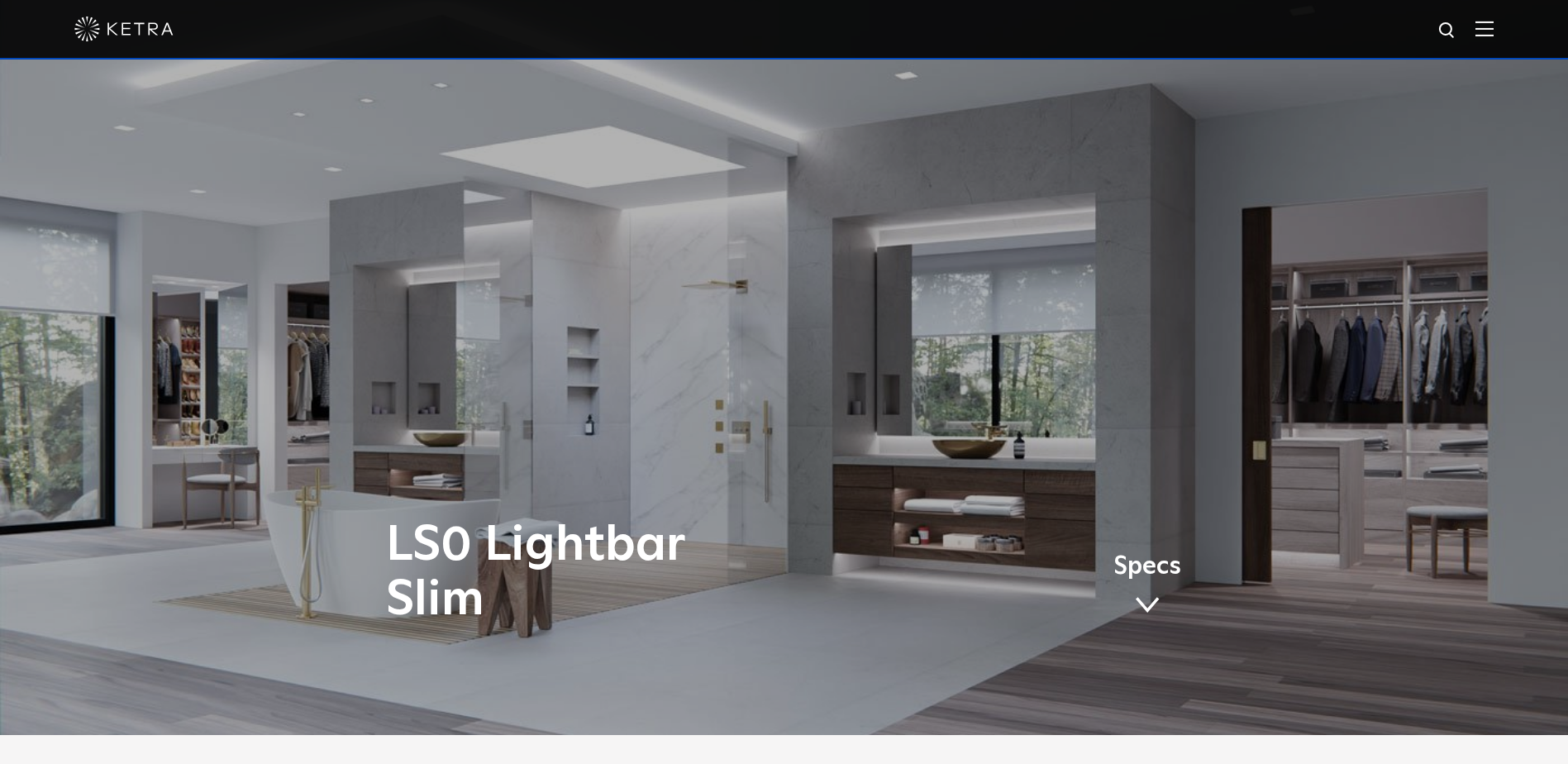
scroll to position [0, 0]
